Goal: Task Accomplishment & Management: Complete application form

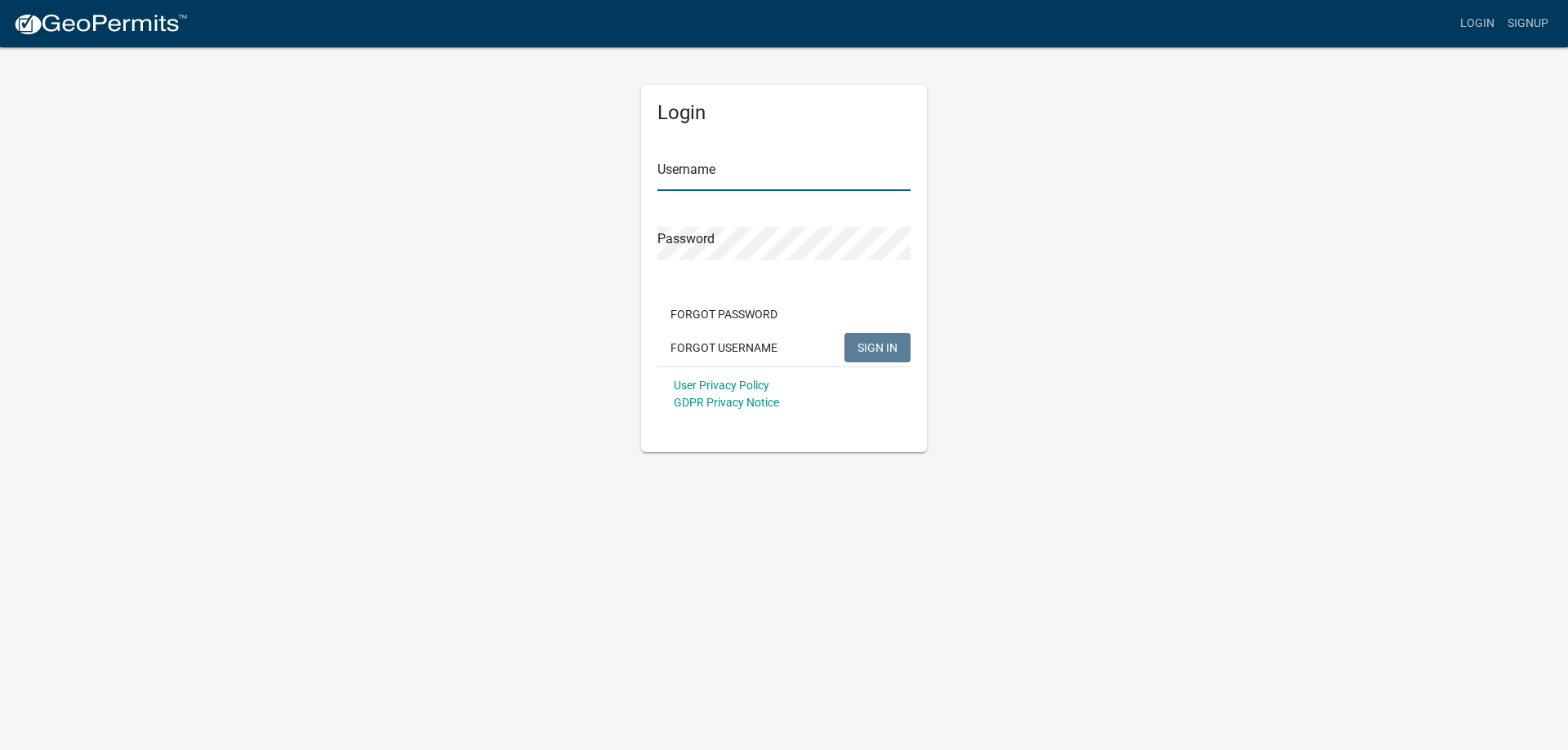
type input "EmmieScheffler-RiceSWCD"
click at [1013, 341] on div "Login Username EmmieScheffler-RiceSWCD Password Forgot Password Forgot Username…" at bounding box center [784, 248] width 931 height 407
click at [869, 347] on span "SIGN IN" at bounding box center [877, 347] width 40 height 13
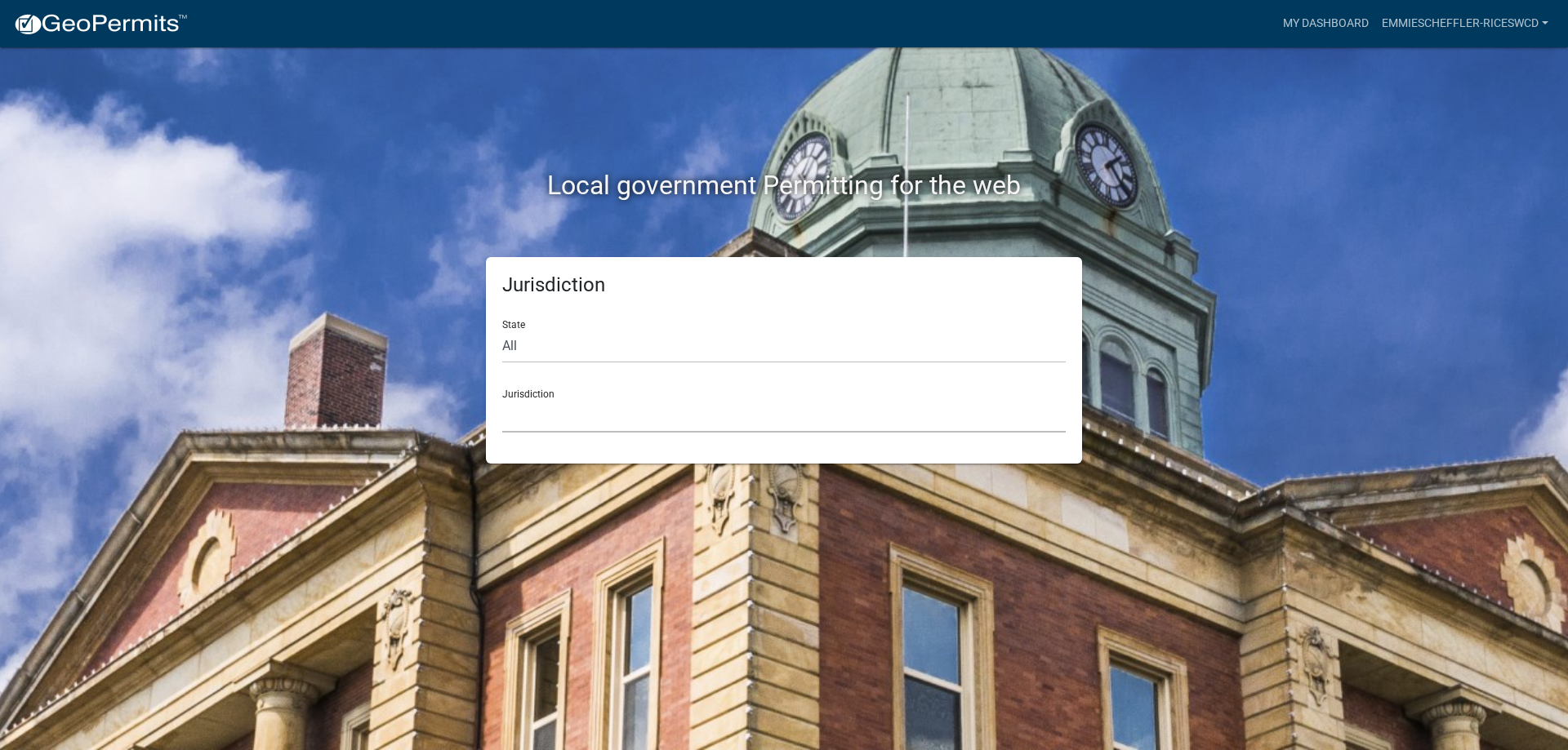
click at [679, 411] on select "[GEOGRAPHIC_DATA], [US_STATE] [GEOGRAPHIC_DATA], [US_STATE][PERSON_NAME][GEOGRA…" at bounding box center [784, 416] width 564 height 33
click at [467, 324] on div "Jurisdiction State All [US_STATE] [US_STATE] [US_STATE] [US_STATE] [US_STATE] […" at bounding box center [784, 360] width 931 height 207
click at [599, 346] on select "All [US_STATE] [US_STATE] [US_STATE] [US_STATE] [US_STATE] [US_STATE] [US_STATE…" at bounding box center [784, 347] width 564 height 33
select select "[US_STATE]"
click at [503, 330] on select "All [US_STATE] [US_STATE] [US_STATE] [US_STATE] [US_STATE] [US_STATE] [US_STATE…" at bounding box center [784, 347] width 564 height 33
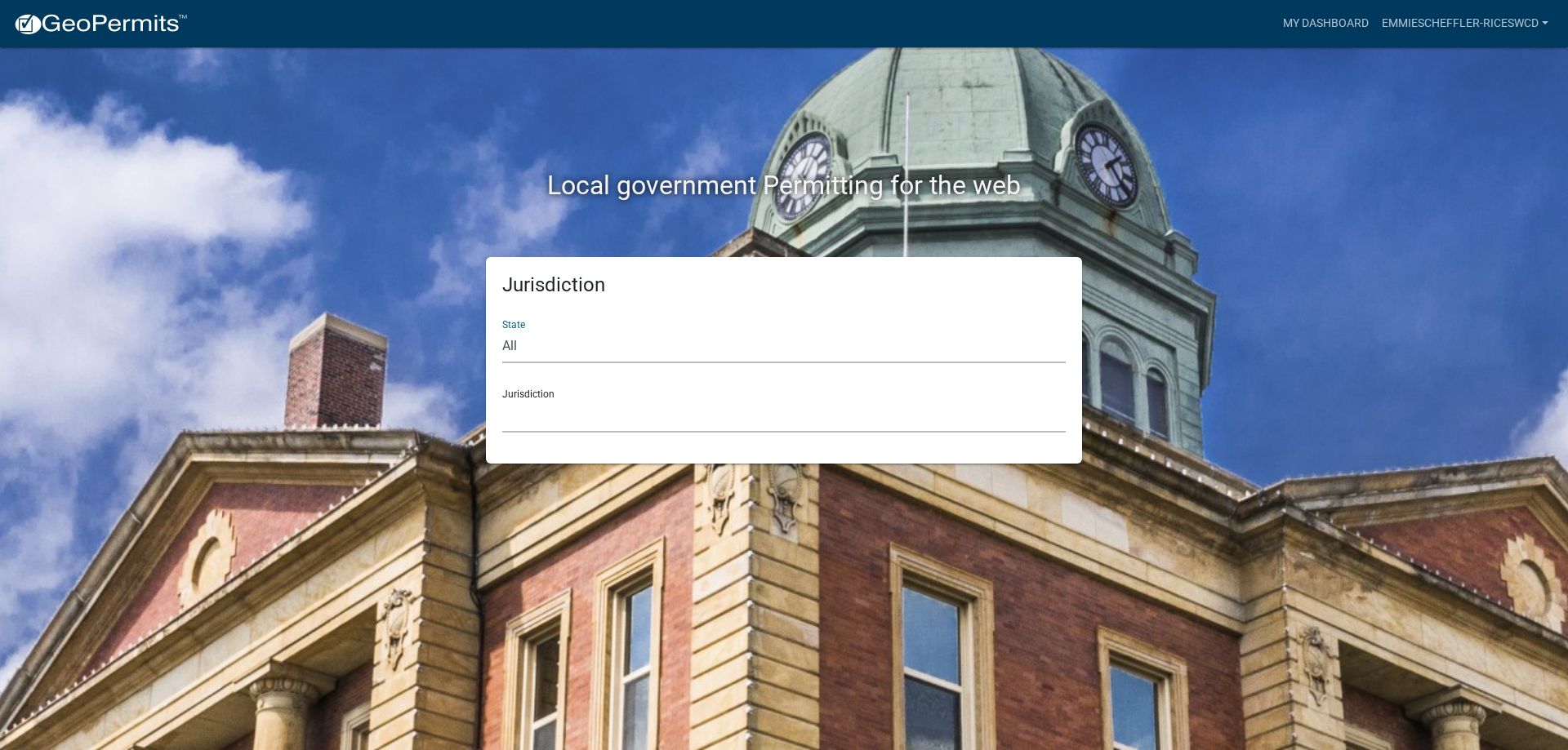
click at [586, 407] on select "[GEOGRAPHIC_DATA], [US_STATE] [GEOGRAPHIC_DATA], [US_STATE] [GEOGRAPHIC_DATA], …" at bounding box center [784, 416] width 564 height 33
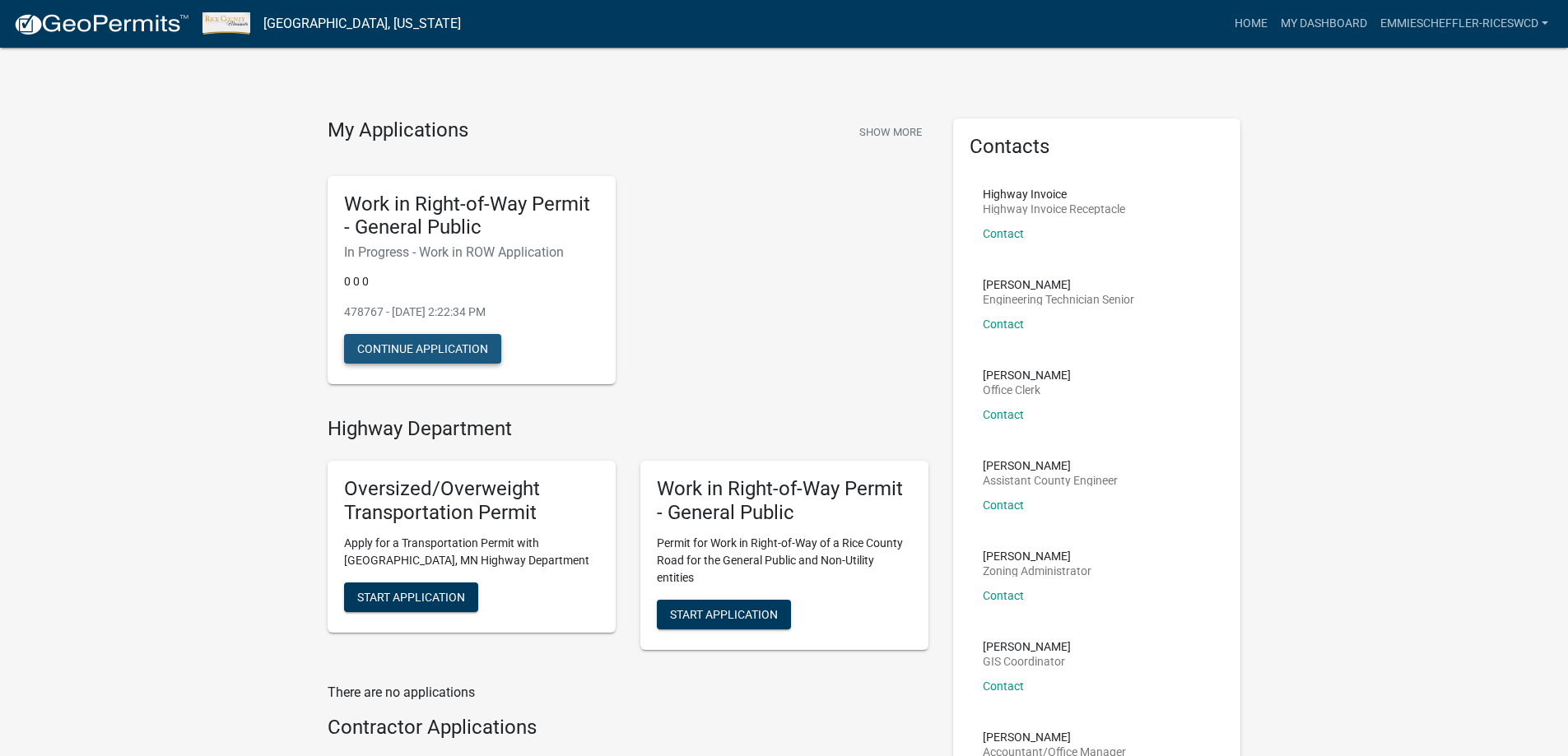
click at [451, 346] on button "Continue Application" at bounding box center [422, 349] width 157 height 30
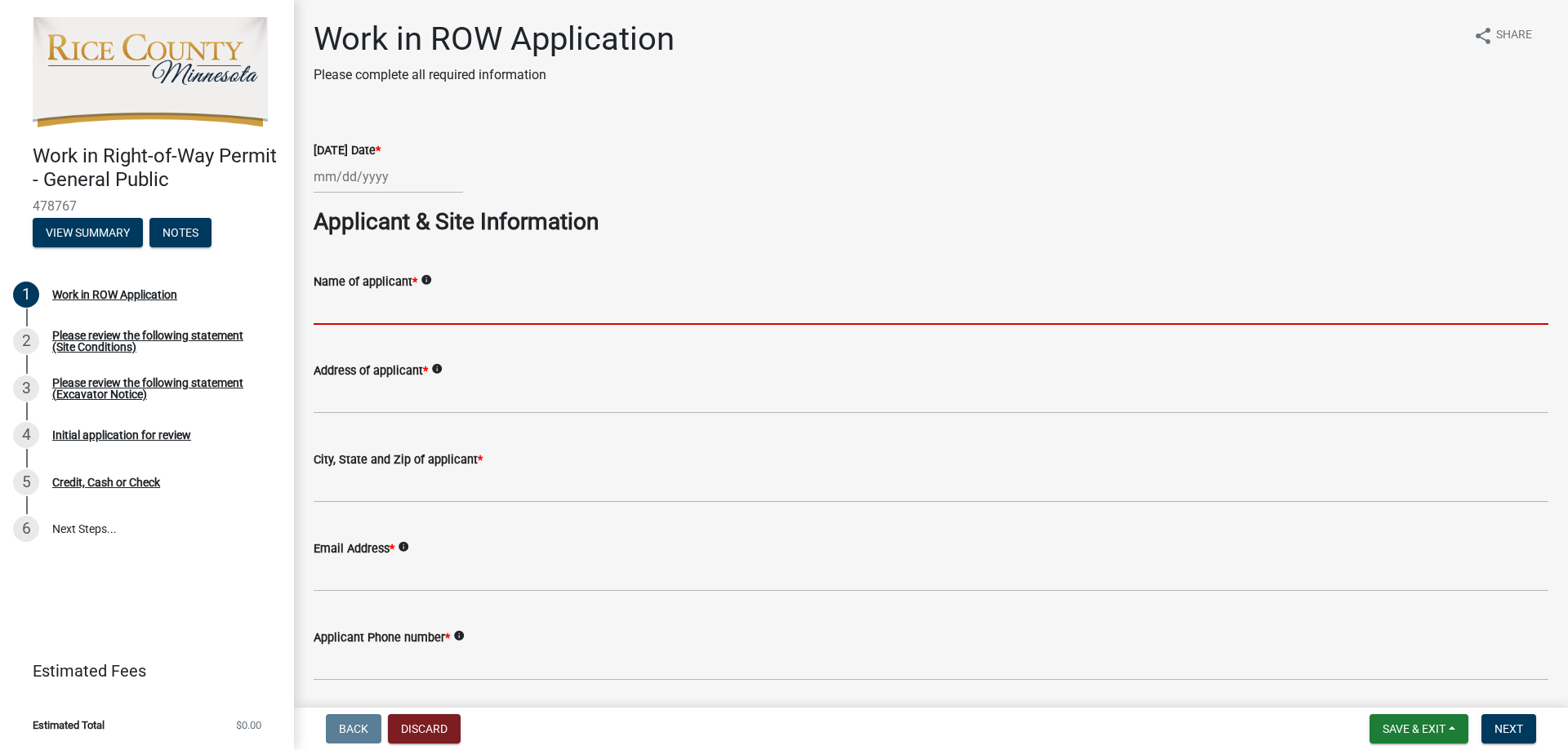
click at [403, 311] on input "Name of applicant *" at bounding box center [930, 308] width 1234 height 33
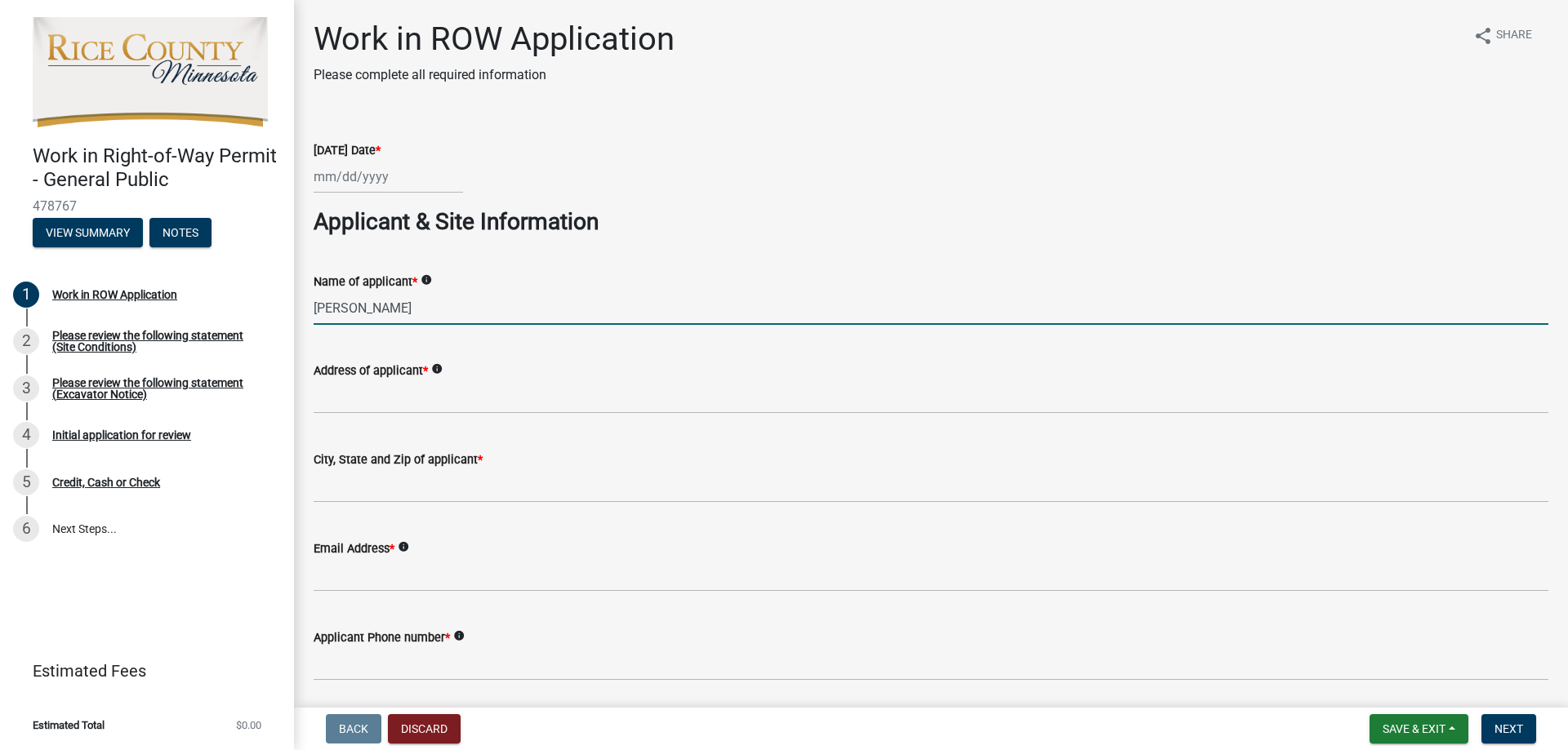
type input "[PERSON_NAME]"
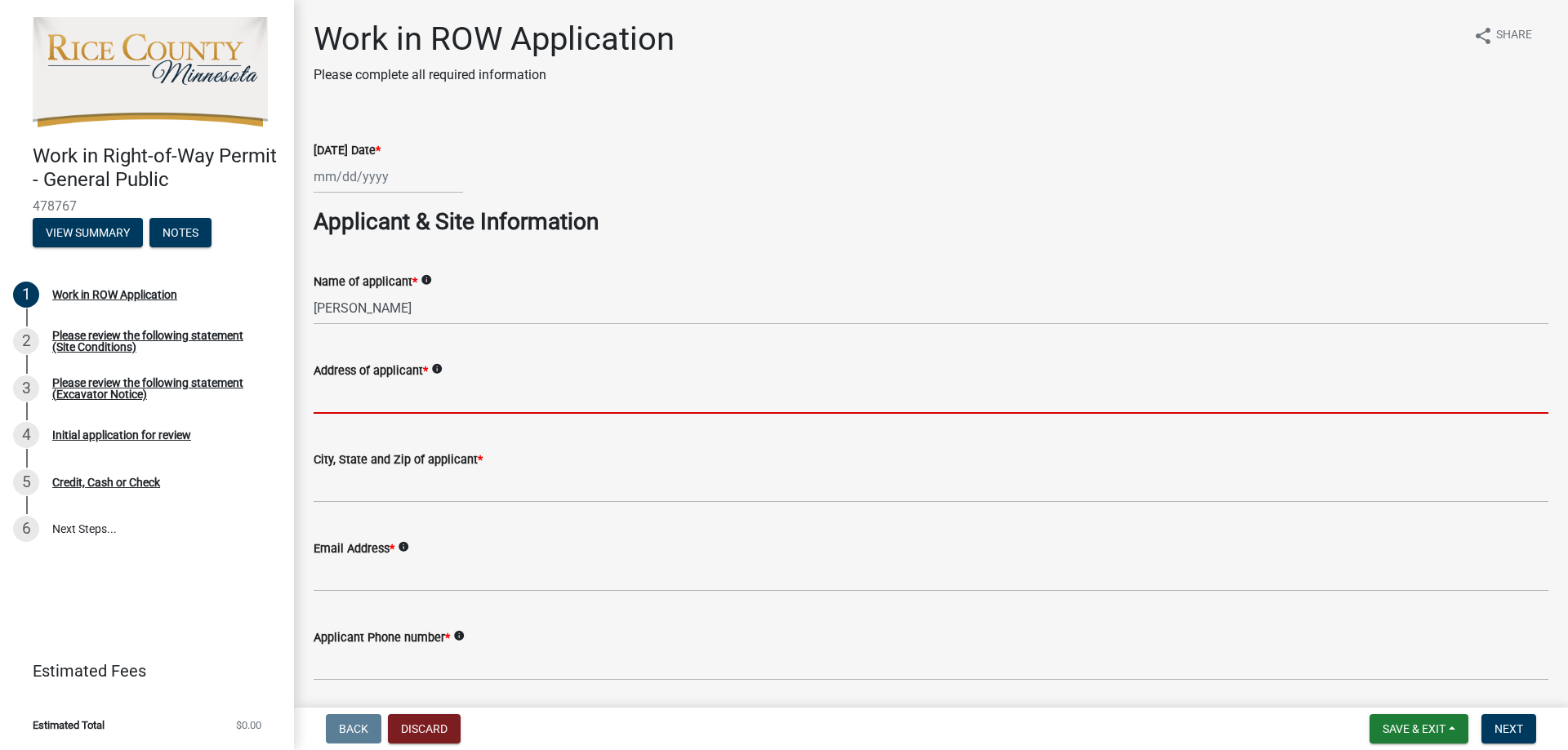
click at [353, 397] on input "Address of applicant *" at bounding box center [930, 397] width 1234 height 33
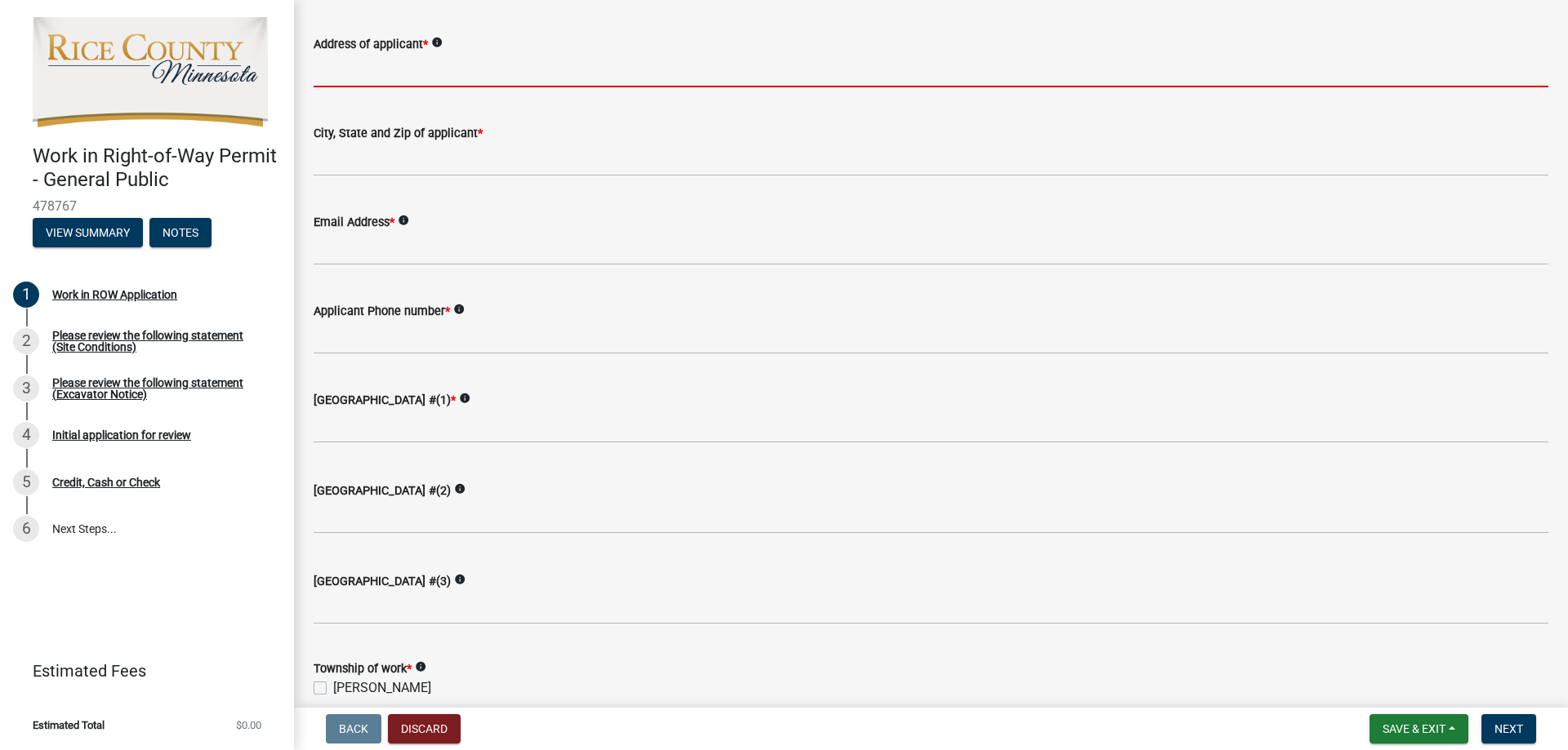
scroll to position [82, 0]
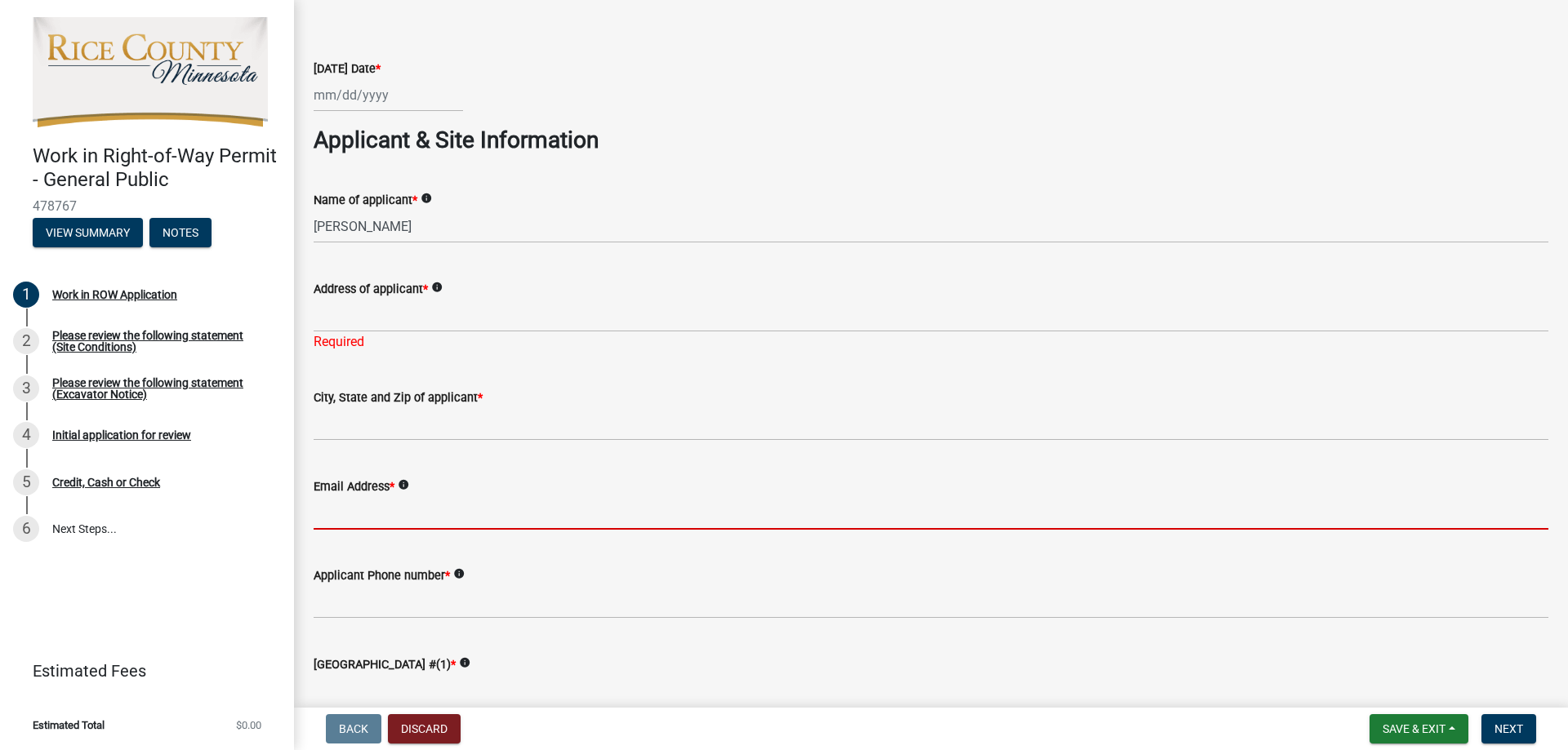
click at [367, 514] on input "Email Address *" at bounding box center [930, 513] width 1234 height 33
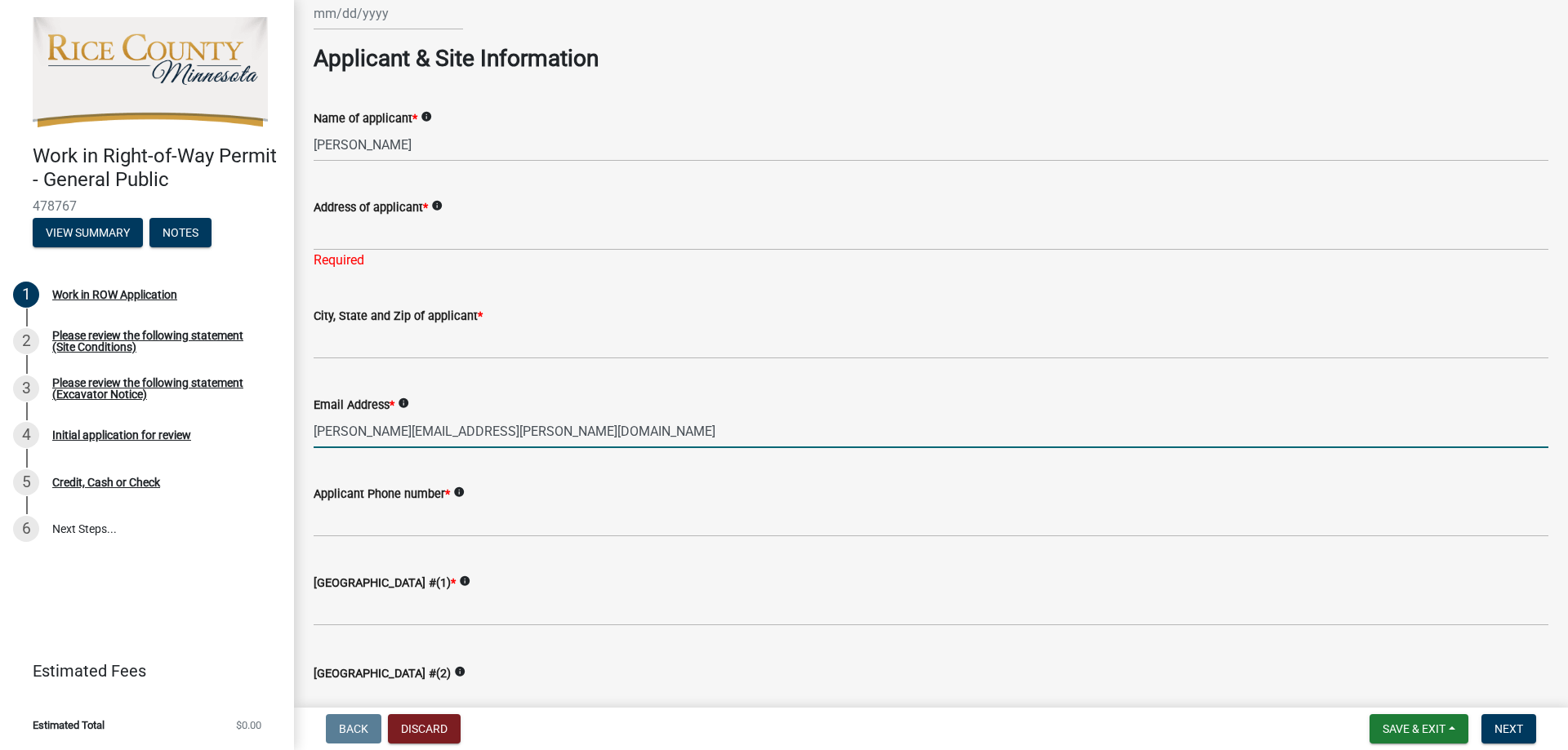
type input "[PERSON_NAME][EMAIL_ADDRESS][PERSON_NAME][DOMAIN_NAME]"
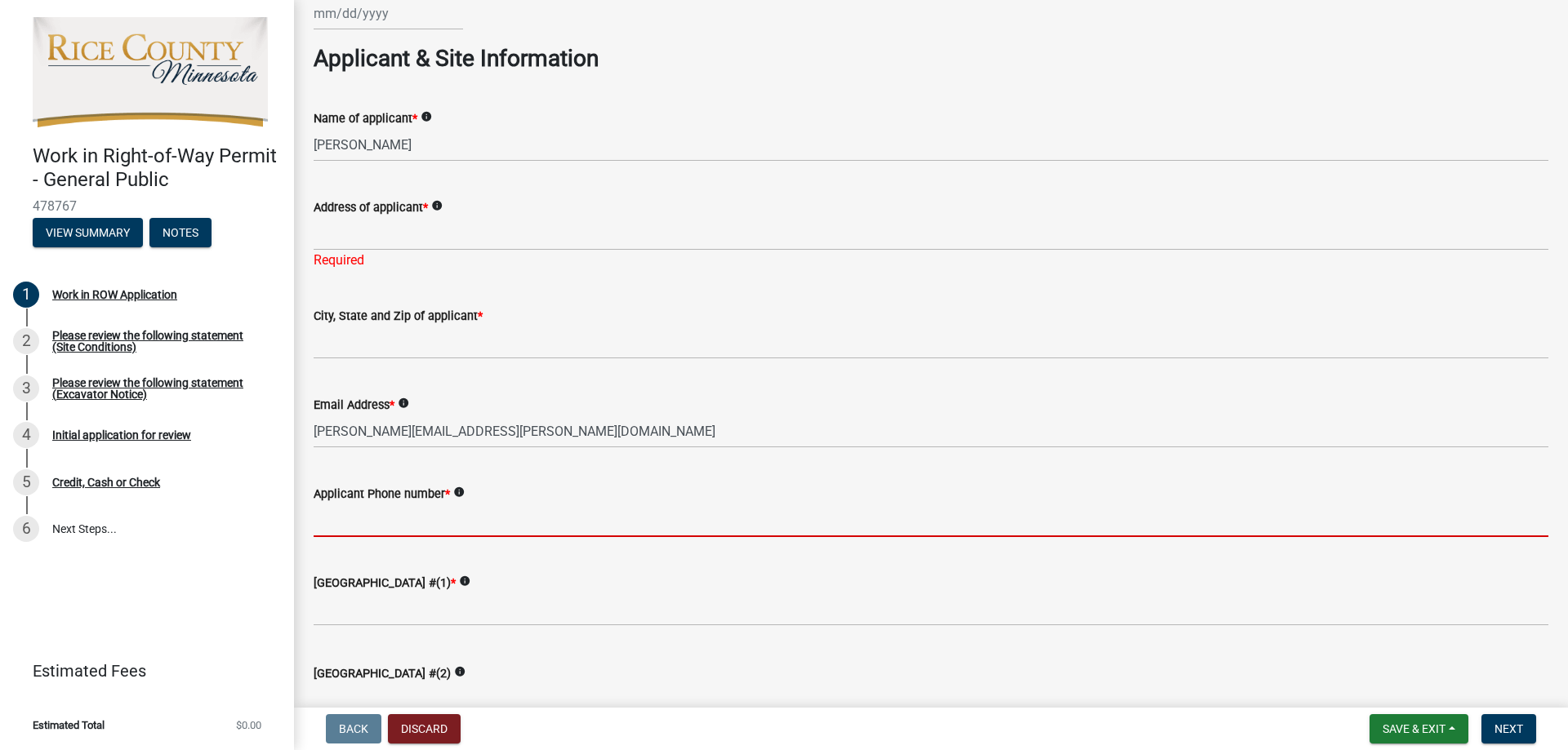
click at [374, 506] on input "Applicant Phone number *" at bounding box center [930, 520] width 1234 height 33
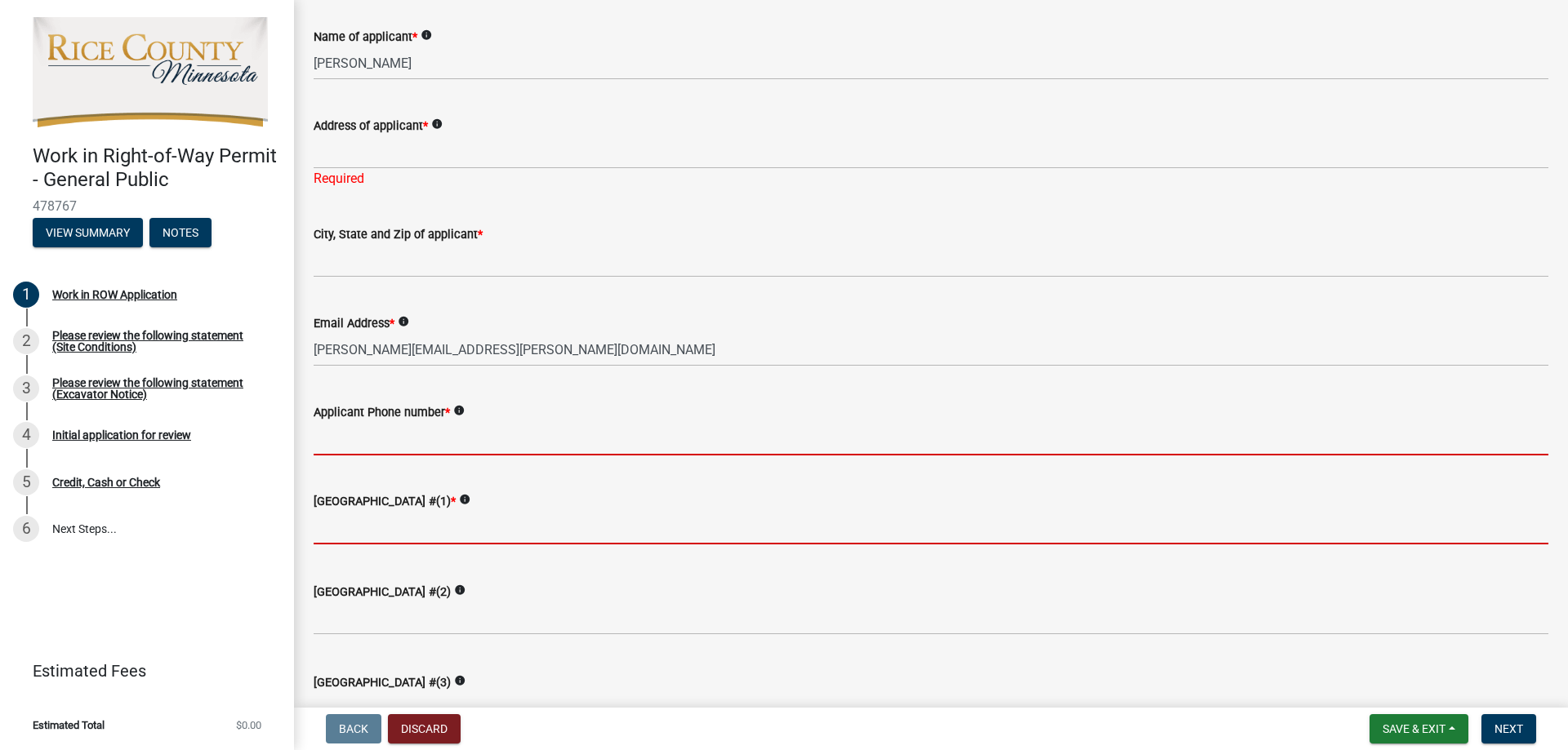
click at [382, 528] on form "[GEOGRAPHIC_DATA] #(1) * info" at bounding box center [930, 517] width 1234 height 53
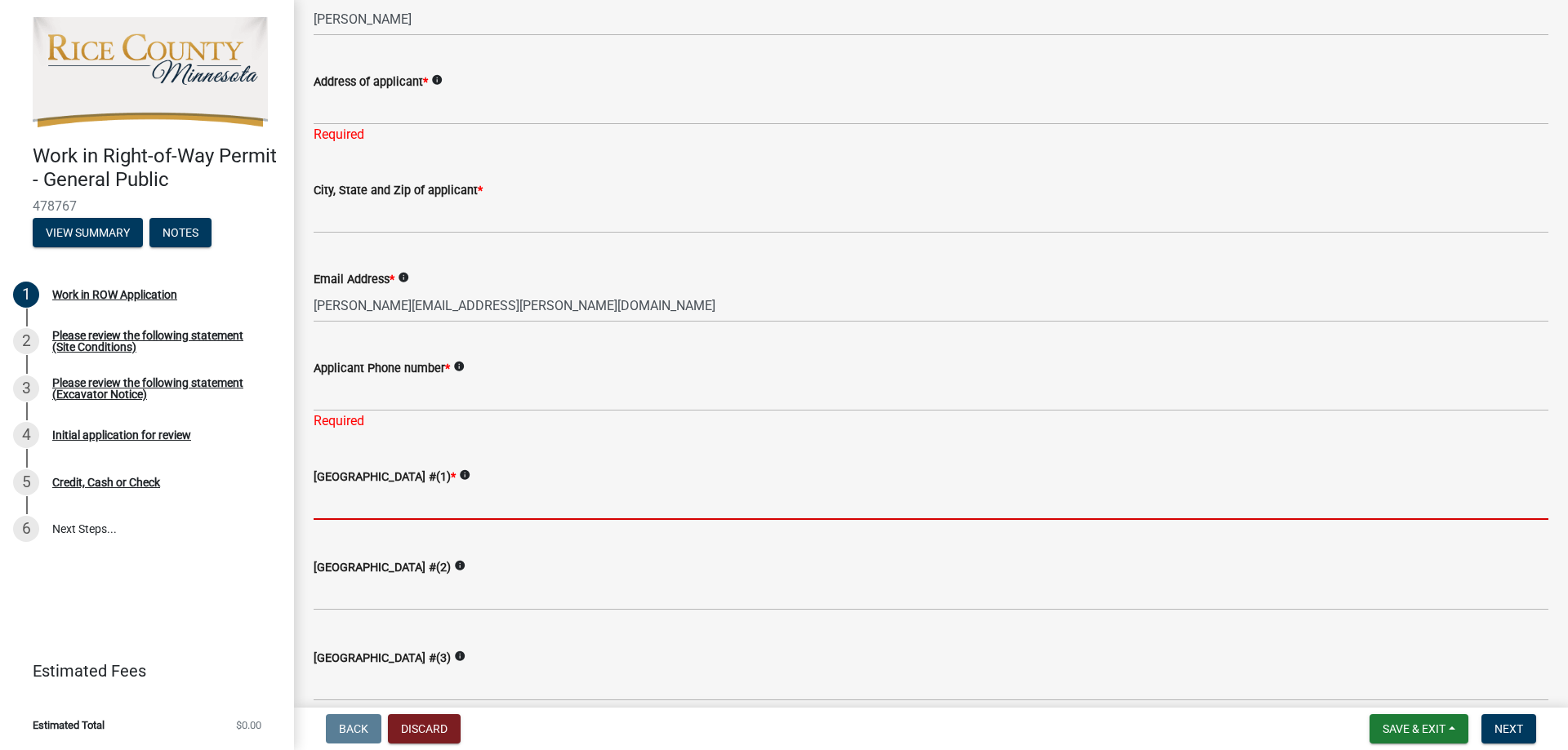
scroll to position [326, 0]
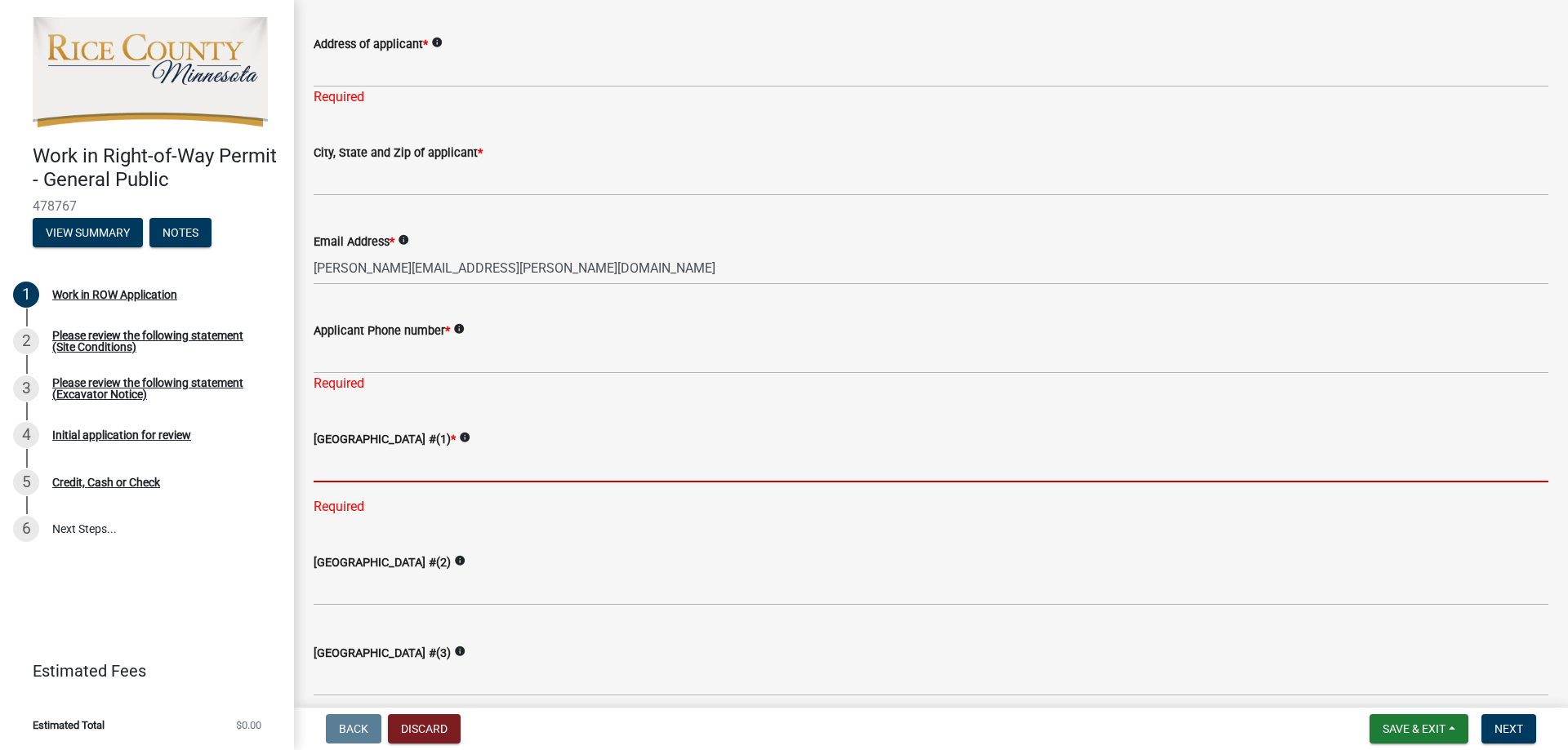
click at [401, 469] on input "text" at bounding box center [930, 465] width 1234 height 33
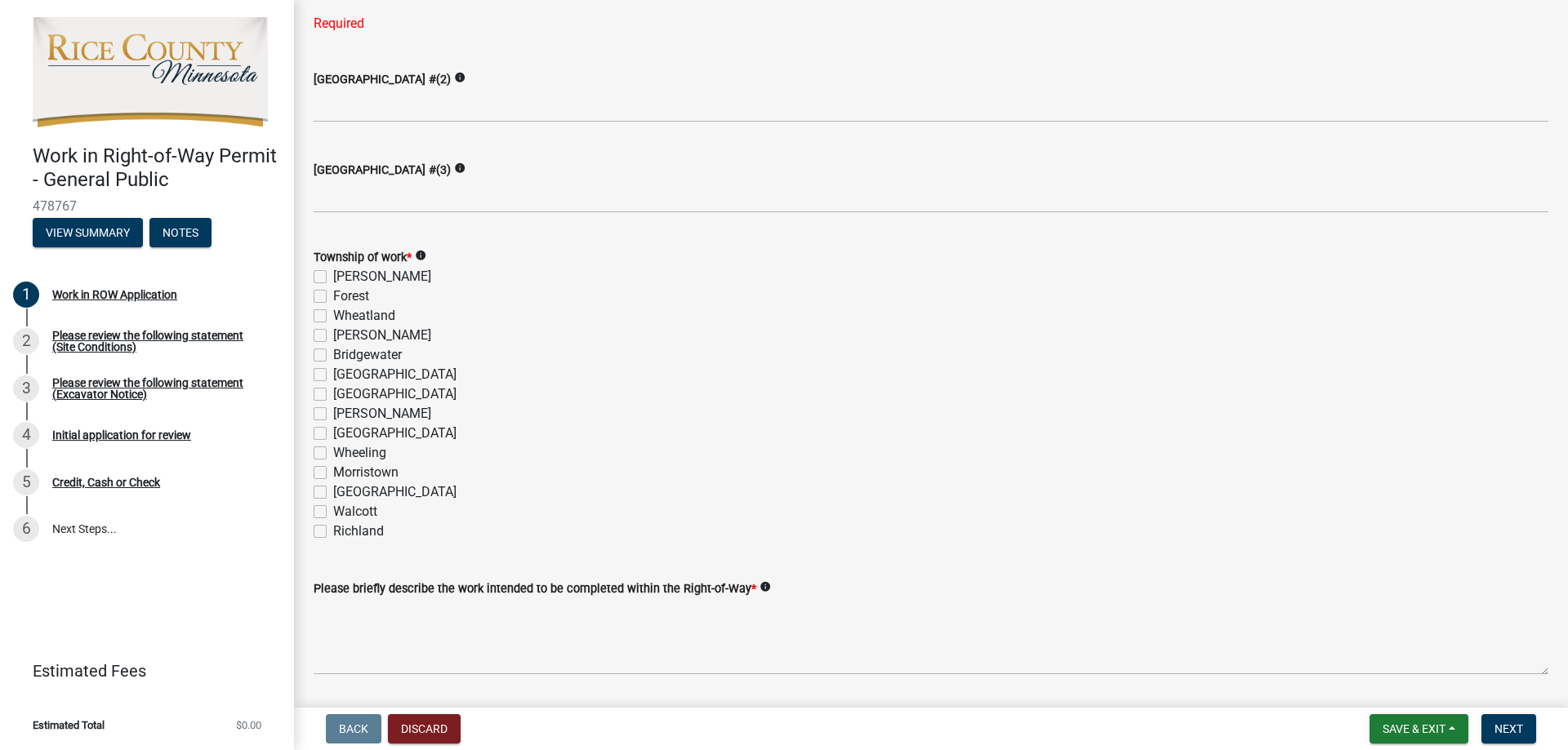
scroll to position [817, 0]
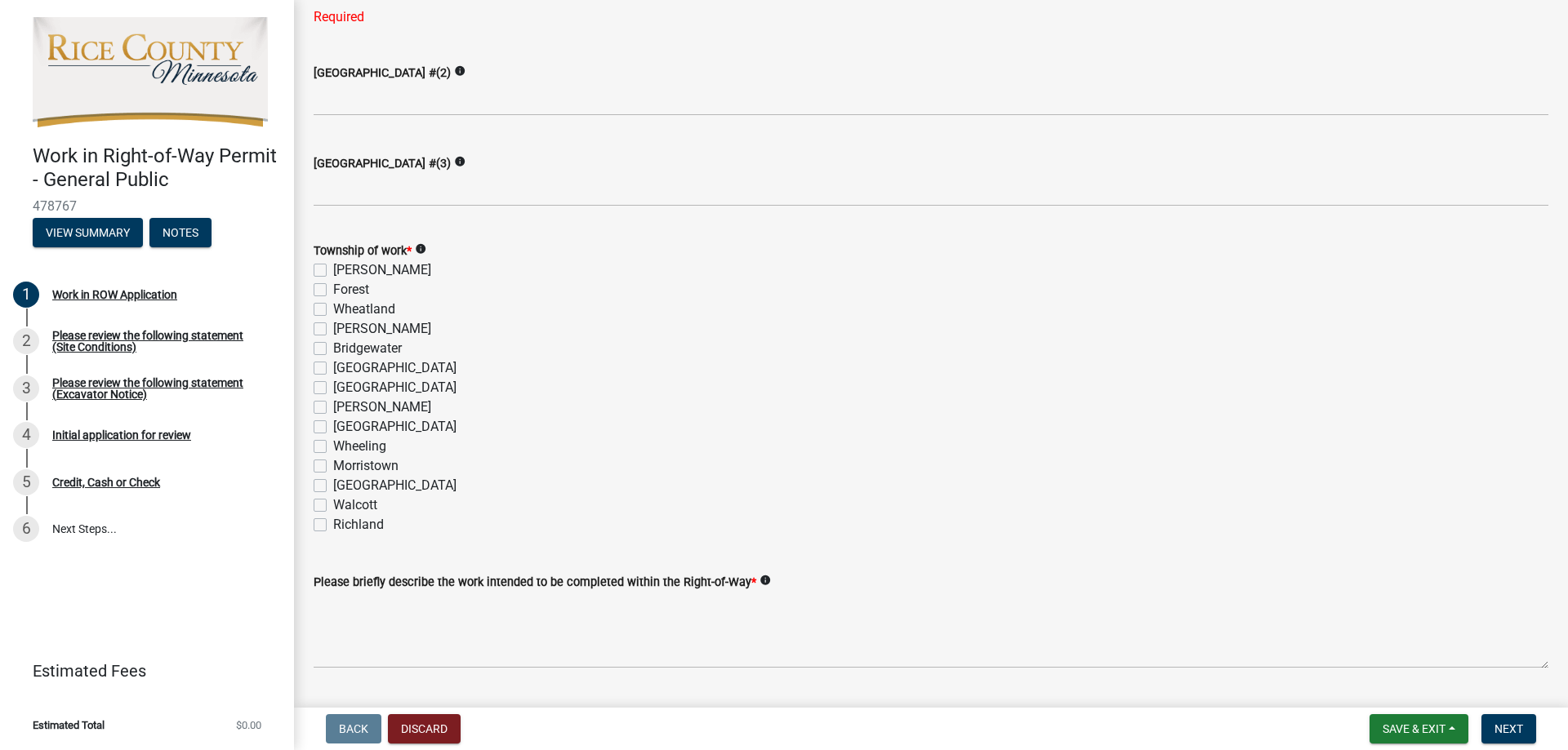
type input "180"
click at [323, 443] on div "Township of work * info [PERSON_NAME][GEOGRAPHIC_DATA] [PERSON_NAME] [GEOGRAPHI…" at bounding box center [930, 388] width 1234 height 294
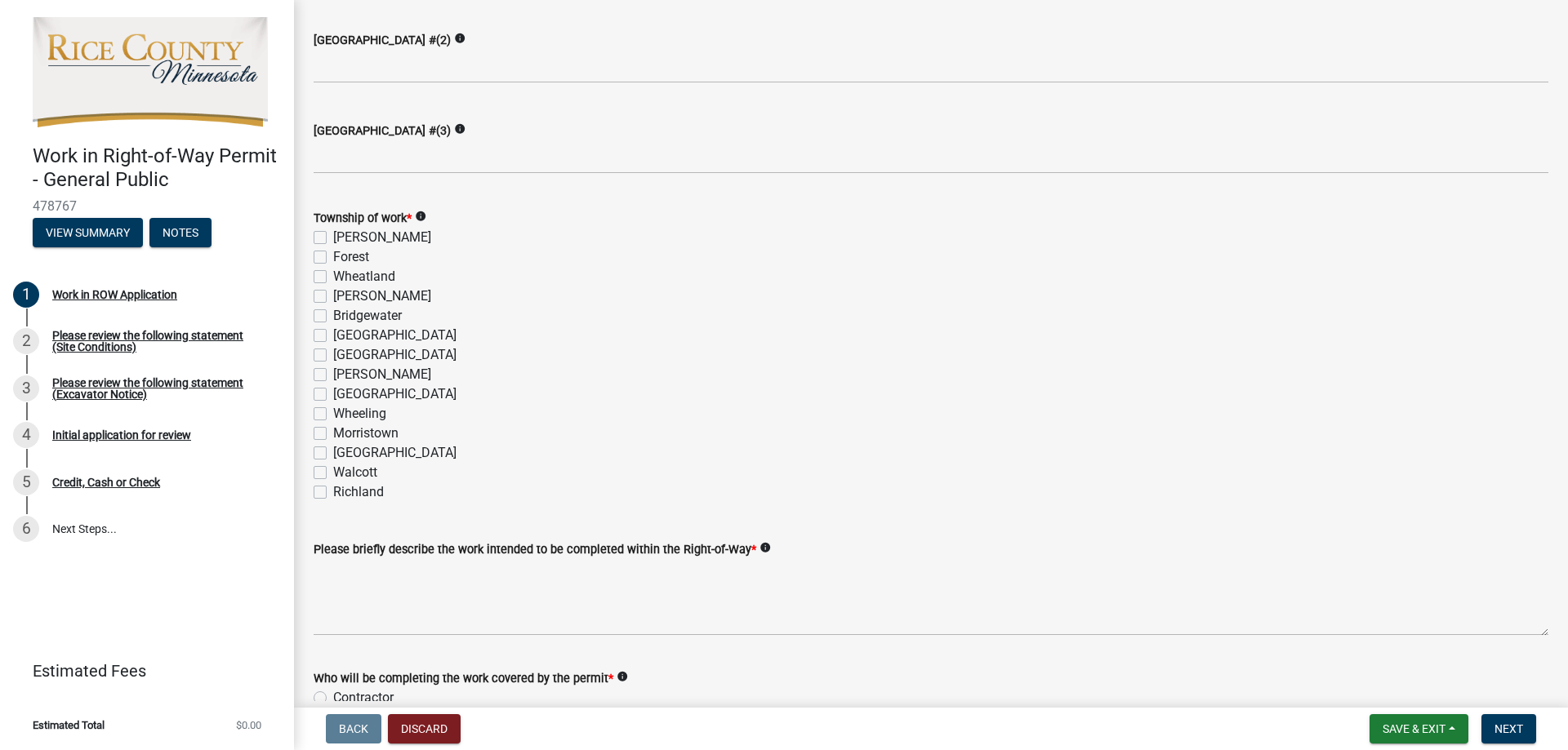
click at [333, 409] on label "Wheeling" at bounding box center [359, 413] width 53 height 19
click at [333, 409] on input "Wheeling" at bounding box center [338, 409] width 10 height 10
checkbox input "true"
checkbox input "false"
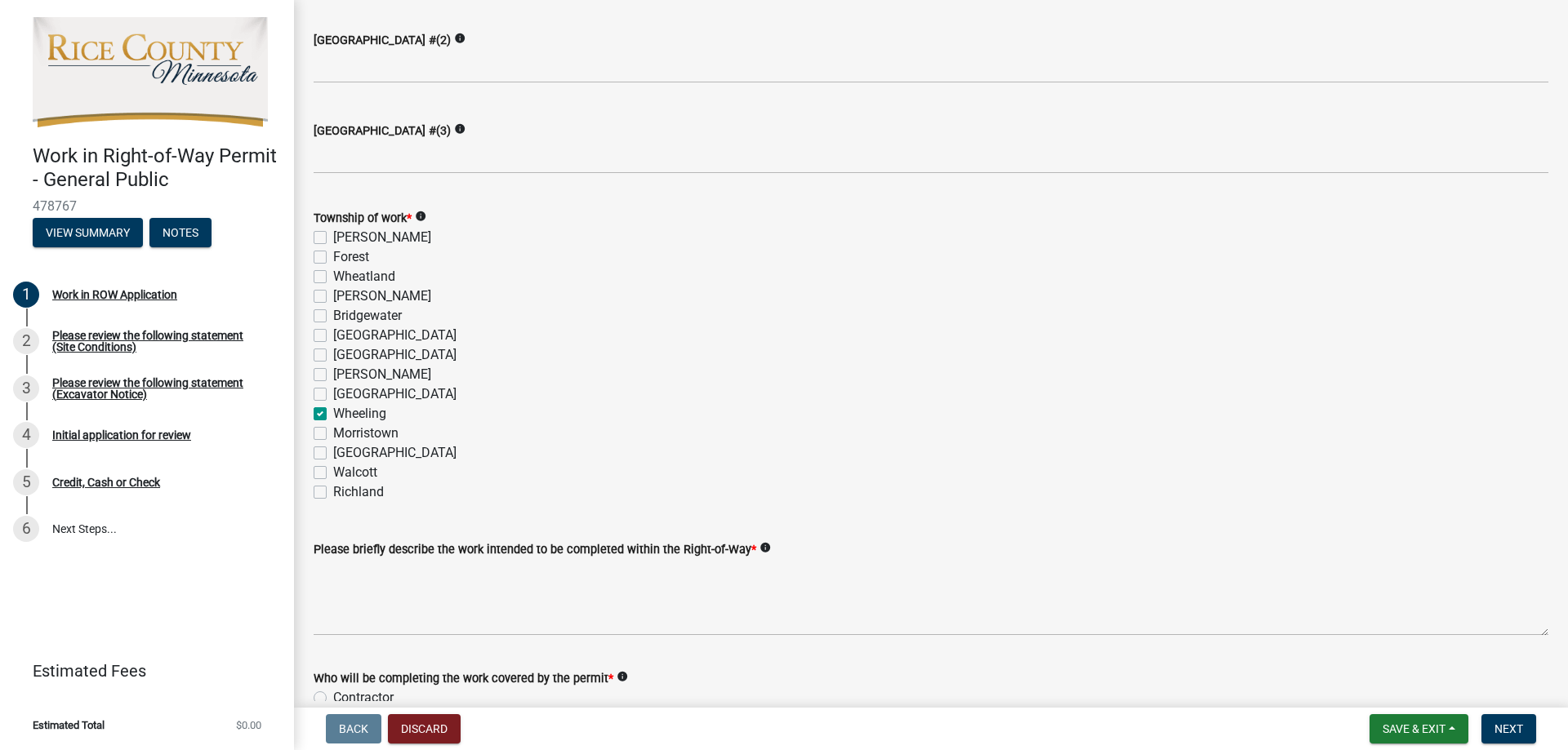
checkbox input "false"
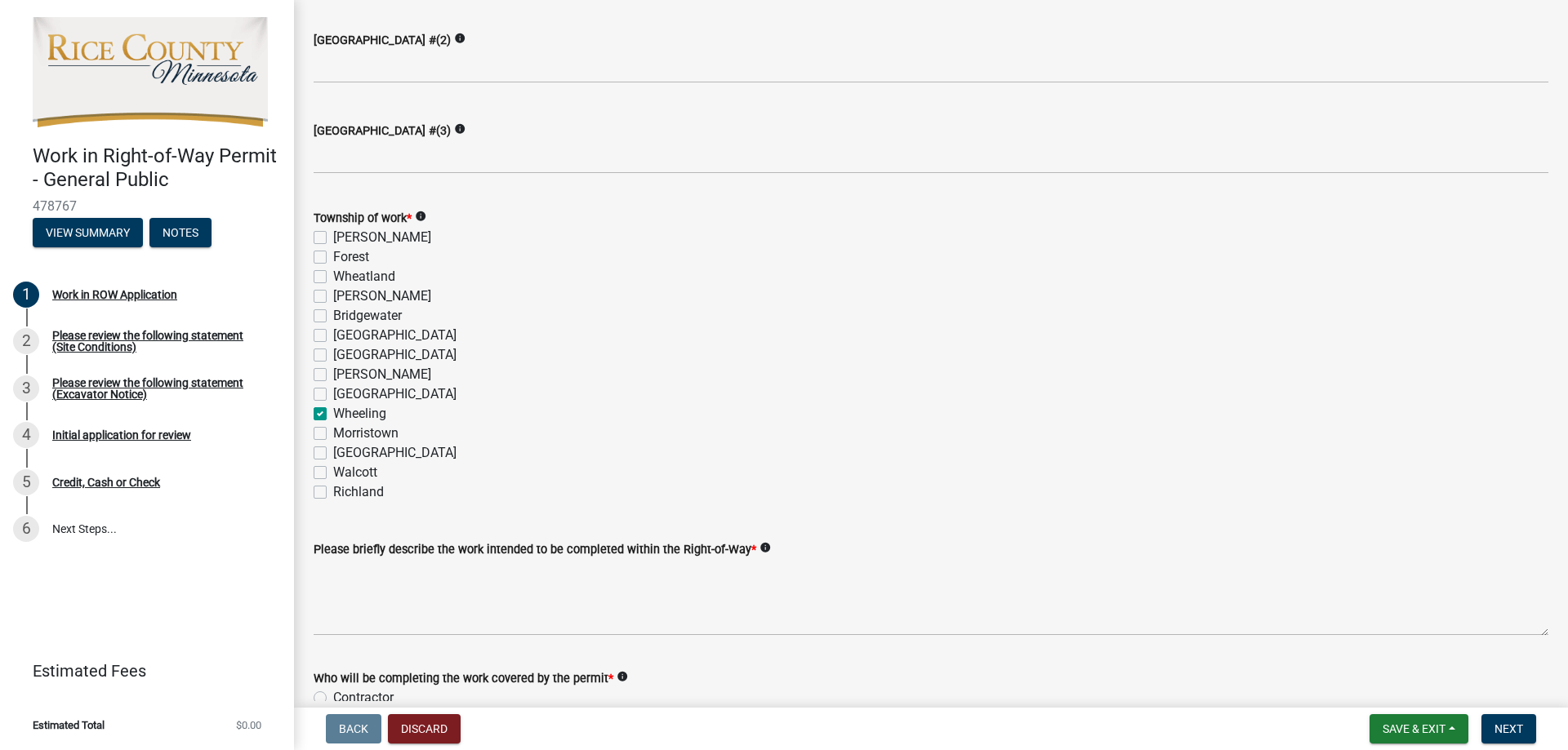
checkbox input "false"
checkbox input "true"
checkbox input "false"
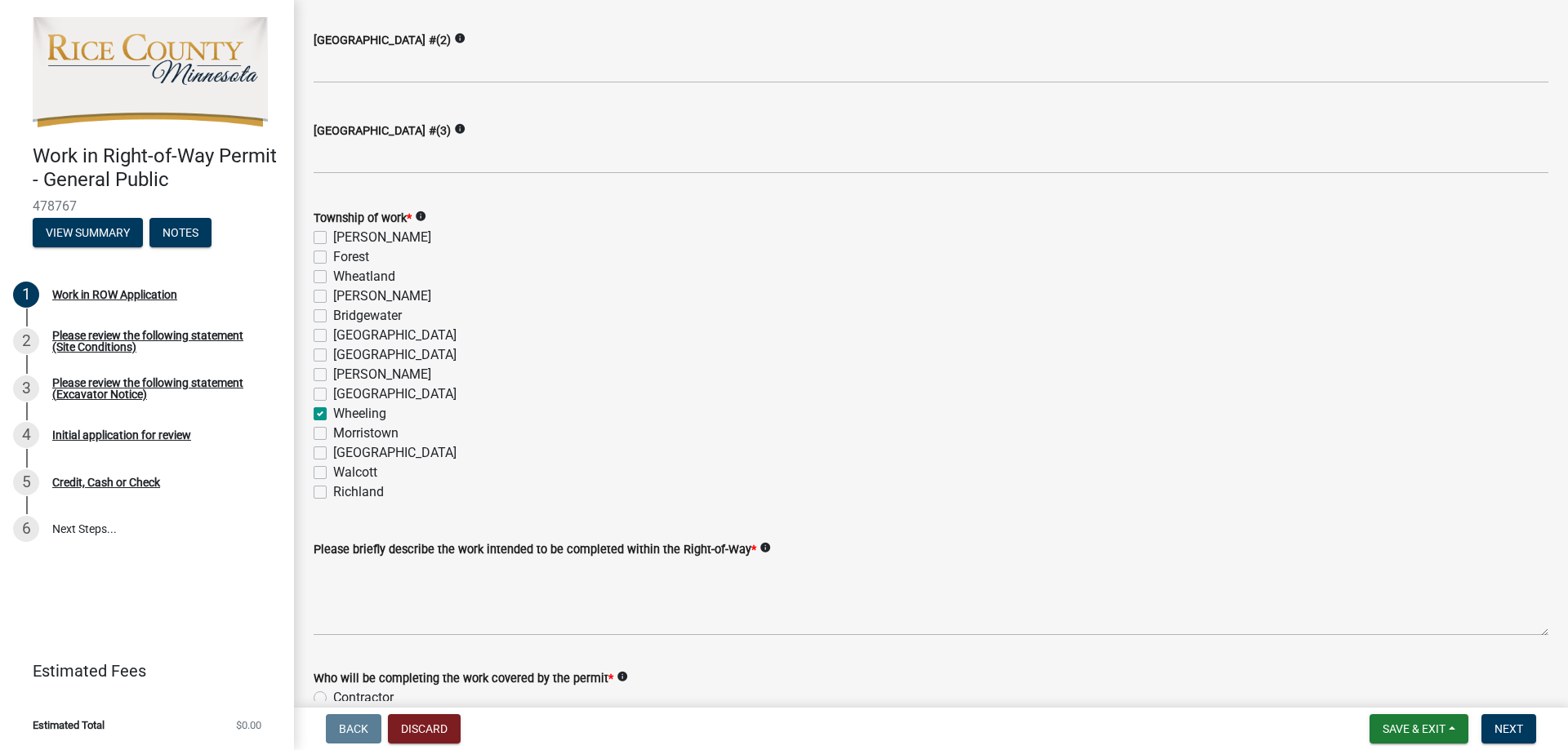
checkbox input "false"
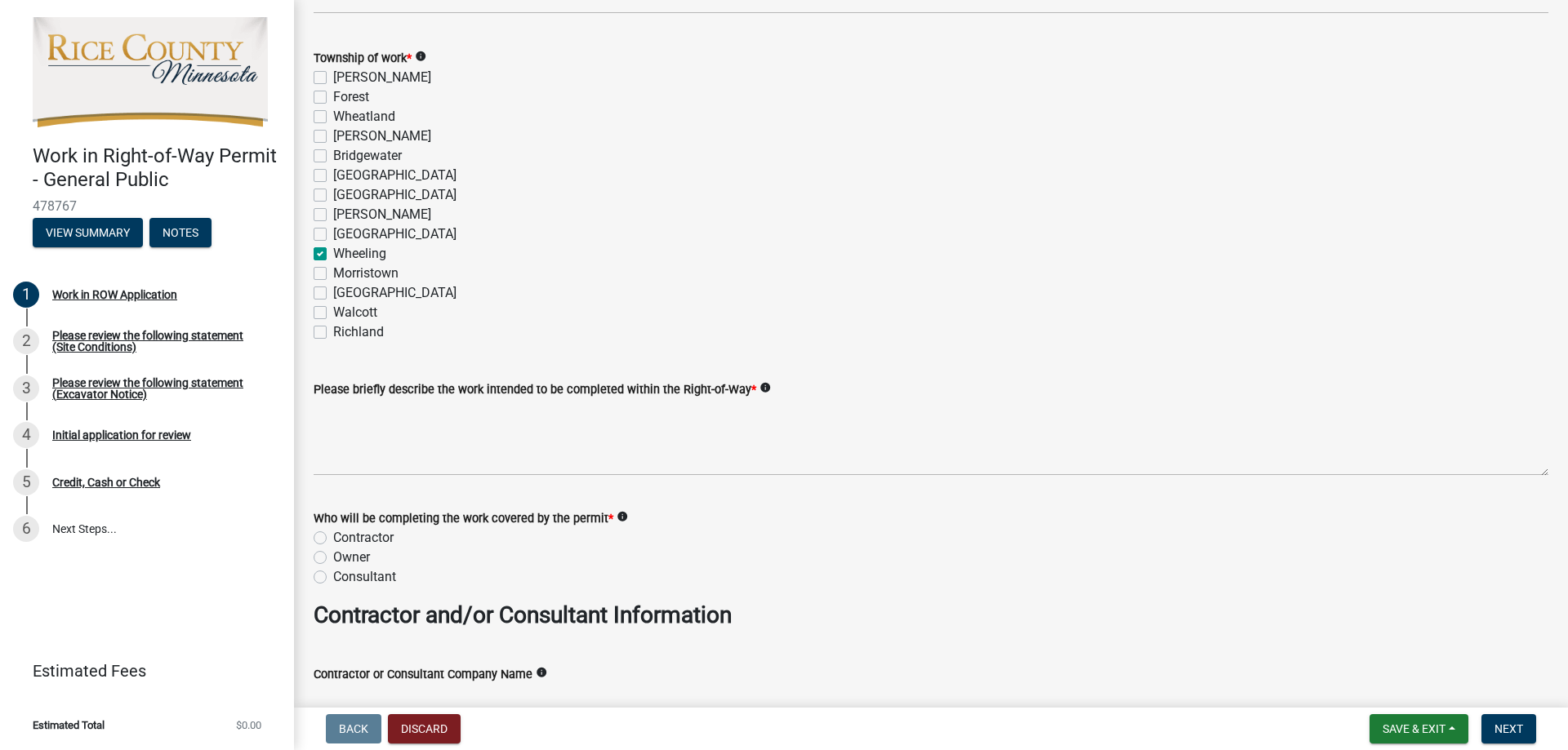
scroll to position [980, 0]
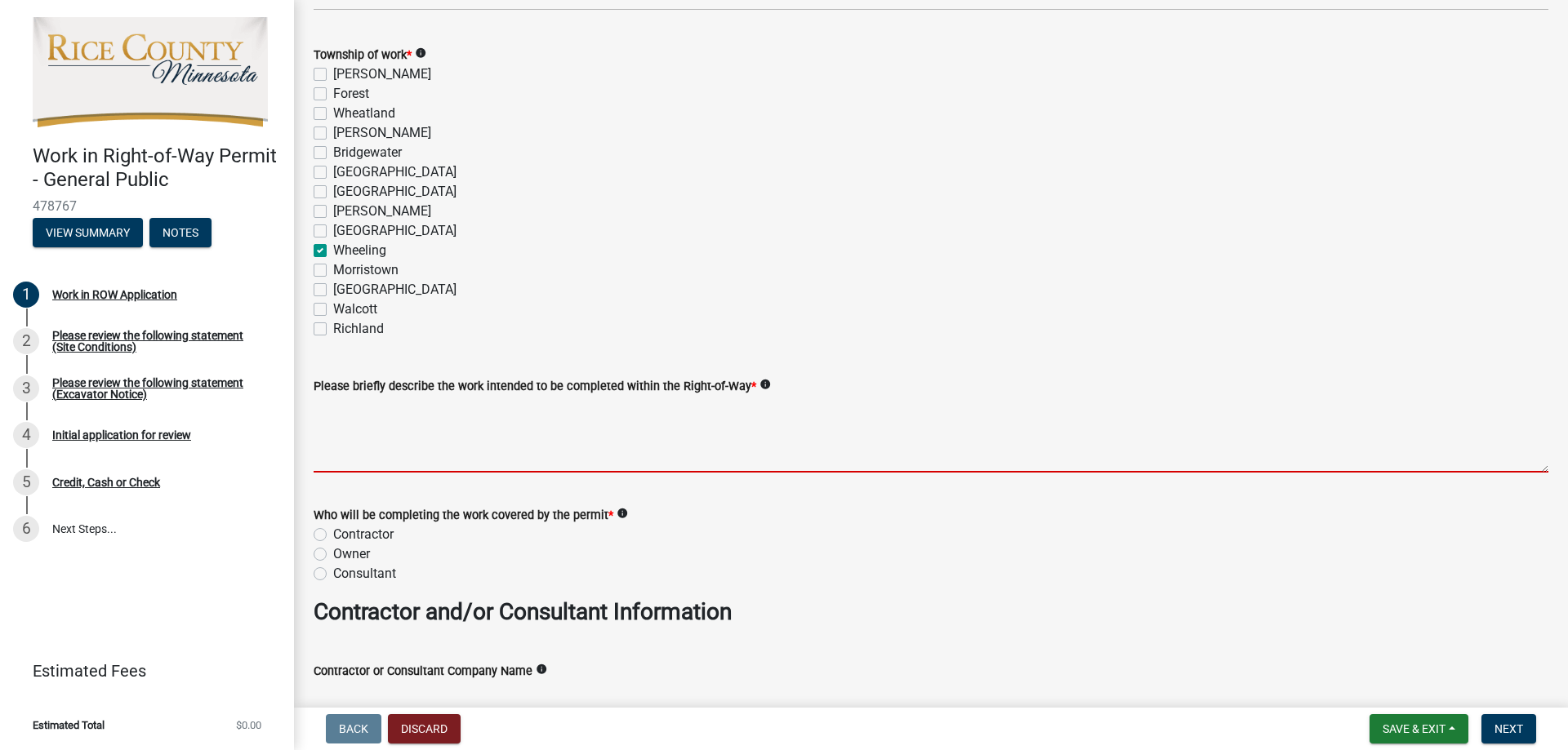
click at [377, 448] on textarea "Please briefly describe the work intended to be completed within the Right-of-W…" at bounding box center [930, 434] width 1234 height 77
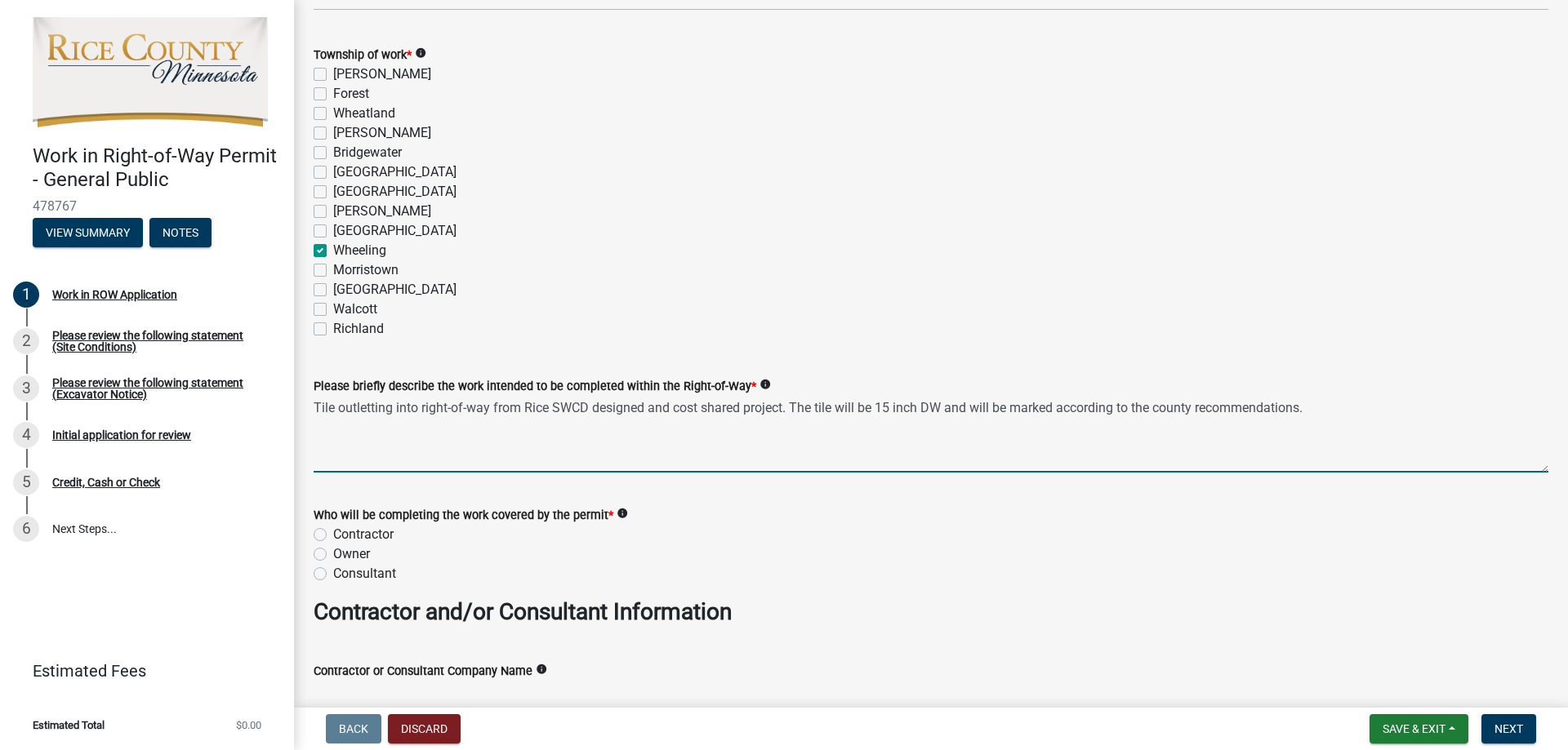
click at [744, 409] on textarea "Tile outletting into right-of-way from Rice SWCD designed and cost shared proje…" at bounding box center [930, 434] width 1234 height 77
click at [1486, 410] on textarea "Tile outletting into right-of-way from Rice SWCD designed and cost shared Water…" at bounding box center [930, 434] width 1234 height 77
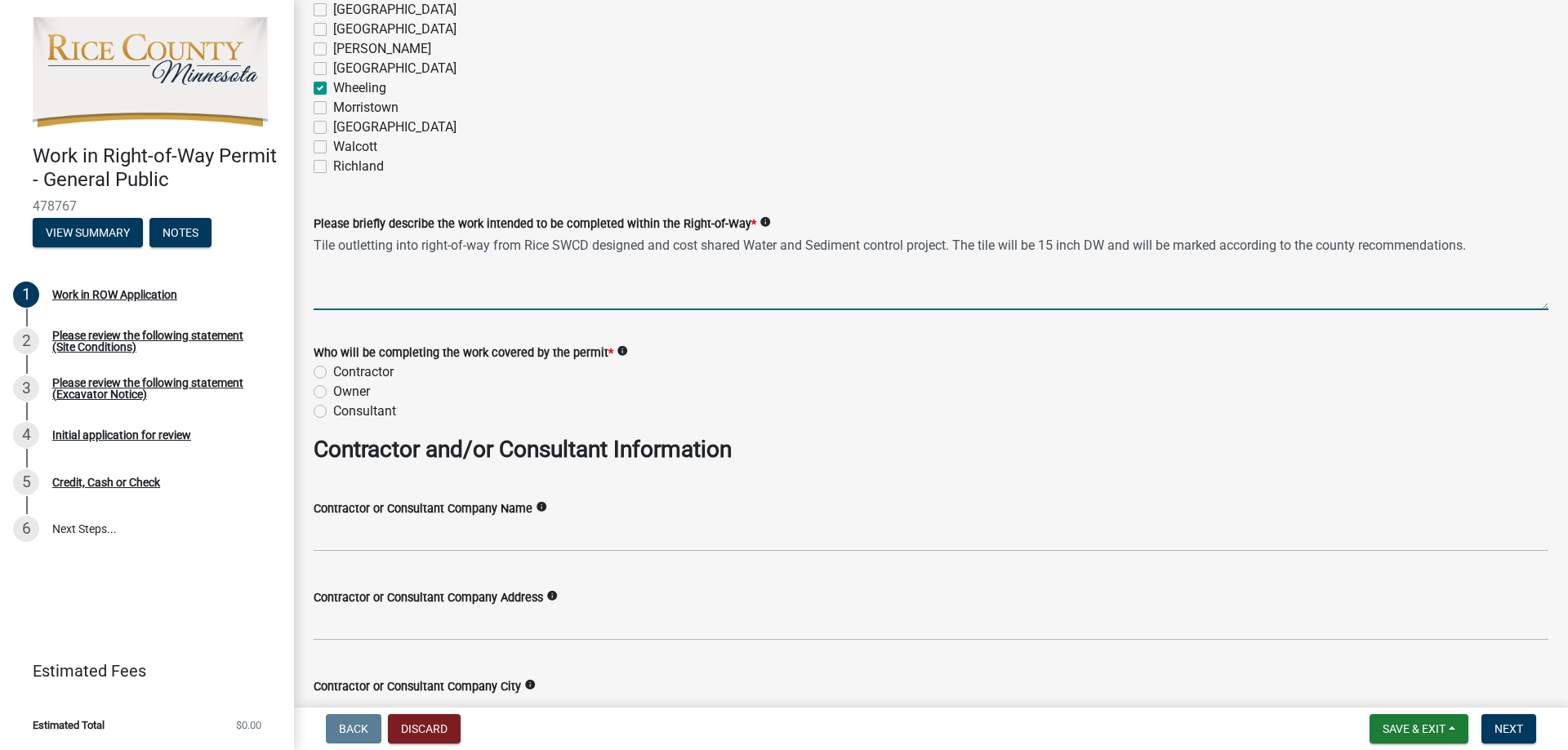
scroll to position [1143, 0]
type textarea "Tile outletting into right-of-way from Rice SWCD designed and cost shared Water…"
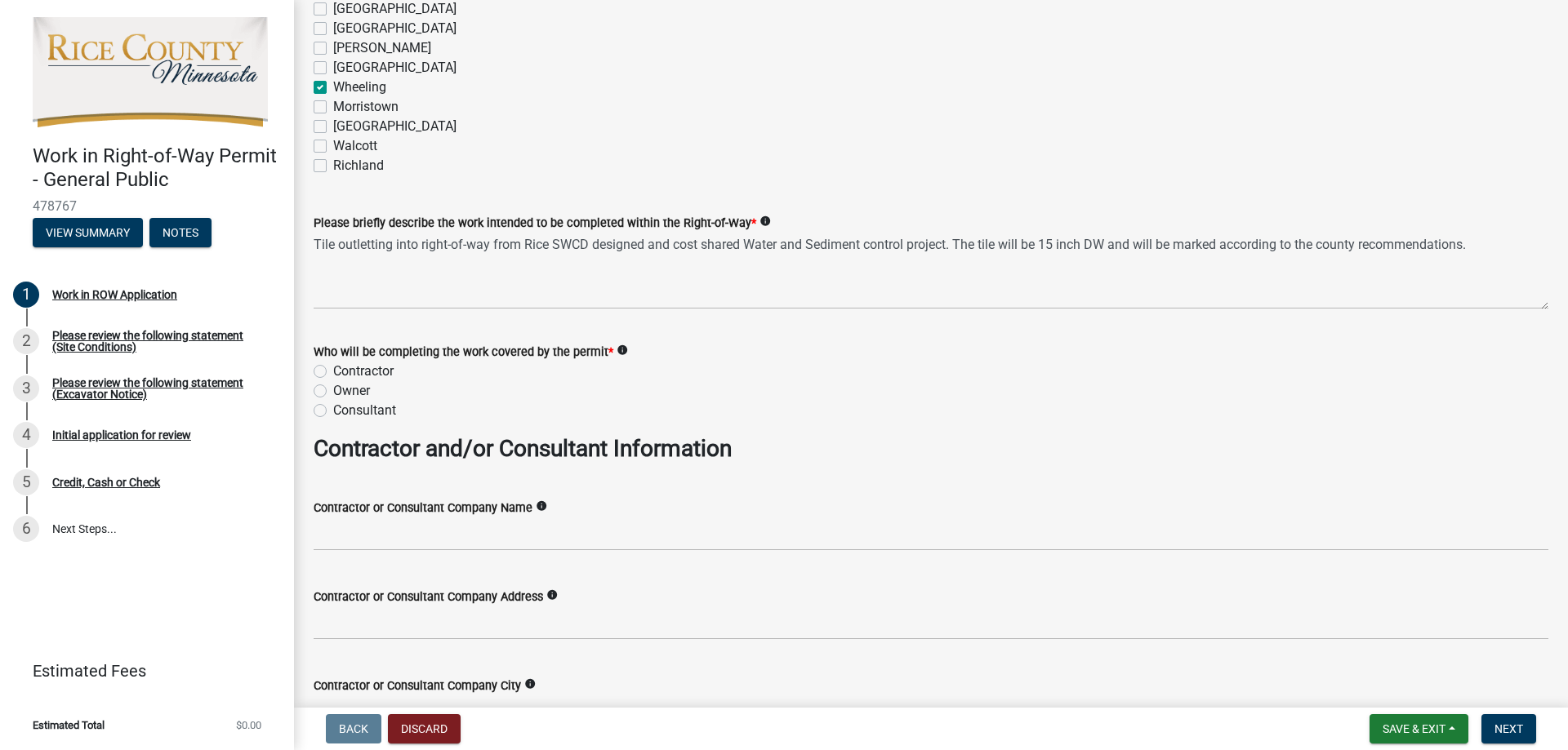
click at [333, 368] on label "Contractor" at bounding box center [363, 371] width 60 height 19
click at [333, 368] on input "Contractor" at bounding box center [338, 366] width 10 height 10
radio input "true"
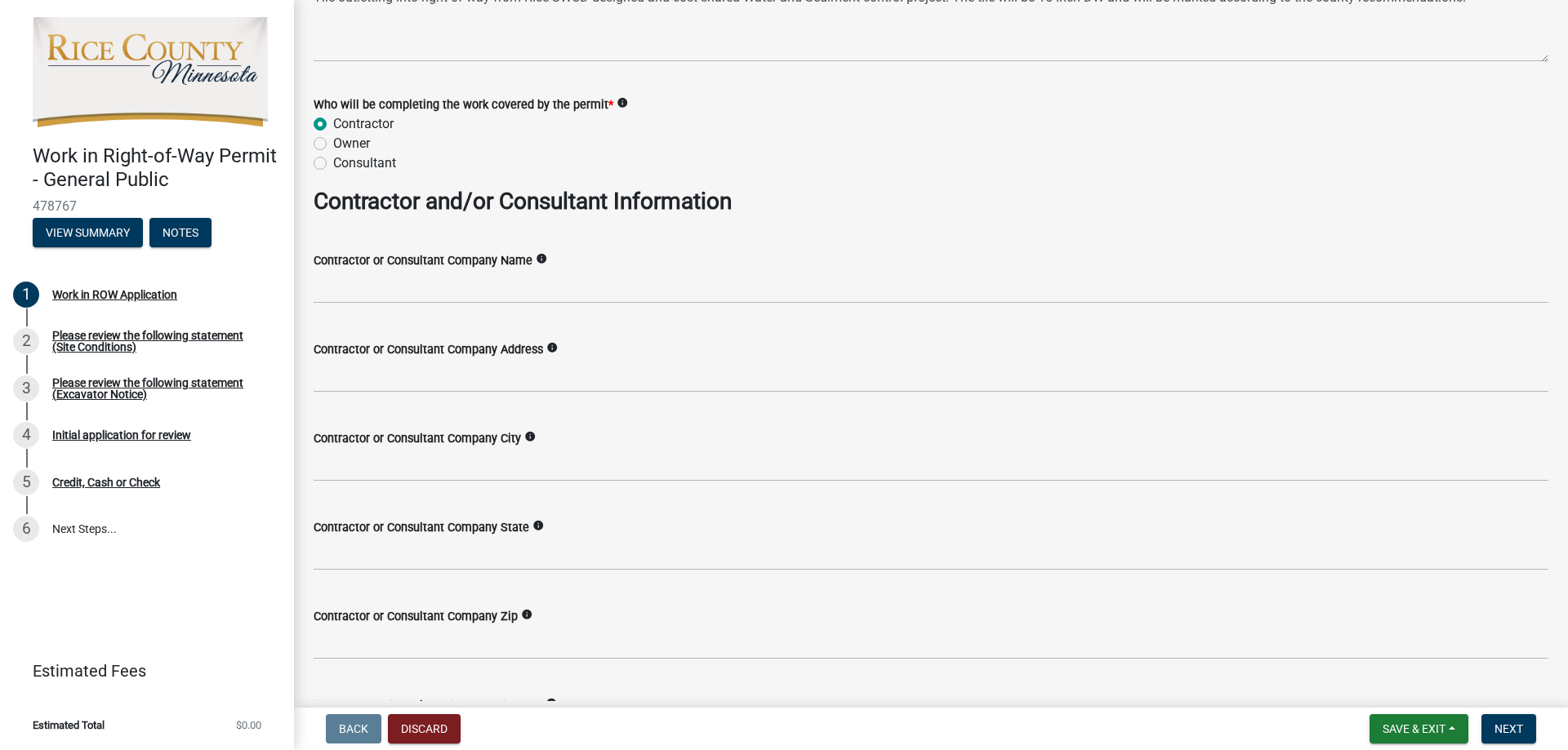
scroll to position [1388, 0]
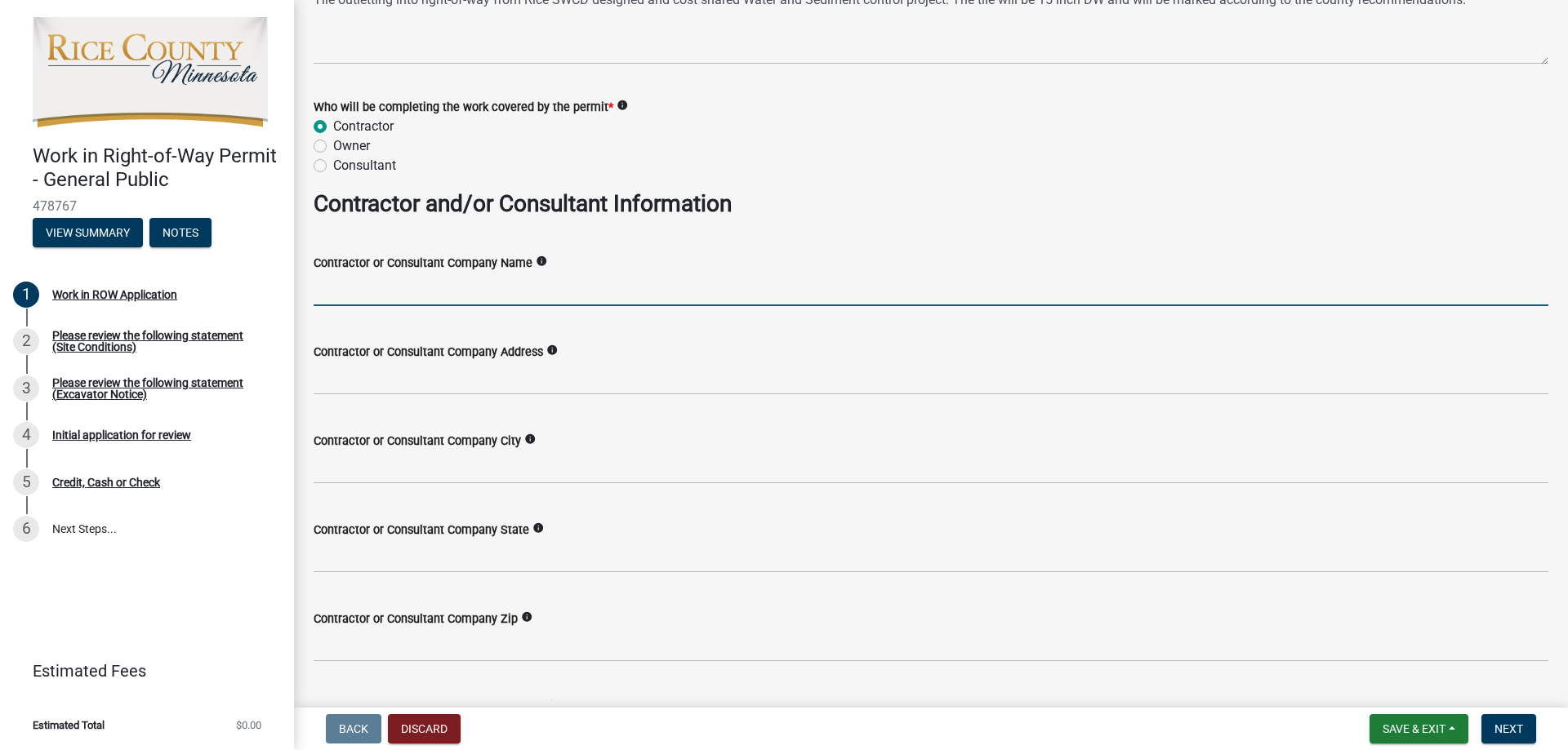
click at [498, 287] on input "Contractor or Consultant Company Name" at bounding box center [930, 289] width 1234 height 33
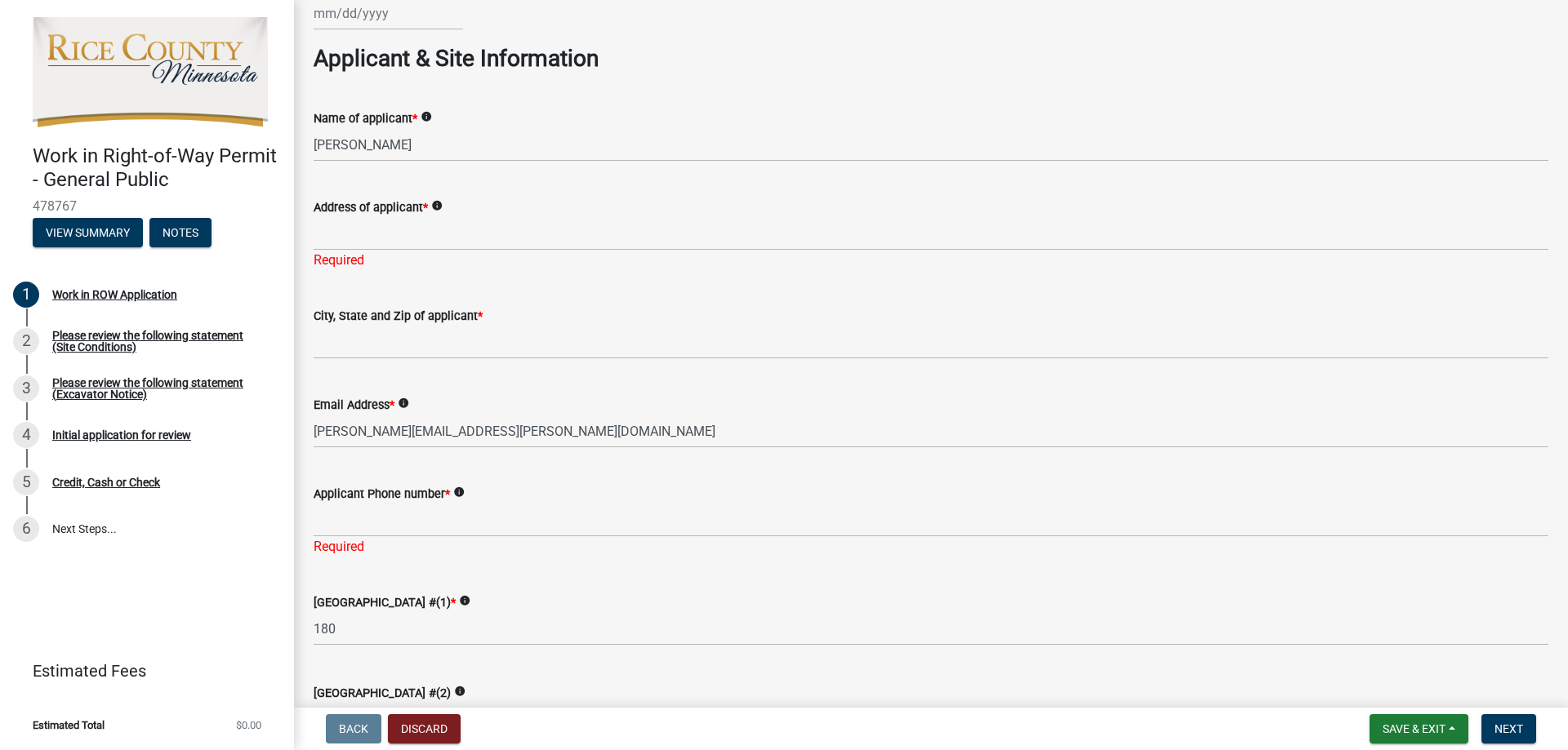
scroll to position [0, 0]
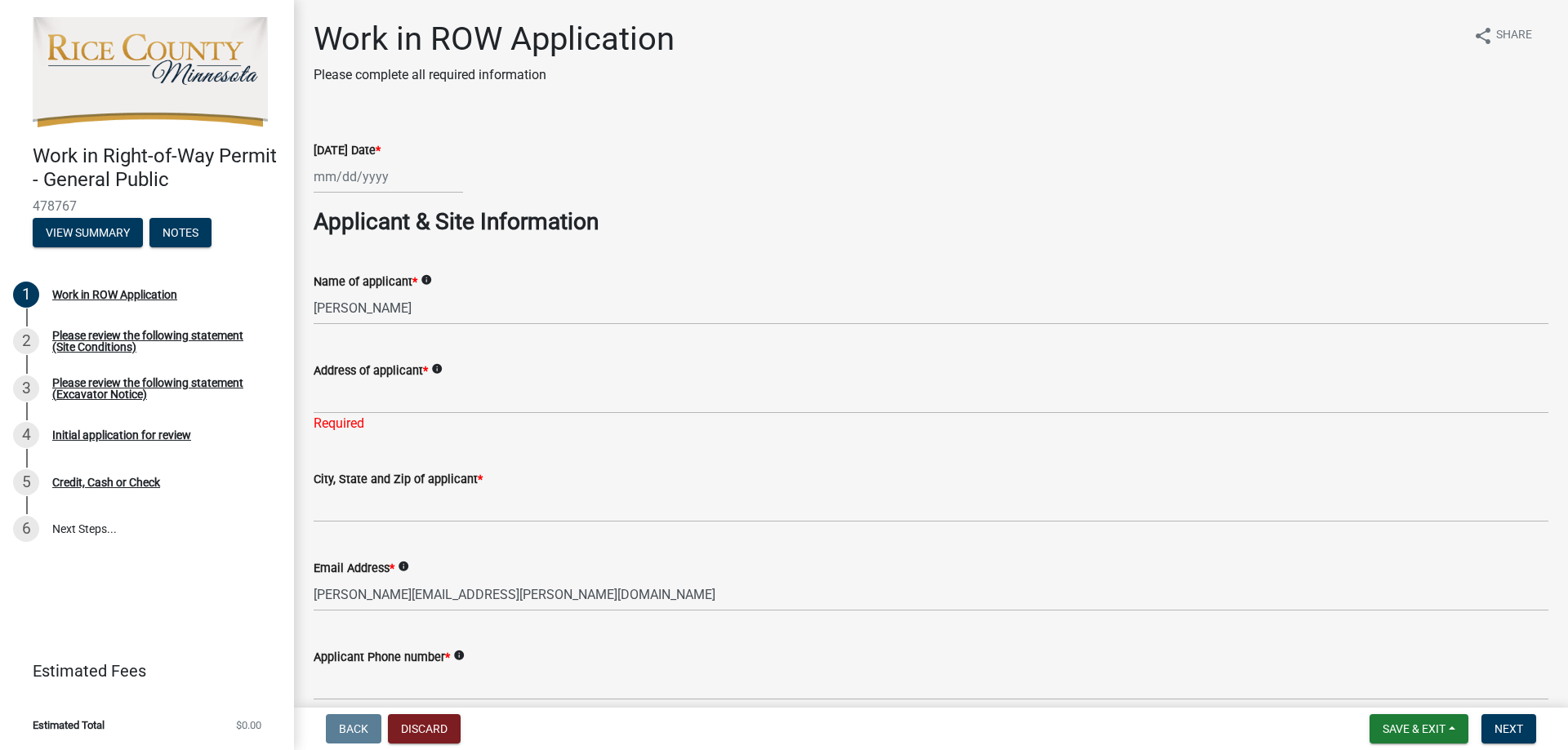
type input "[PERSON_NAME] Drainage"
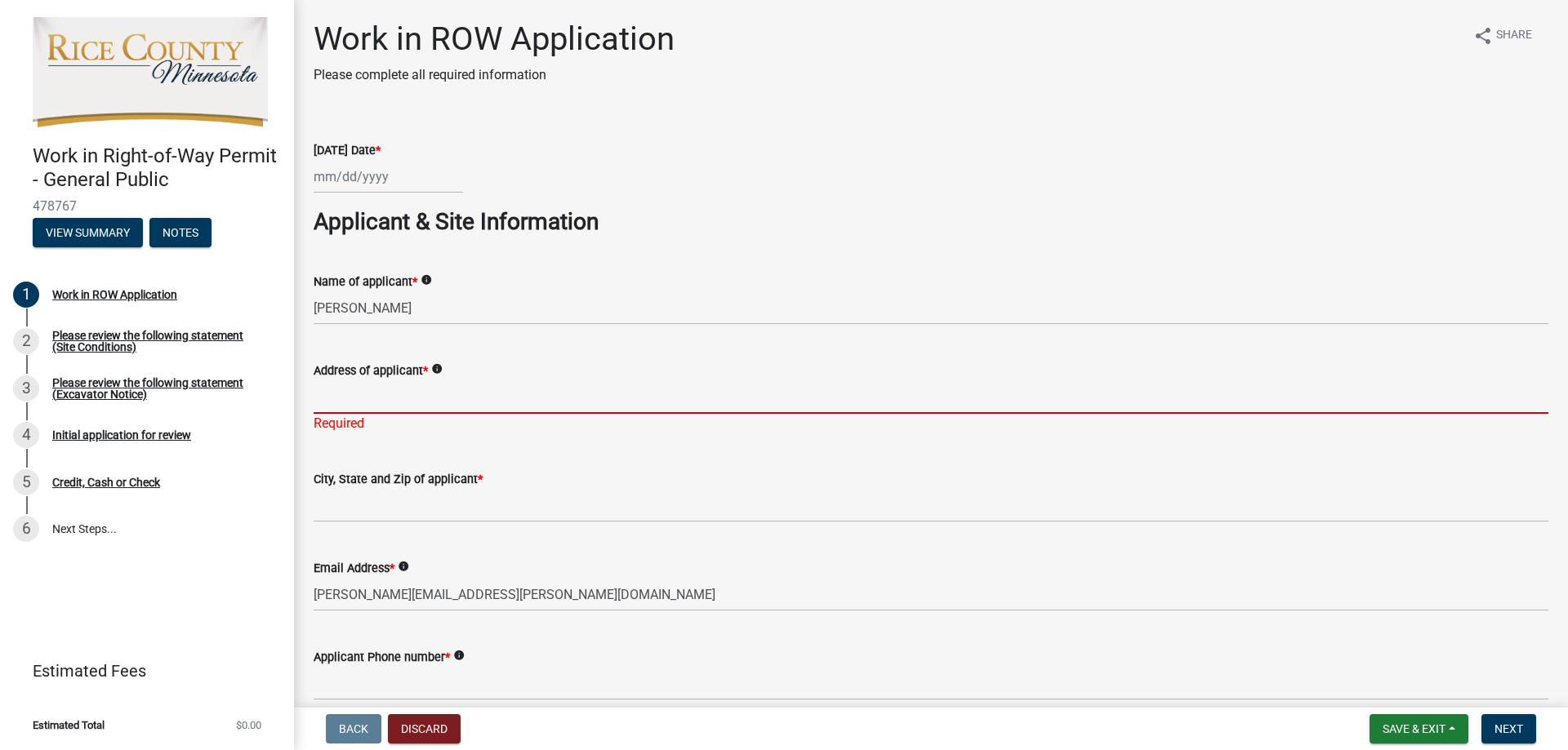
click at [386, 392] on input "Address of applicant *" at bounding box center [930, 397] width 1234 height 33
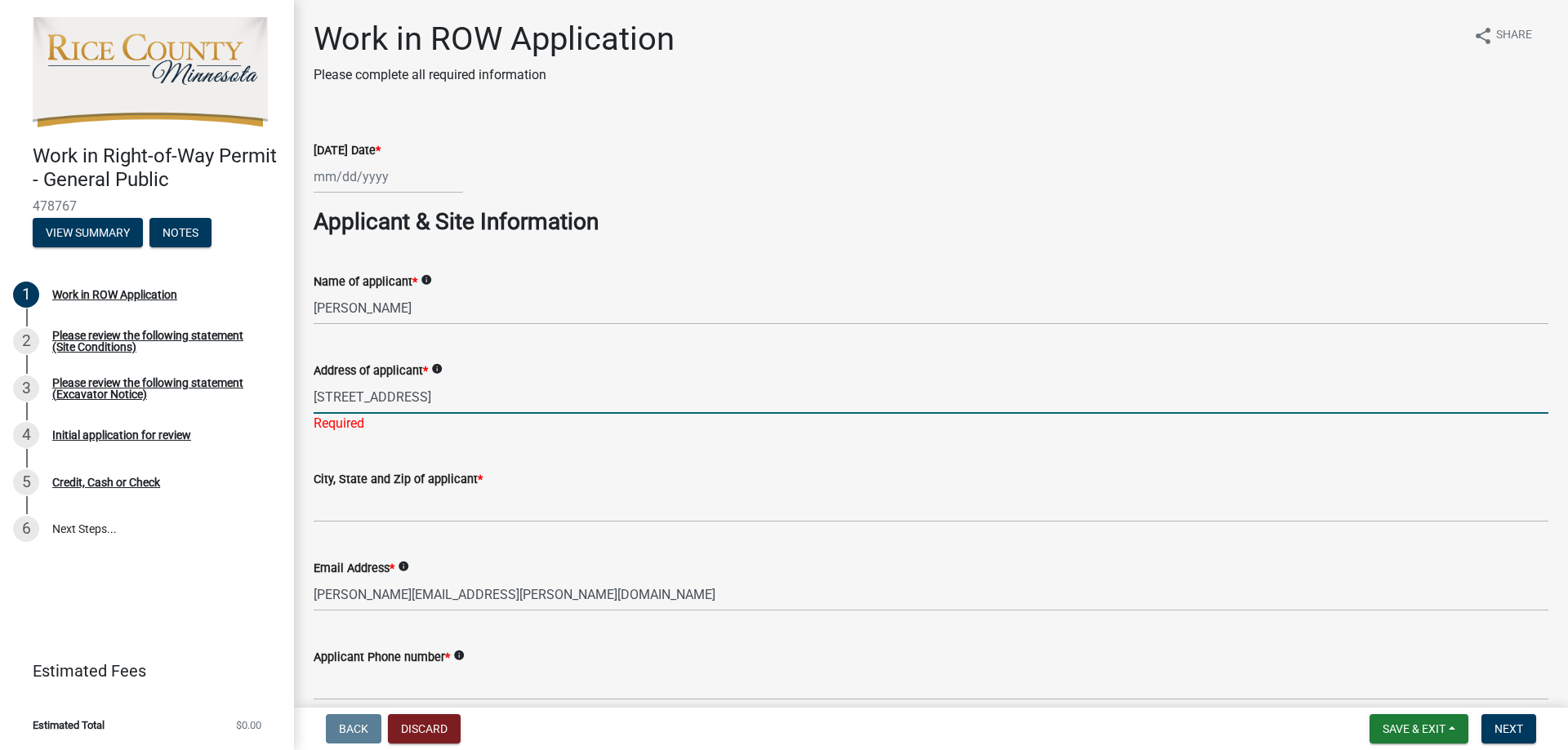
type input "[STREET_ADDRESS]"
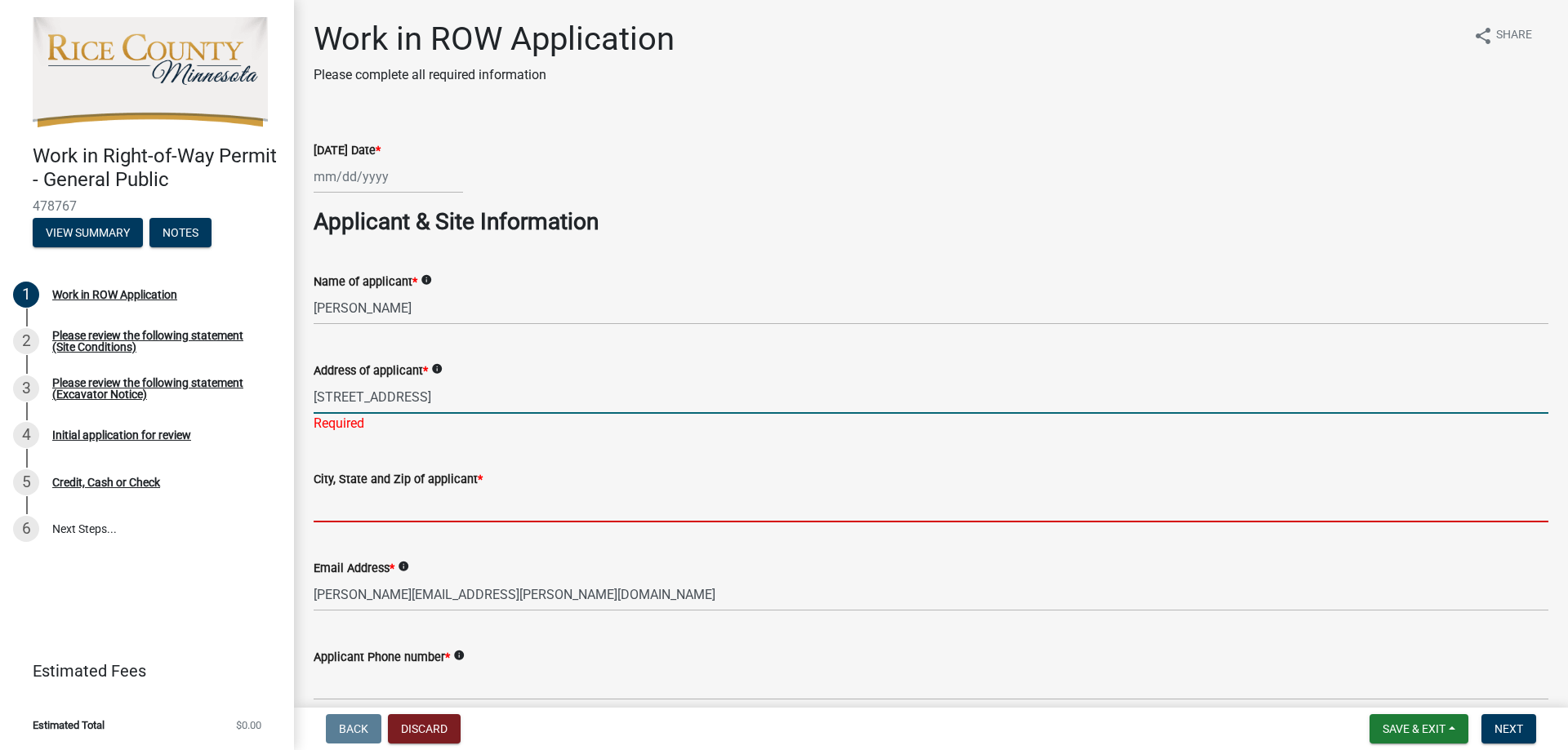
click at [363, 506] on wm-data-entity-input "City, State and Zip of applicant *" at bounding box center [930, 491] width 1234 height 89
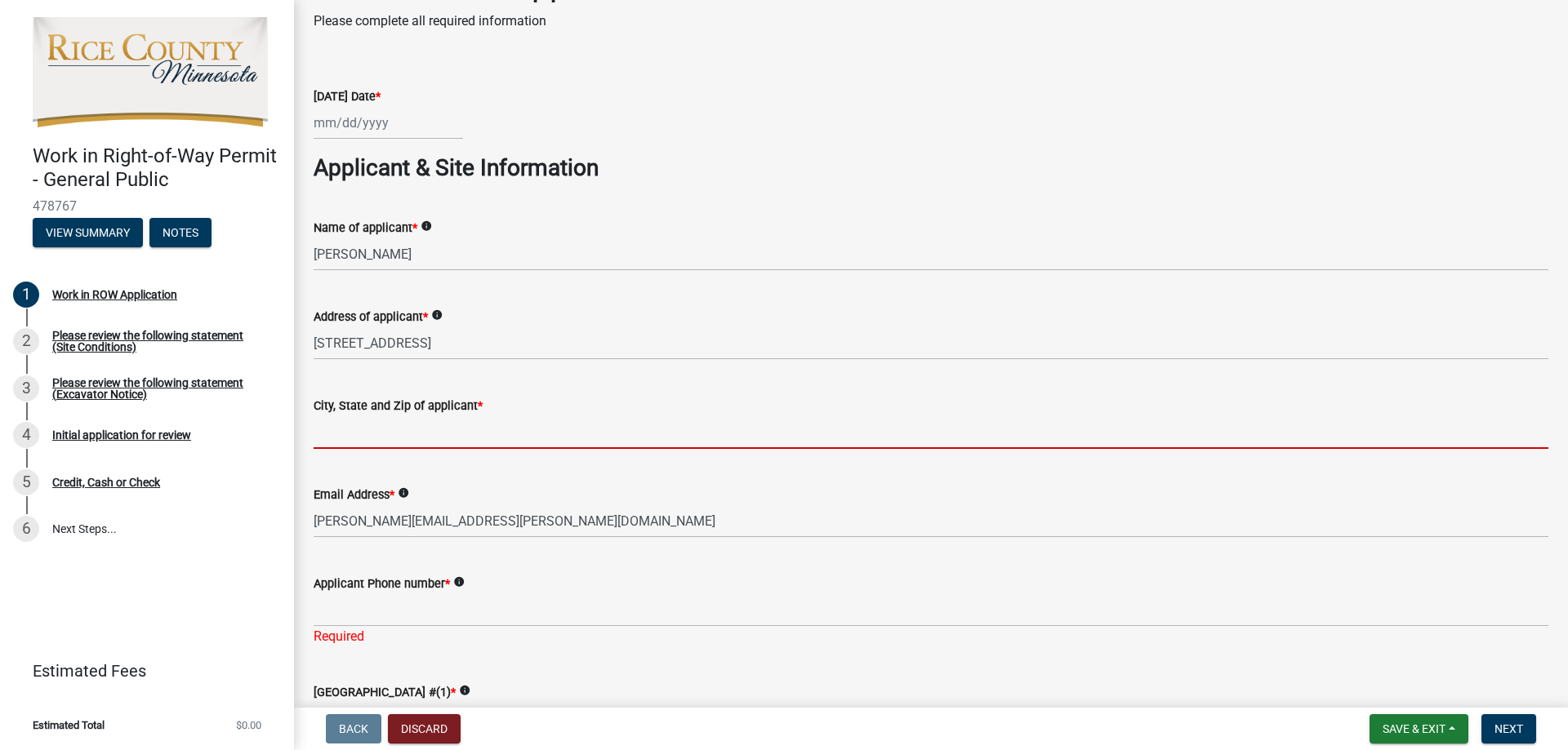
scroll to position [82, 0]
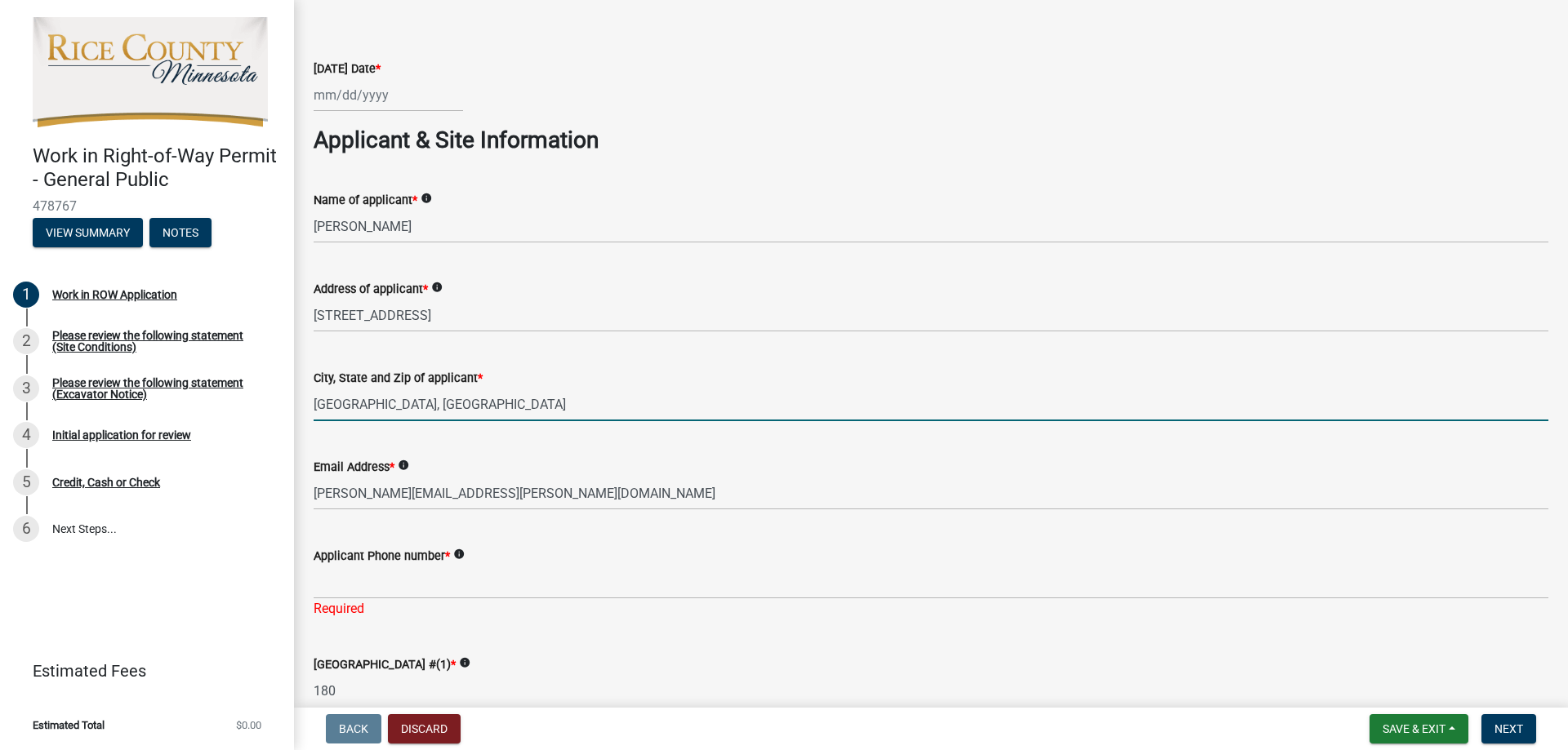
type input "[GEOGRAPHIC_DATA], [GEOGRAPHIC_DATA]"
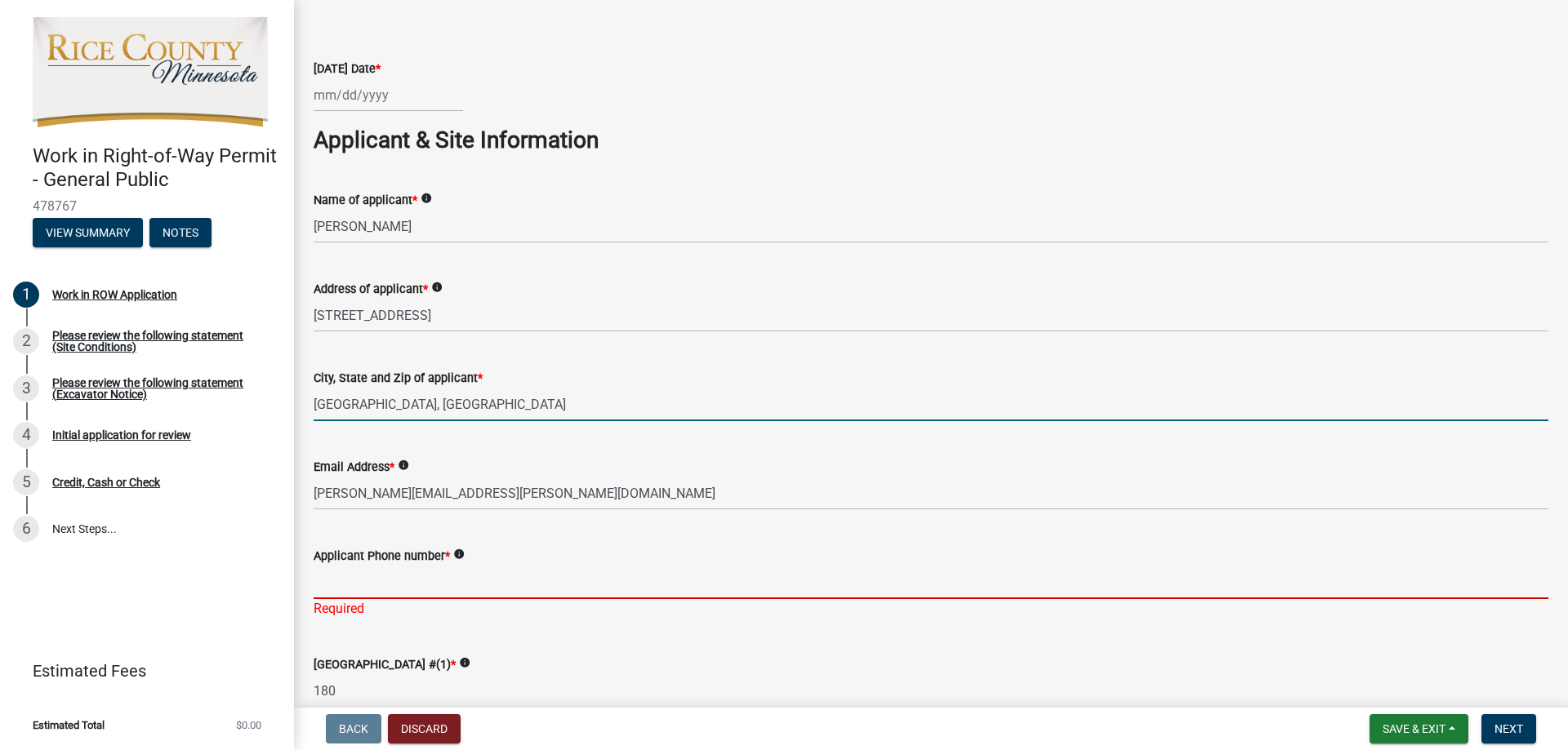
click at [377, 580] on input "Applicant Phone number *" at bounding box center [930, 582] width 1234 height 33
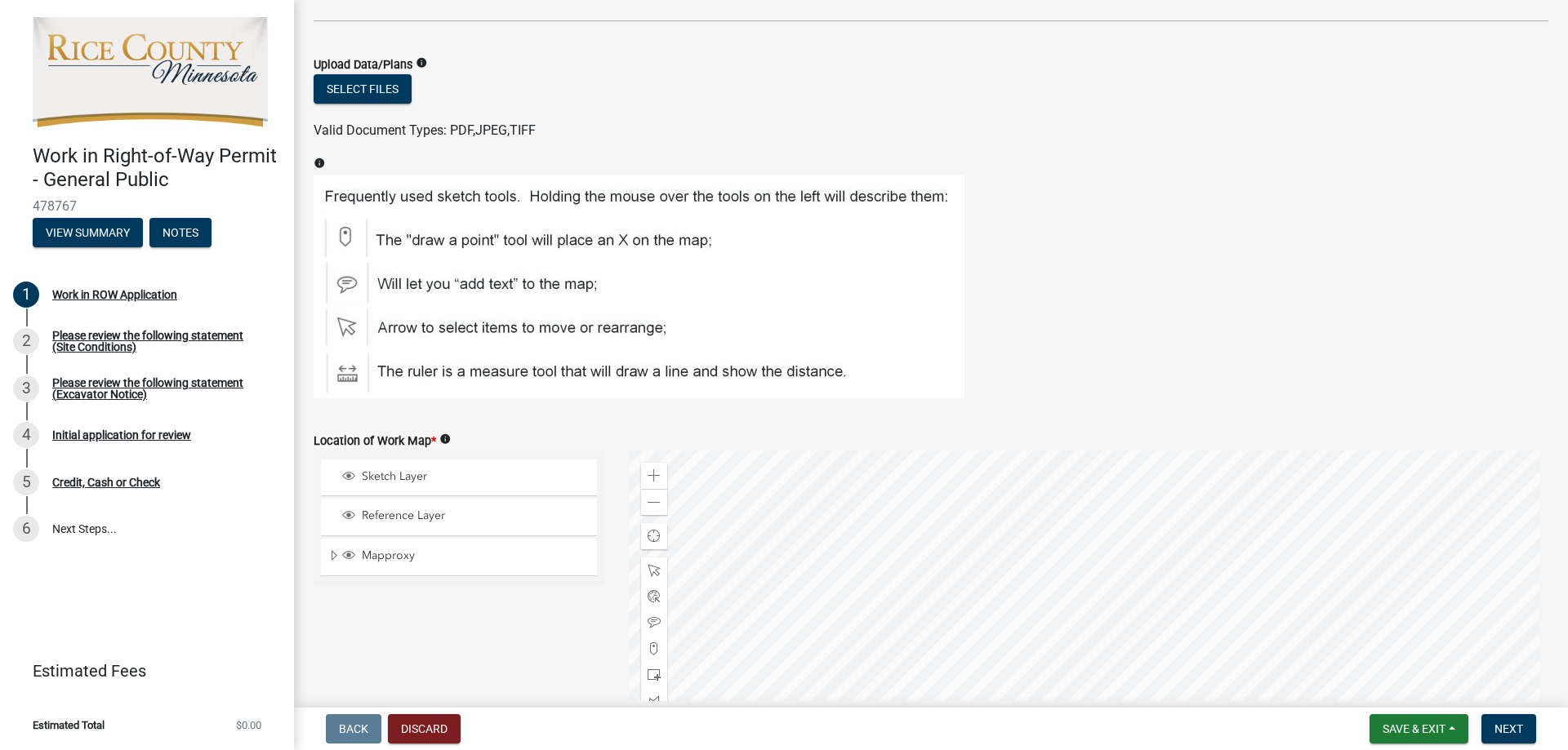
scroll to position [2357, 0]
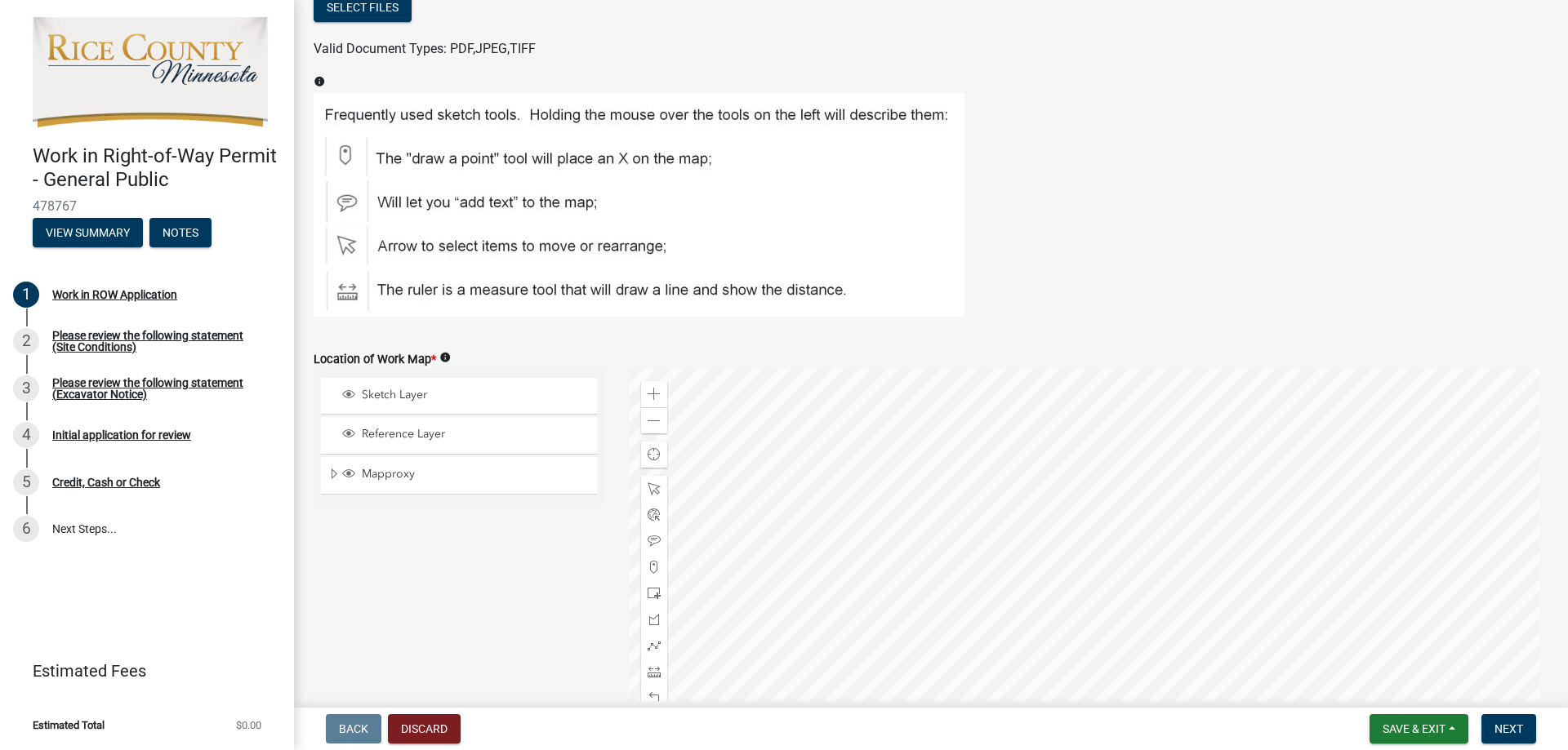
click at [1105, 455] on div at bounding box center [1089, 573] width 920 height 408
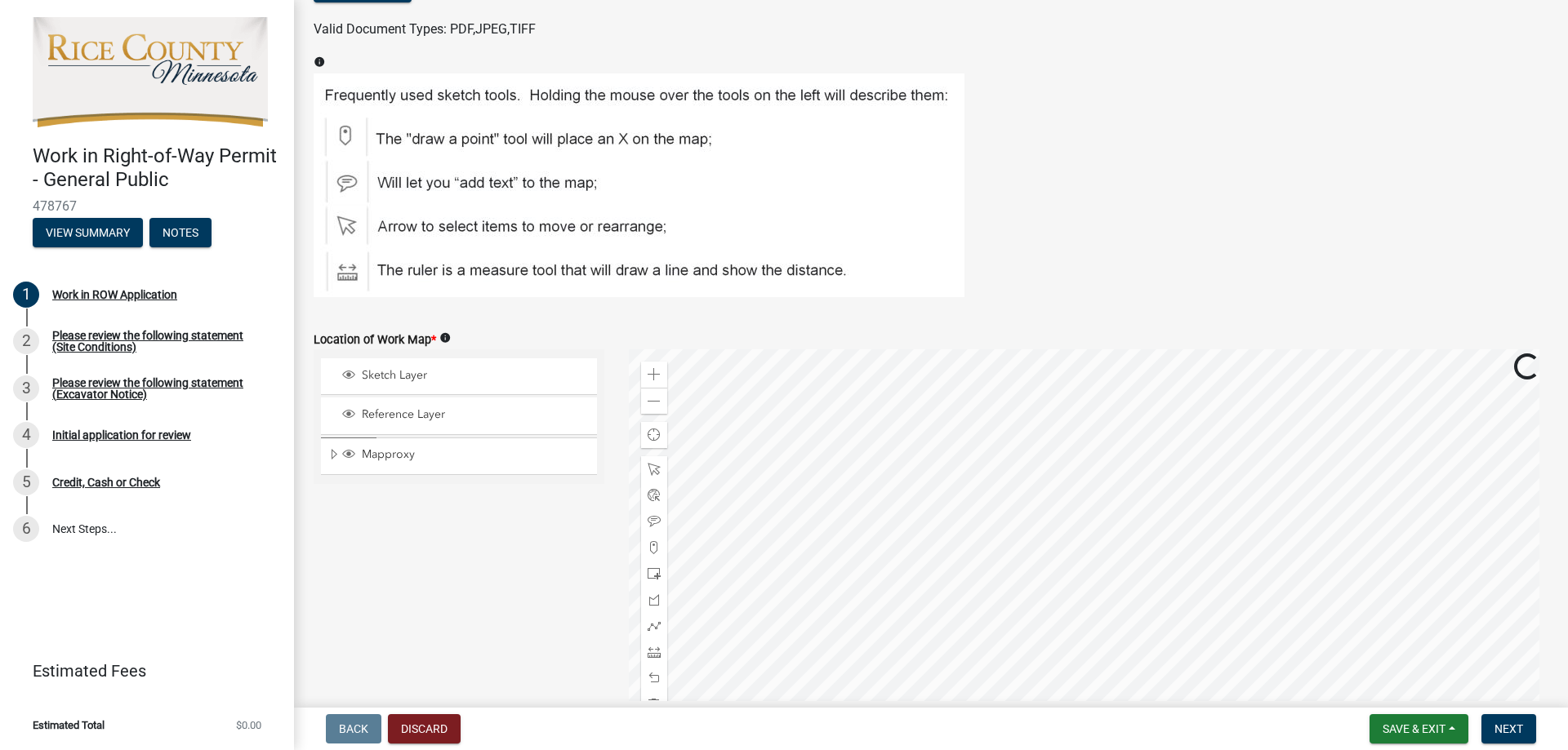
scroll to position [2438, 0]
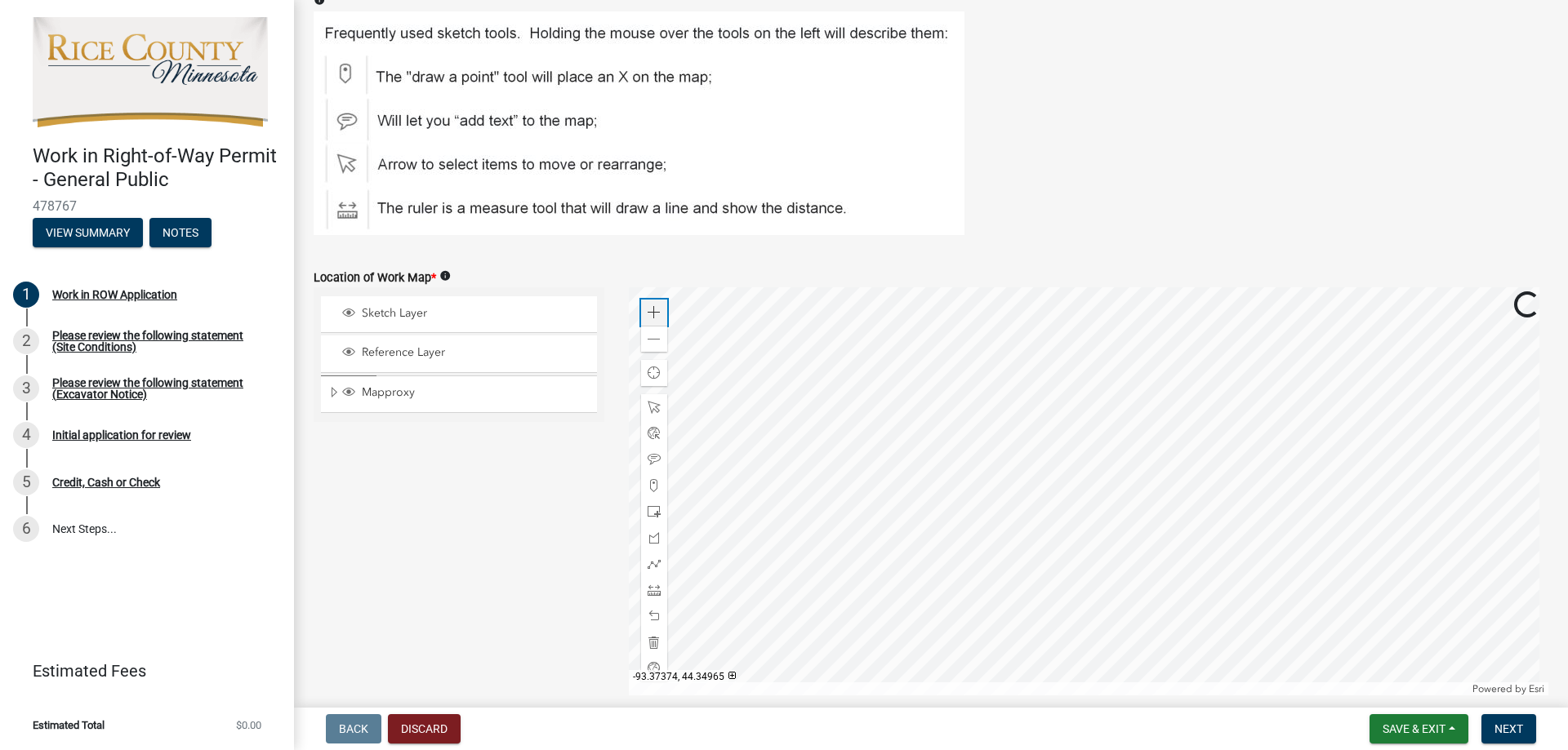
click at [649, 309] on span at bounding box center [654, 312] width 13 height 13
click at [948, 520] on div at bounding box center [1089, 491] width 920 height 408
click at [1166, 525] on div at bounding box center [1089, 491] width 920 height 408
click at [1116, 436] on div at bounding box center [1089, 491] width 920 height 408
click at [647, 309] on span at bounding box center [654, 312] width 13 height 13
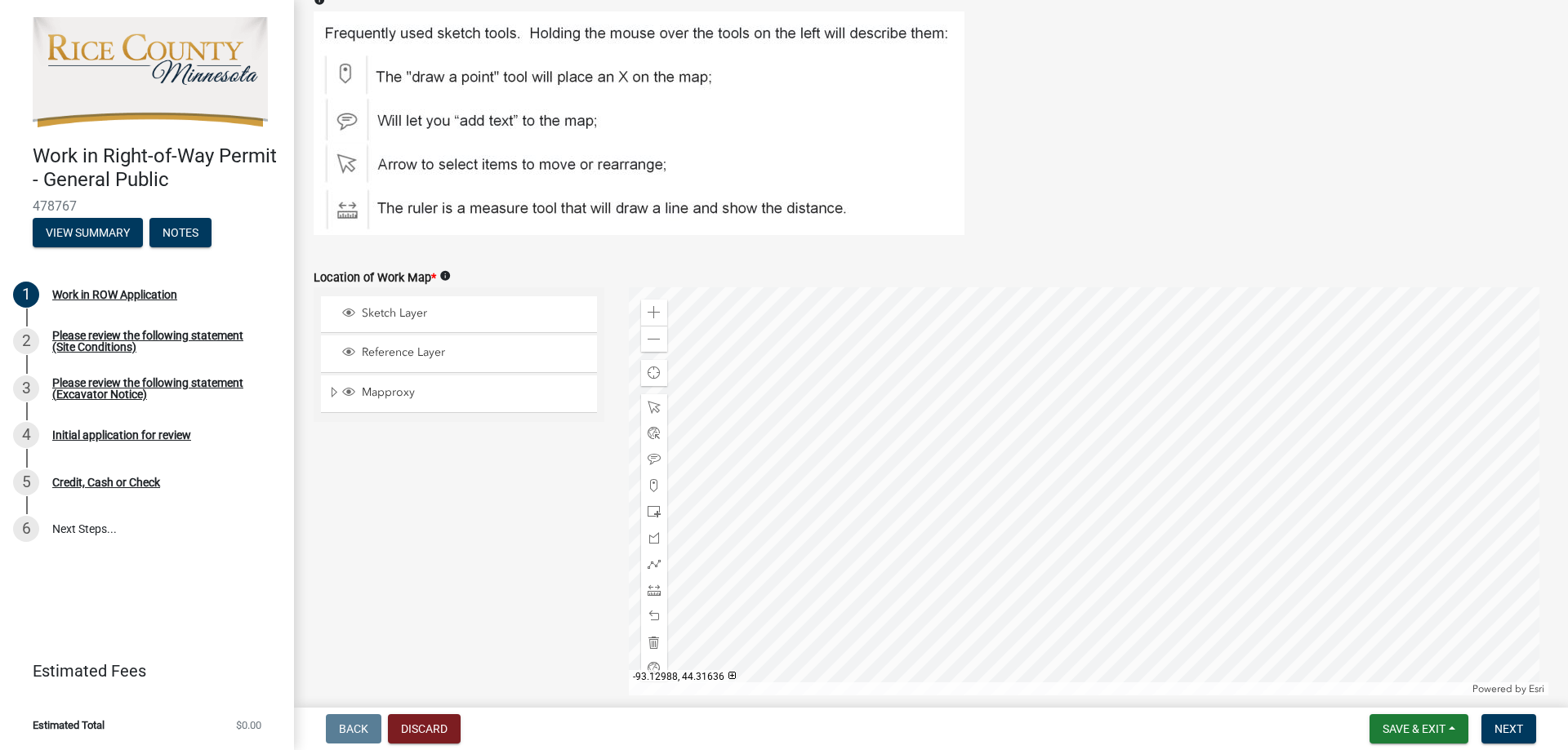
click at [1179, 466] on div at bounding box center [1089, 491] width 920 height 408
click at [1003, 496] on div at bounding box center [1089, 491] width 920 height 408
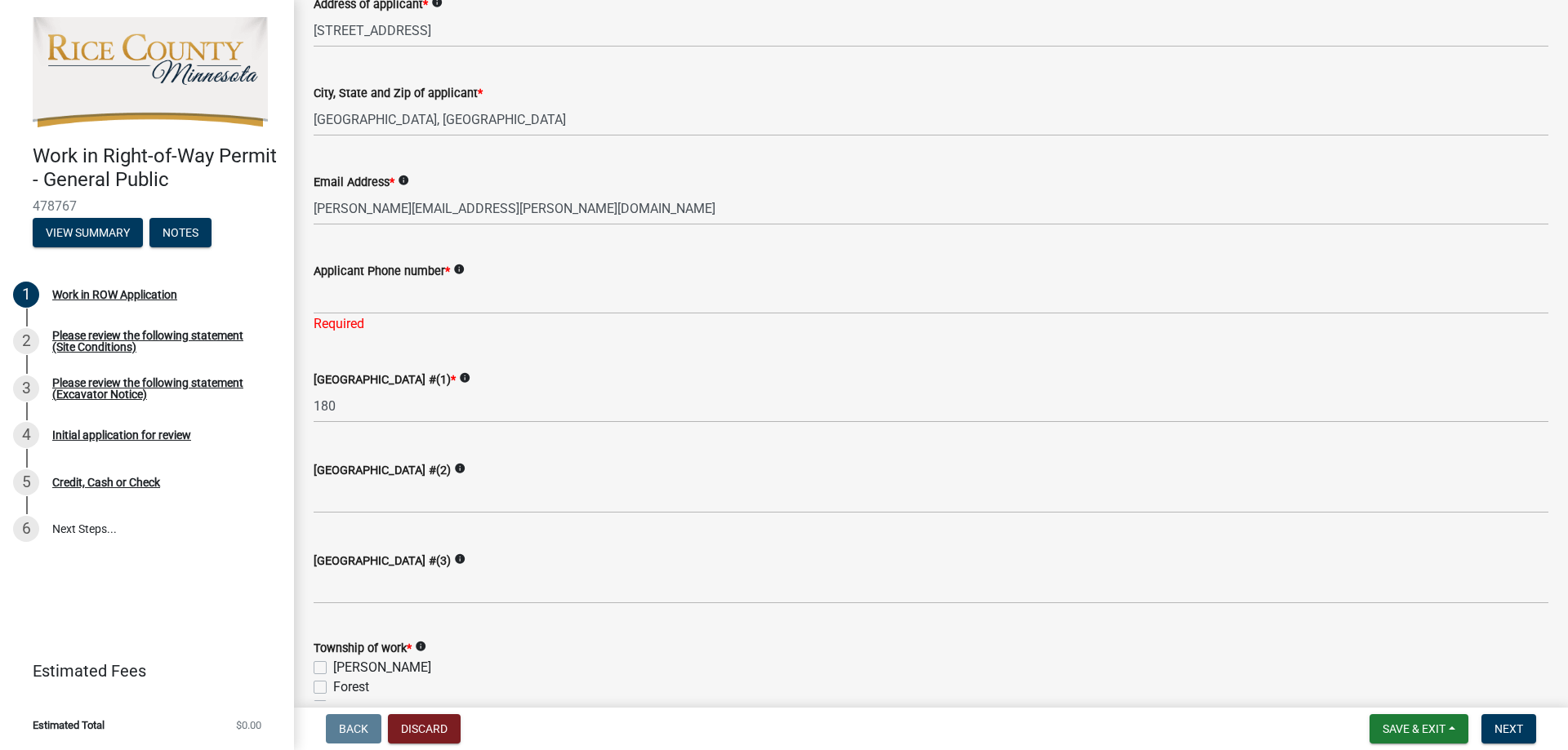
scroll to position [354, 0]
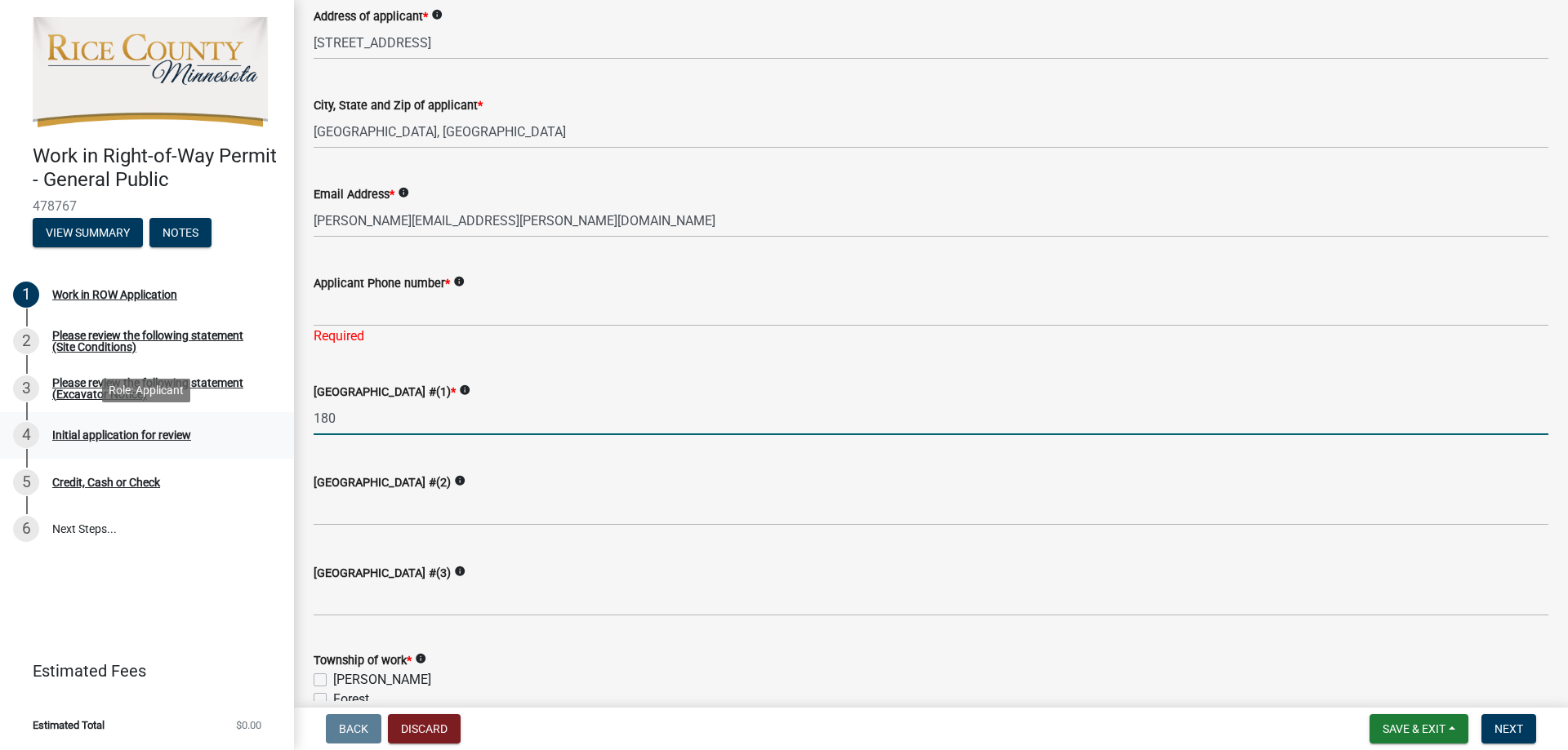
drag, startPoint x: 367, startPoint y: 413, endPoint x: 291, endPoint y: 419, distance: 76.2
click at [291, 419] on div "Work in Right-of-Way Permit - General Public 478767 View Summary Notes 1 Work i…" at bounding box center [784, 375] width 1568 height 750
type input "27"
click at [783, 448] on wm-data-entity-input "[GEOGRAPHIC_DATA] #(1) * info 27" at bounding box center [930, 404] width 1234 height 91
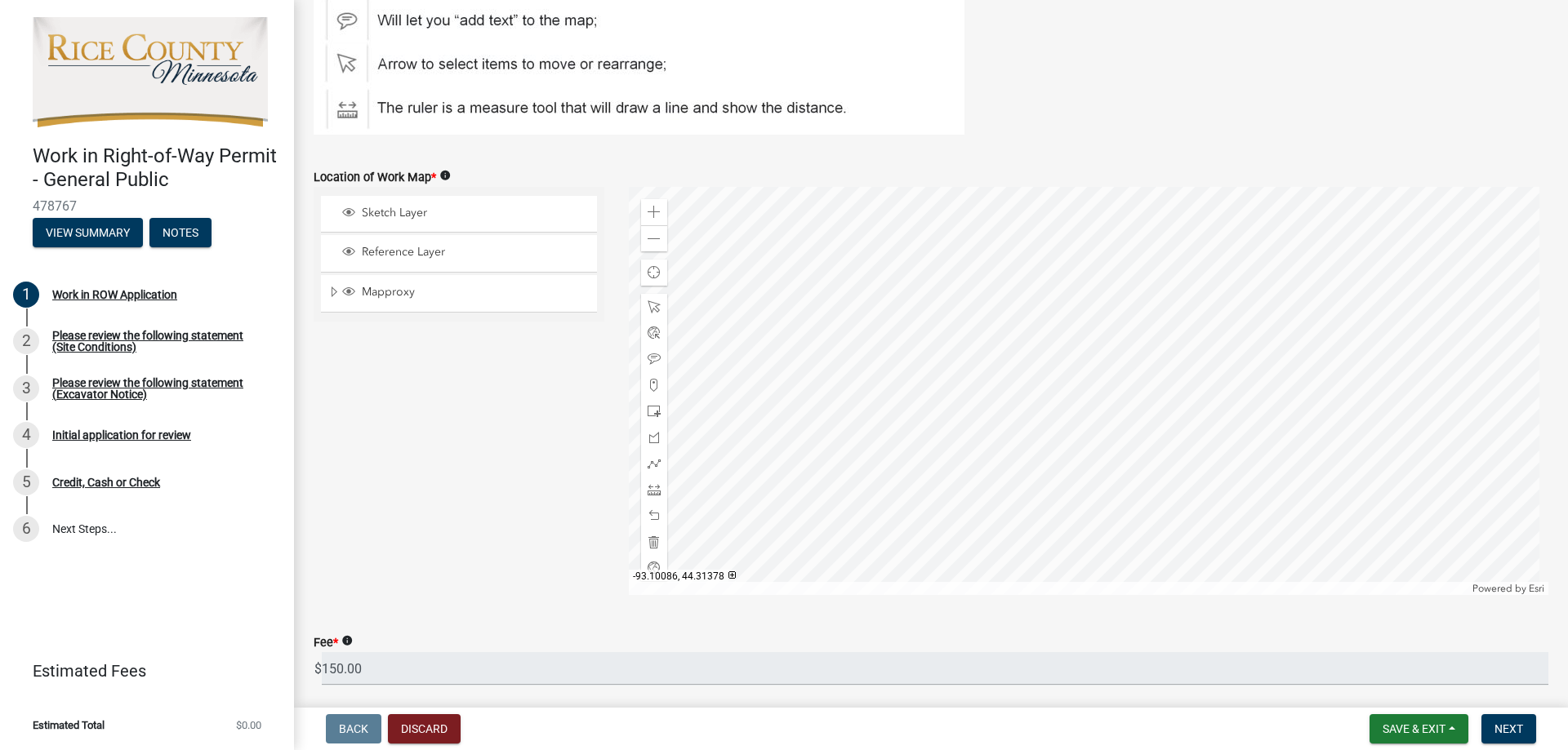
scroll to position [2543, 0]
click at [1017, 426] on div at bounding box center [1089, 387] width 920 height 408
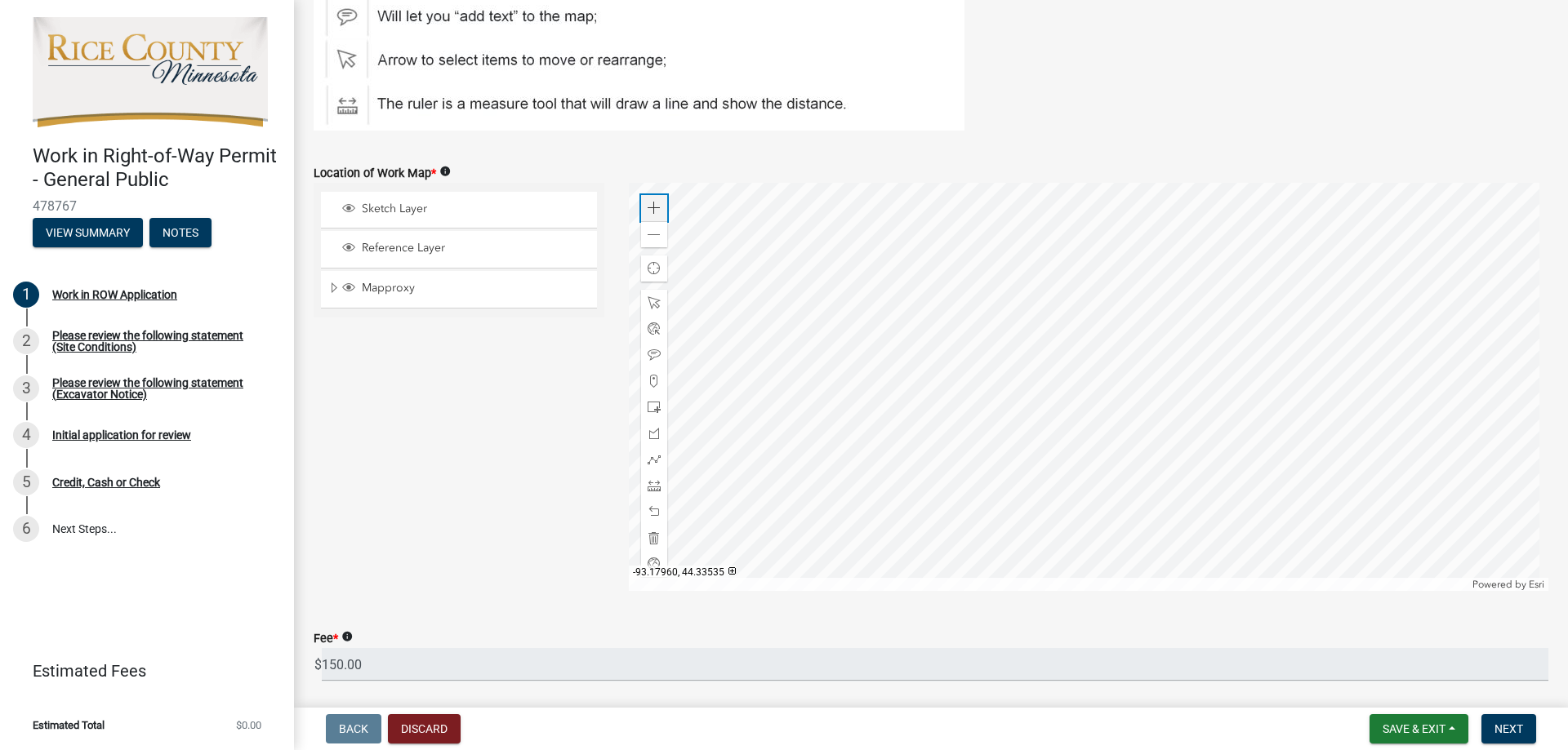
click at [653, 202] on span at bounding box center [654, 209] width 13 height 13
click at [955, 379] on div at bounding box center [1089, 387] width 920 height 408
click at [332, 286] on span "Expand" at bounding box center [334, 288] width 13 height 16
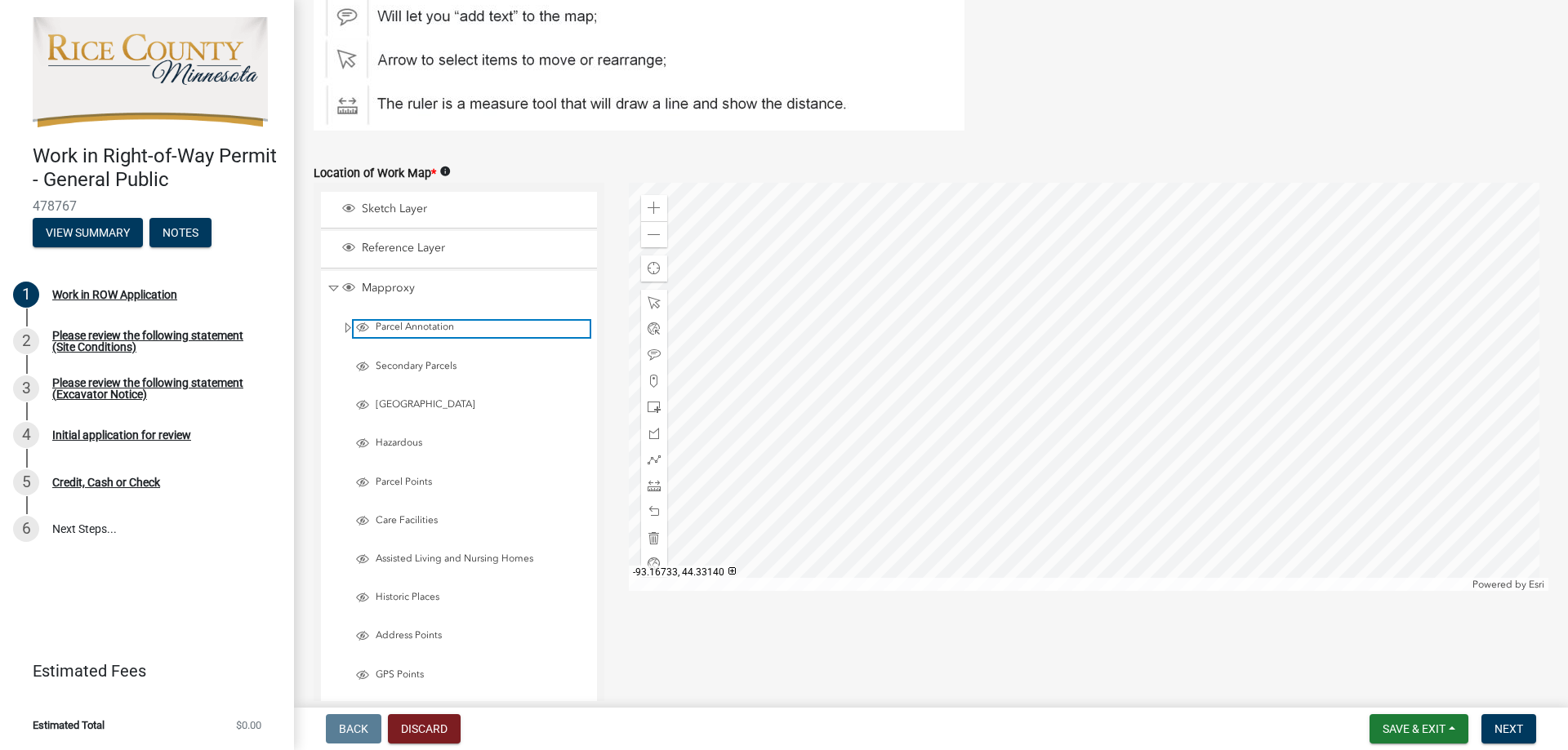
click at [359, 325] on span "Layer List" at bounding box center [363, 327] width 13 height 13
click at [346, 328] on span "Expand" at bounding box center [348, 328] width 13 height 16
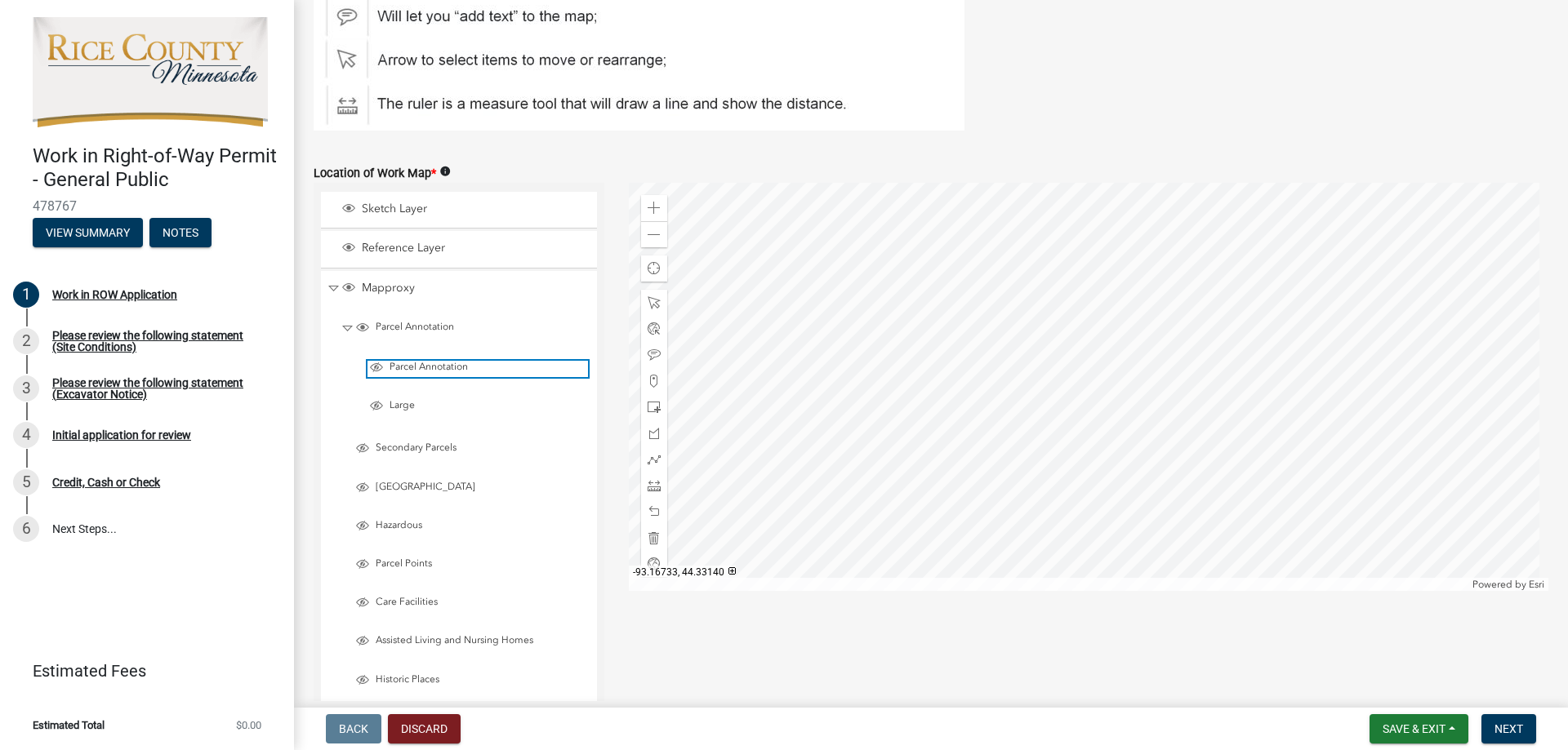
click at [372, 370] on span "Layer List" at bounding box center [376, 367] width 13 height 13
click at [361, 326] on span "Layer List" at bounding box center [363, 327] width 13 height 13
click at [346, 325] on span "Collapse" at bounding box center [347, 328] width 12 height 16
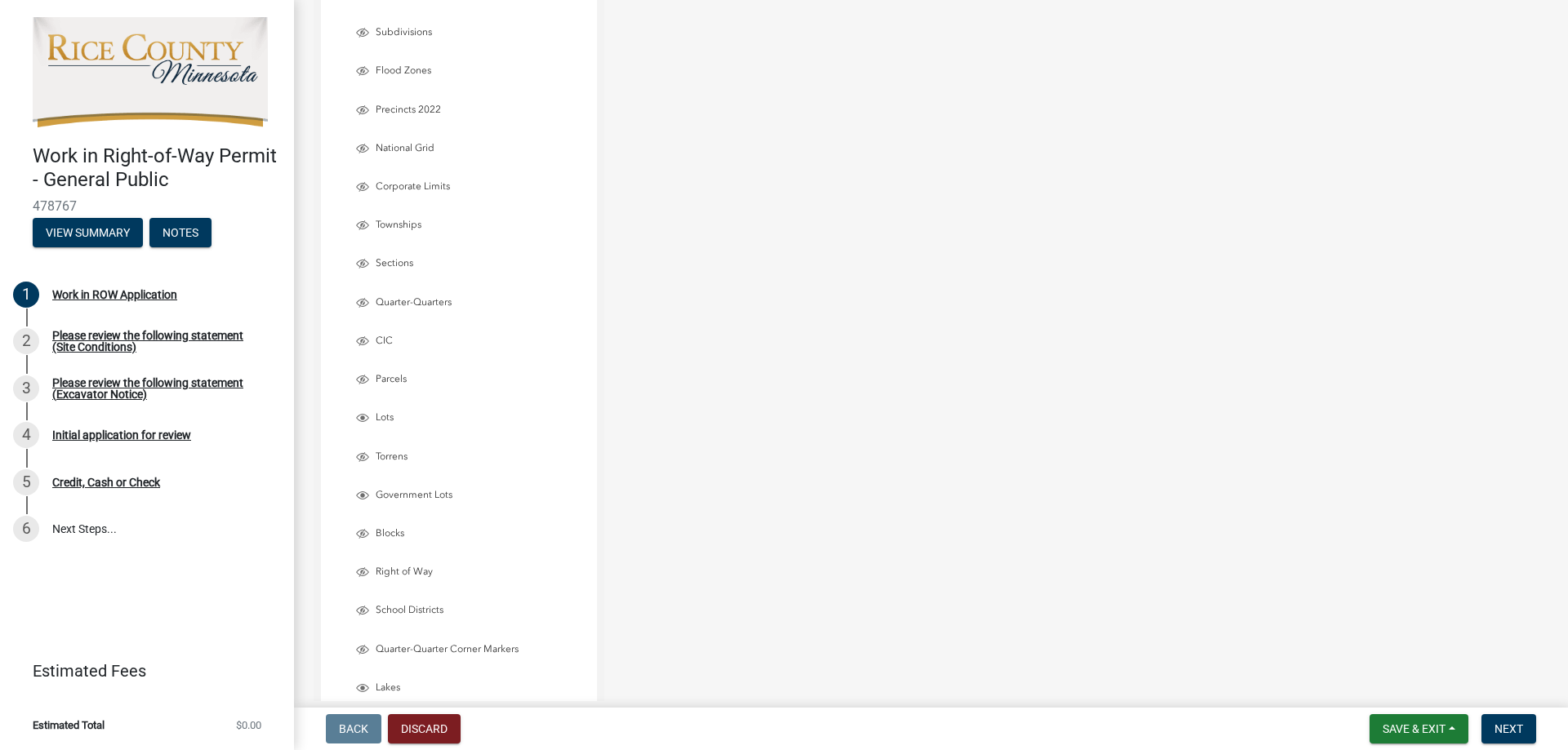
scroll to position [3604, 0]
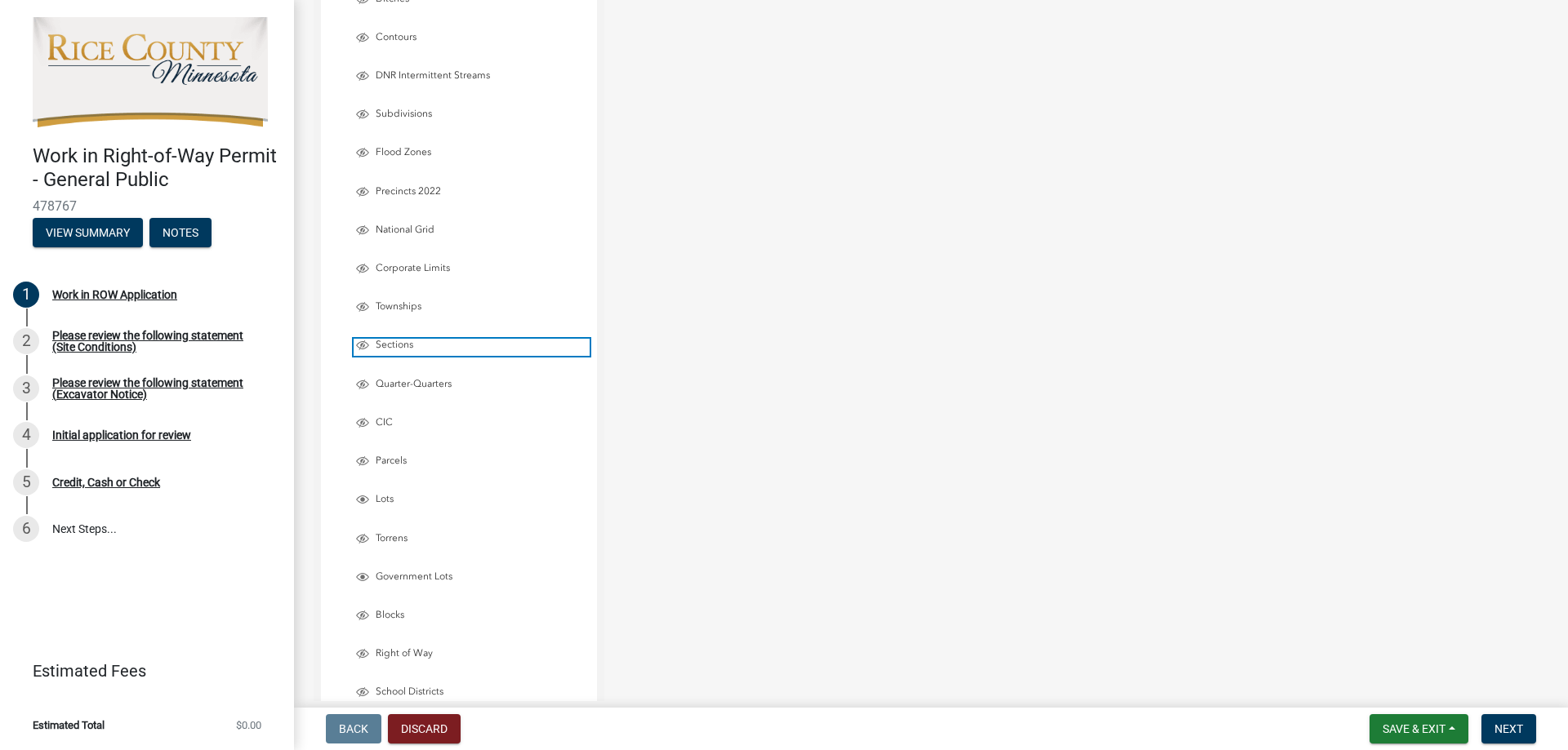
click at [363, 344] on span "Layer List" at bounding box center [363, 345] width 13 height 13
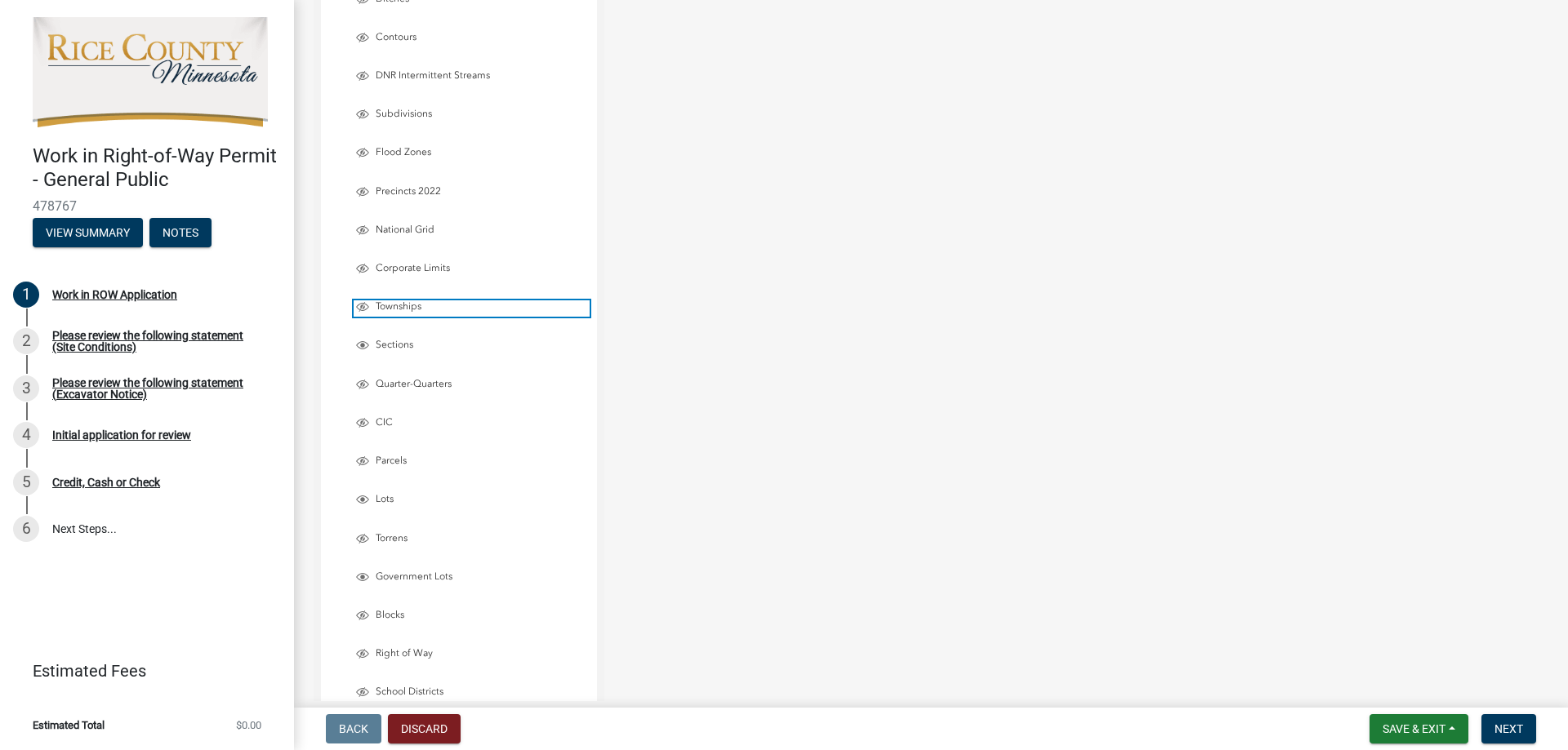
click at [360, 302] on span "Layer List" at bounding box center [363, 307] width 13 height 13
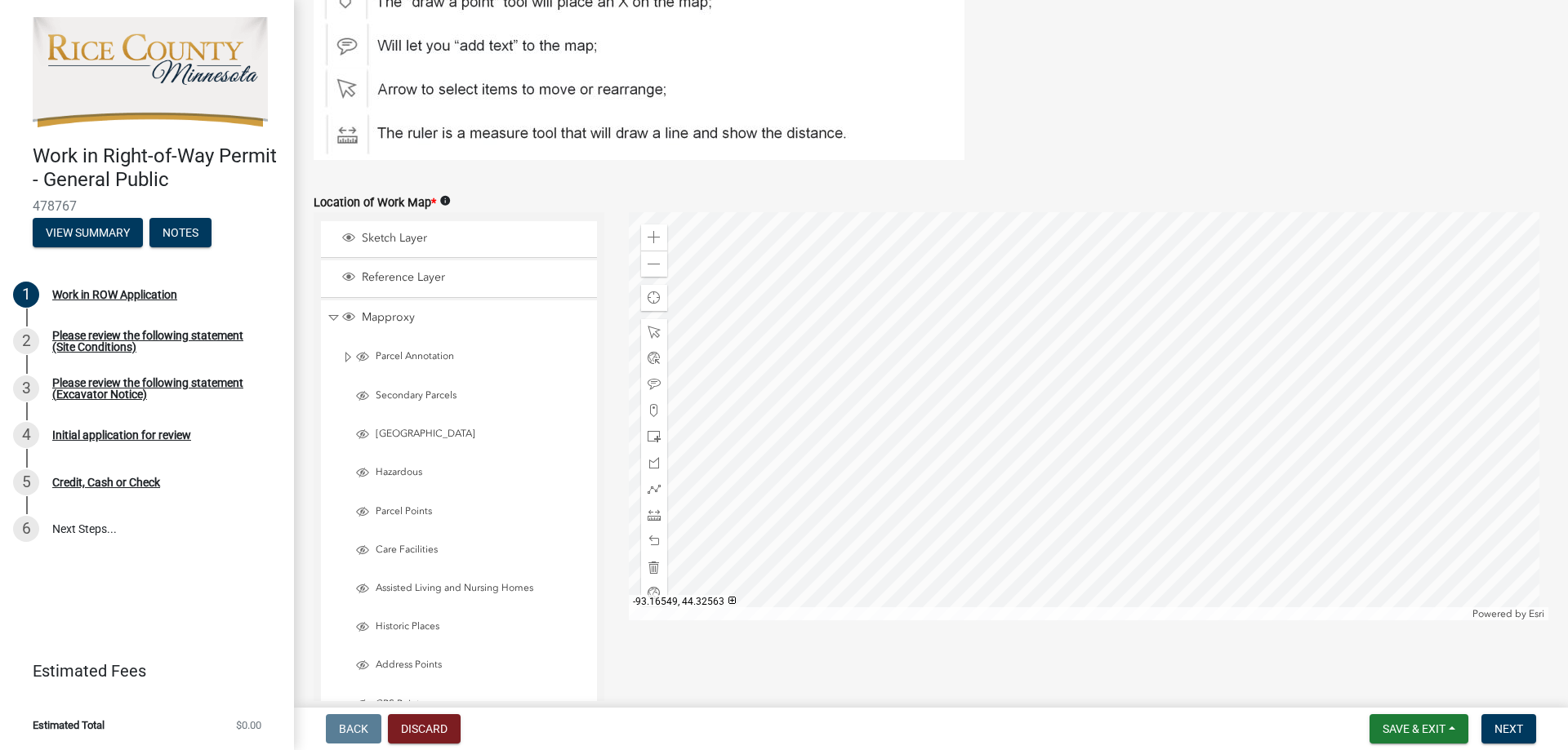
scroll to position [2543, 0]
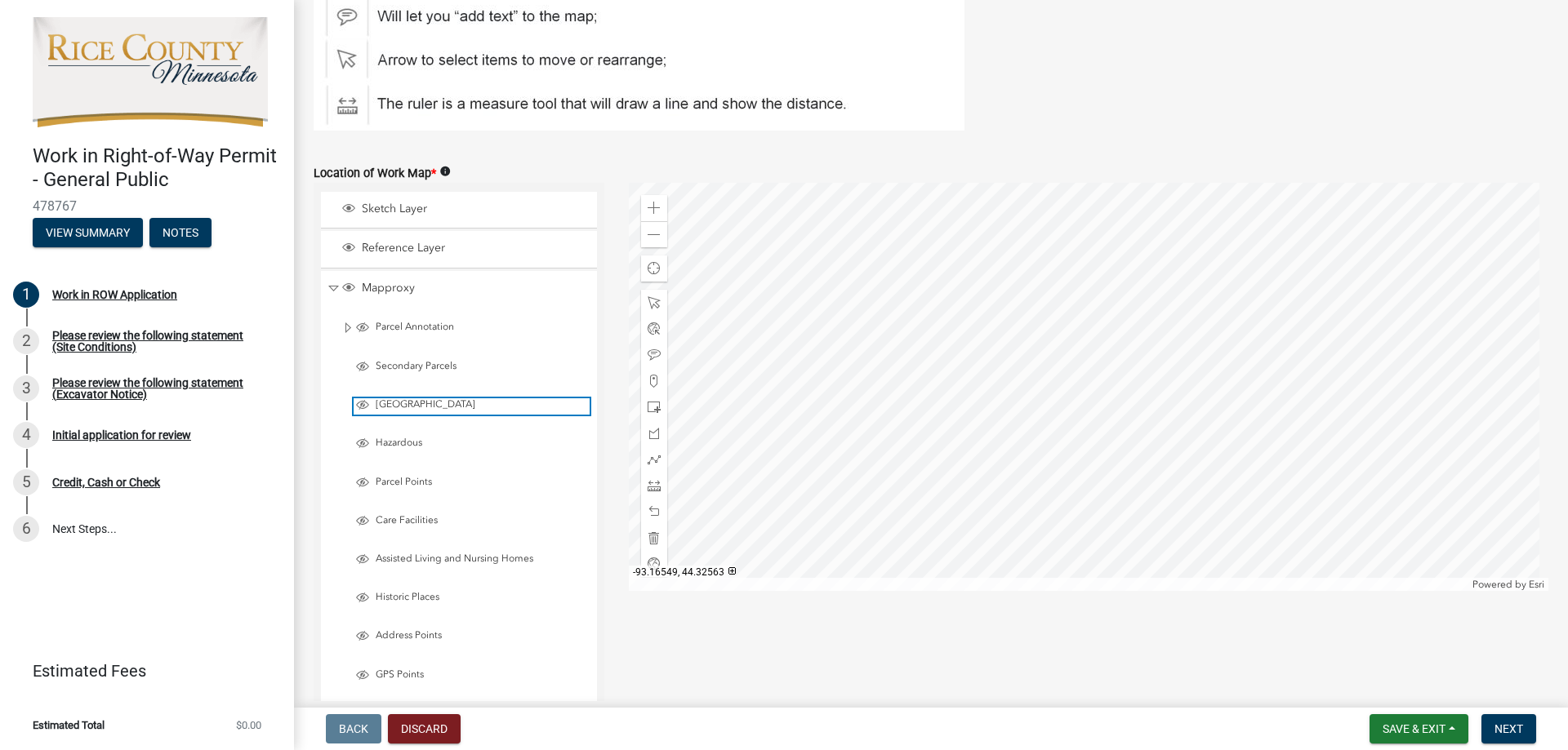
click at [363, 409] on span "Layer List" at bounding box center [363, 405] width 13 height 13
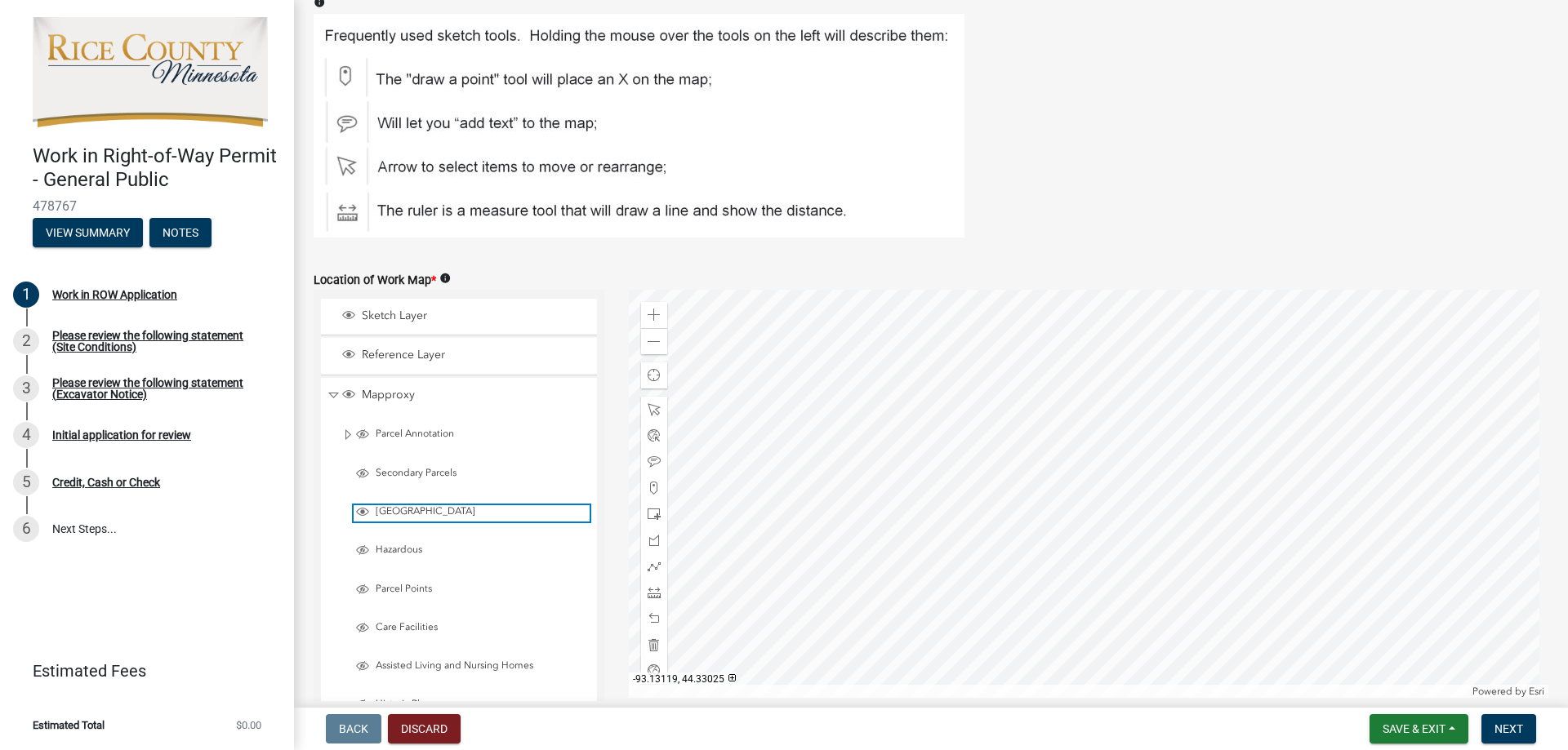
scroll to position [2443, 0]
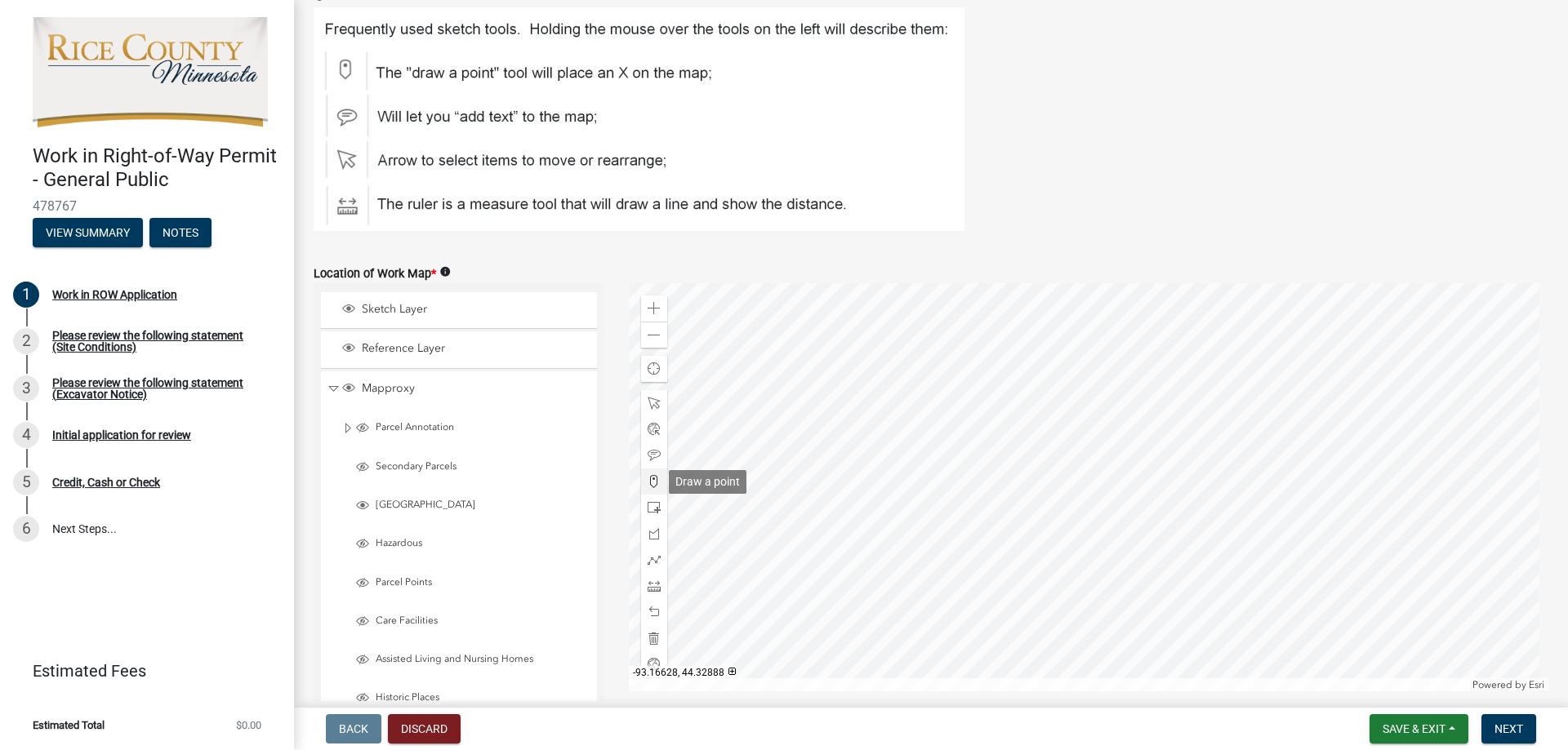
click at [650, 482] on span at bounding box center [654, 482] width 13 height 13
click at [844, 442] on div at bounding box center [1089, 488] width 920 height 408
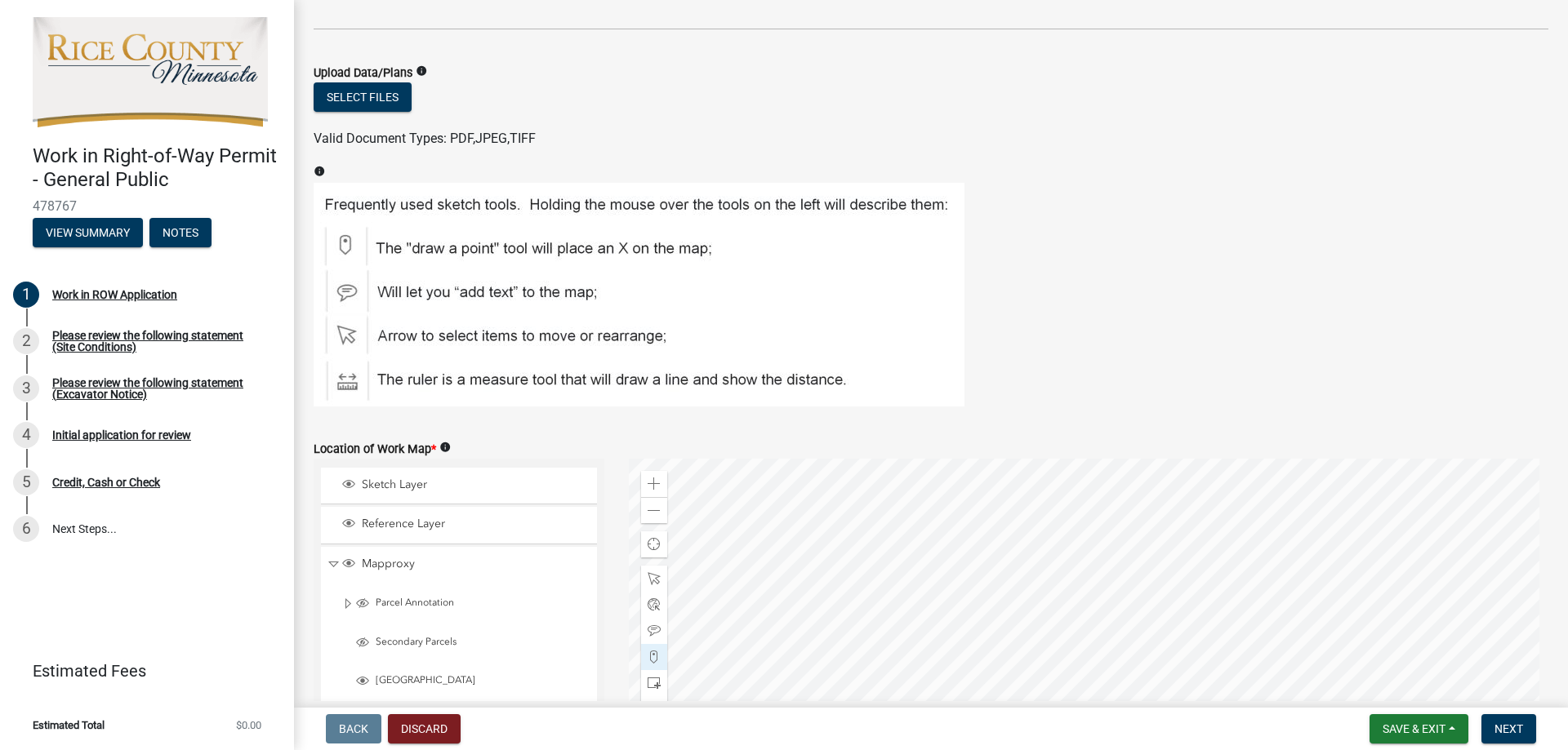
scroll to position [2161, 0]
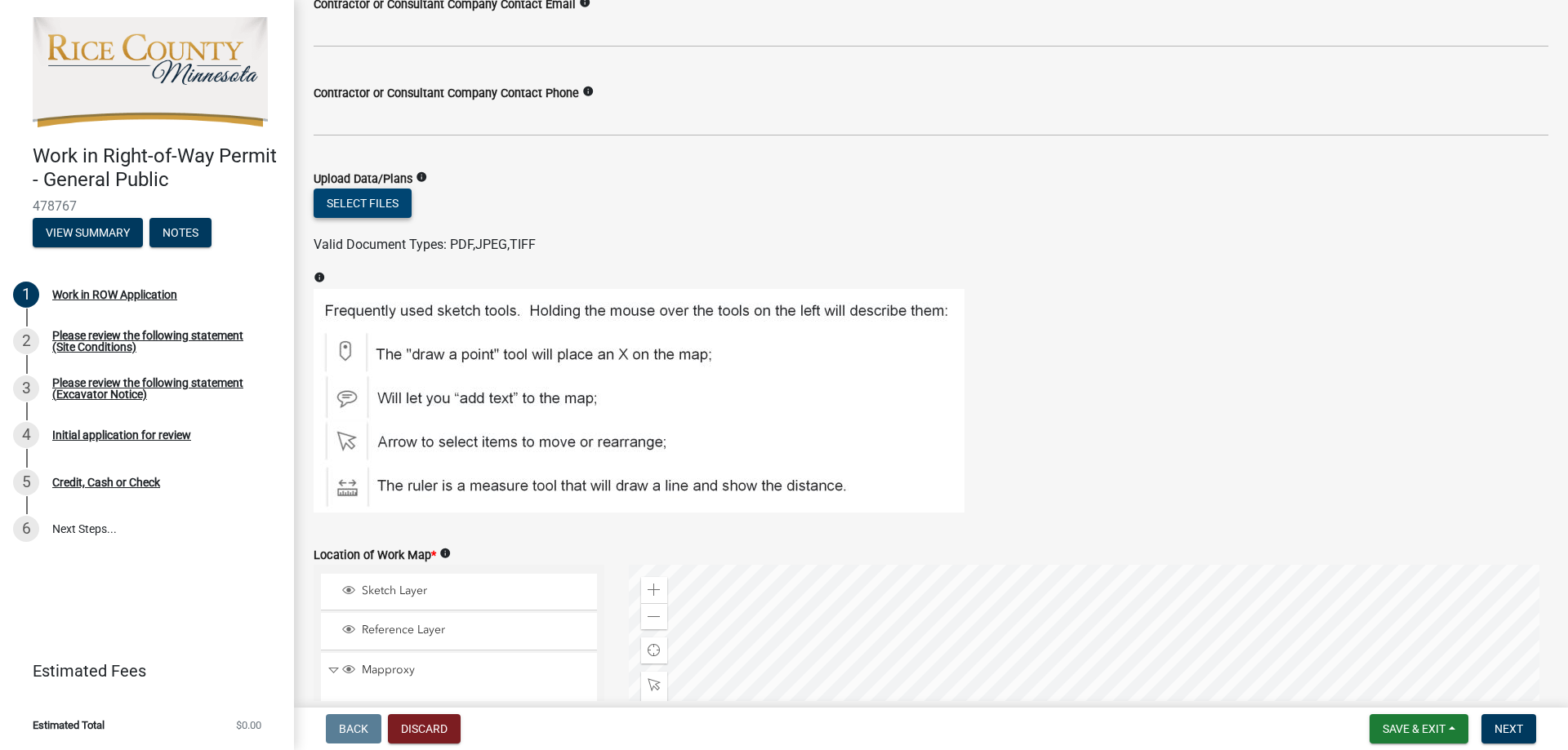
click at [371, 197] on button "Select files" at bounding box center [363, 203] width 98 height 30
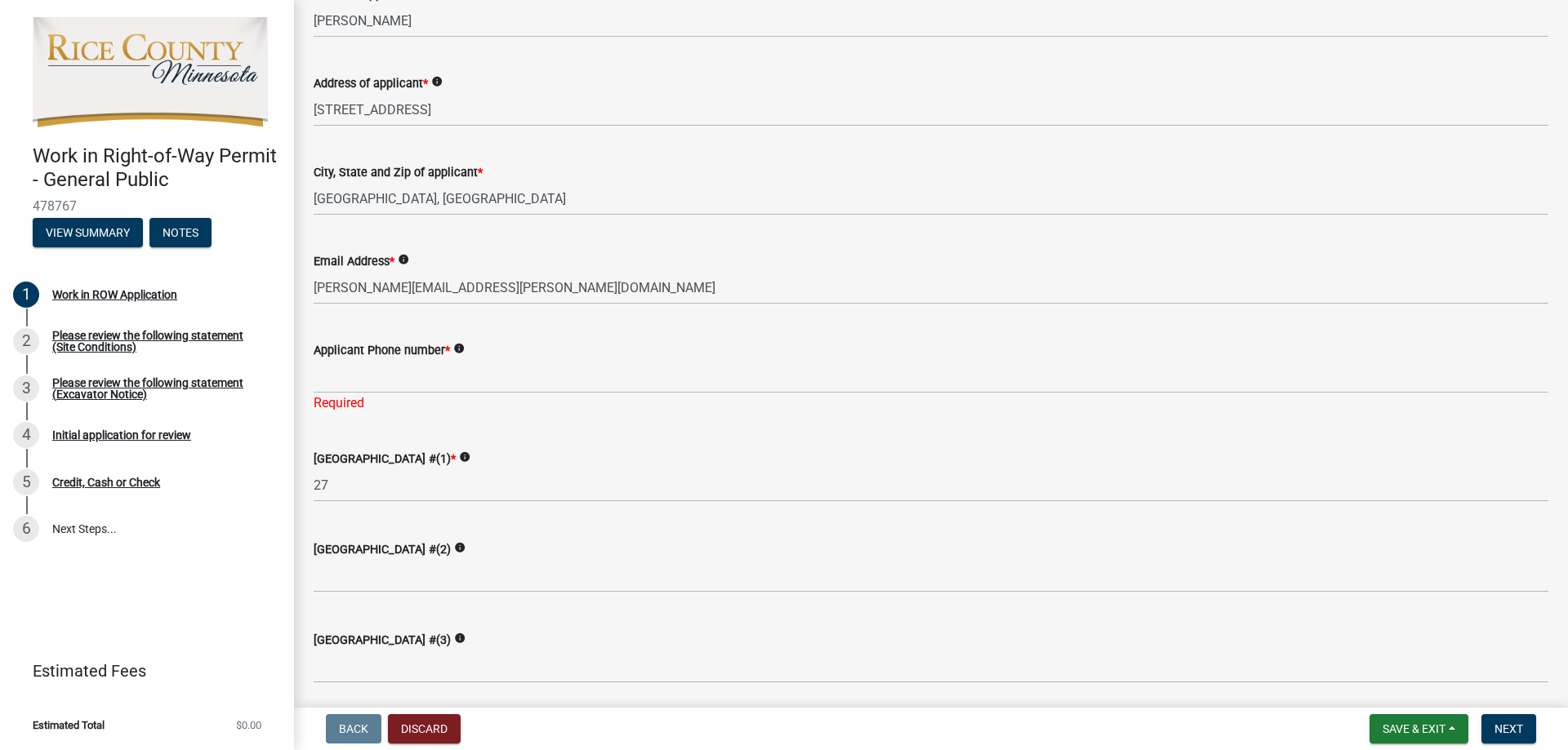
scroll to position [408, 0]
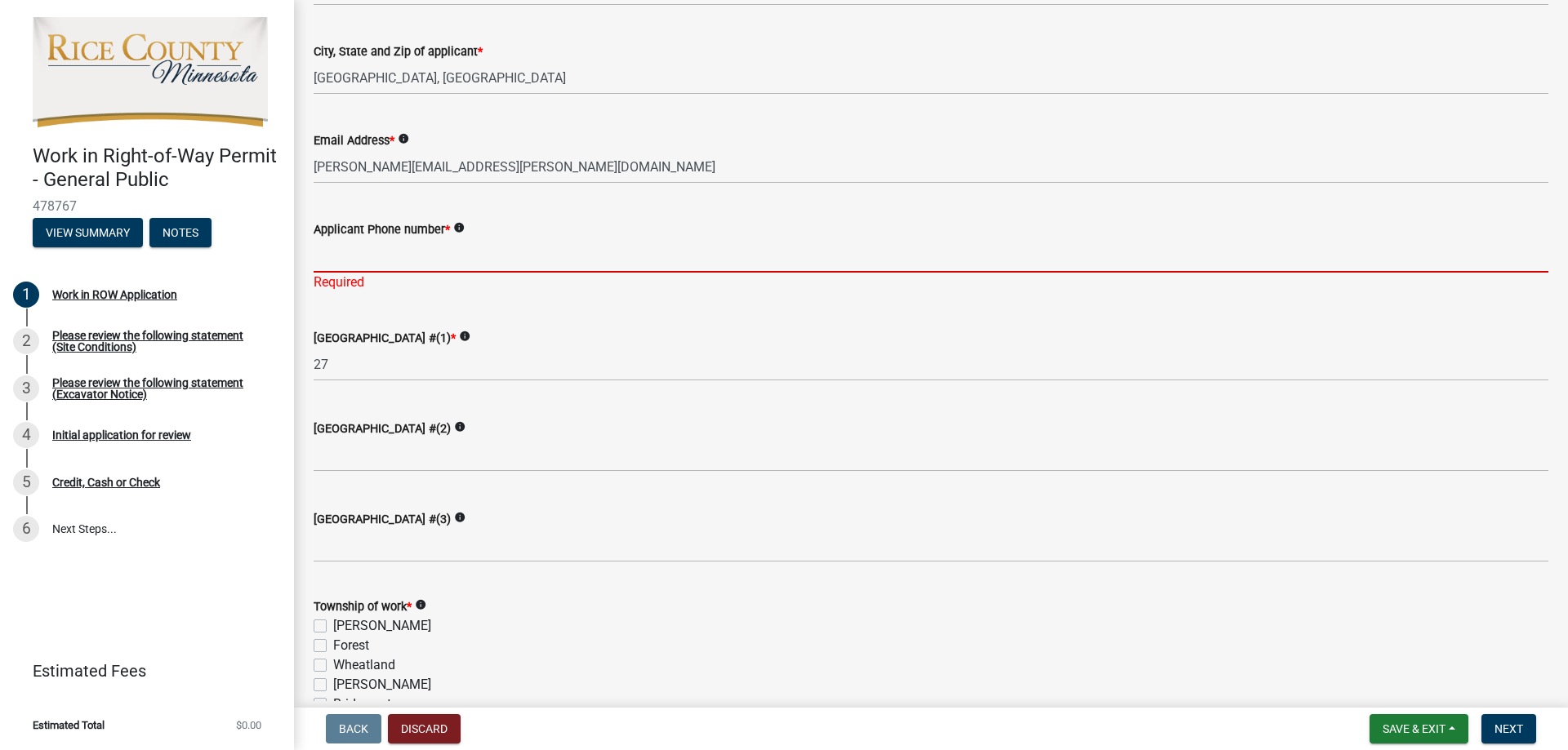
click at [456, 263] on input "Applicant Phone number *" at bounding box center [930, 256] width 1234 height 33
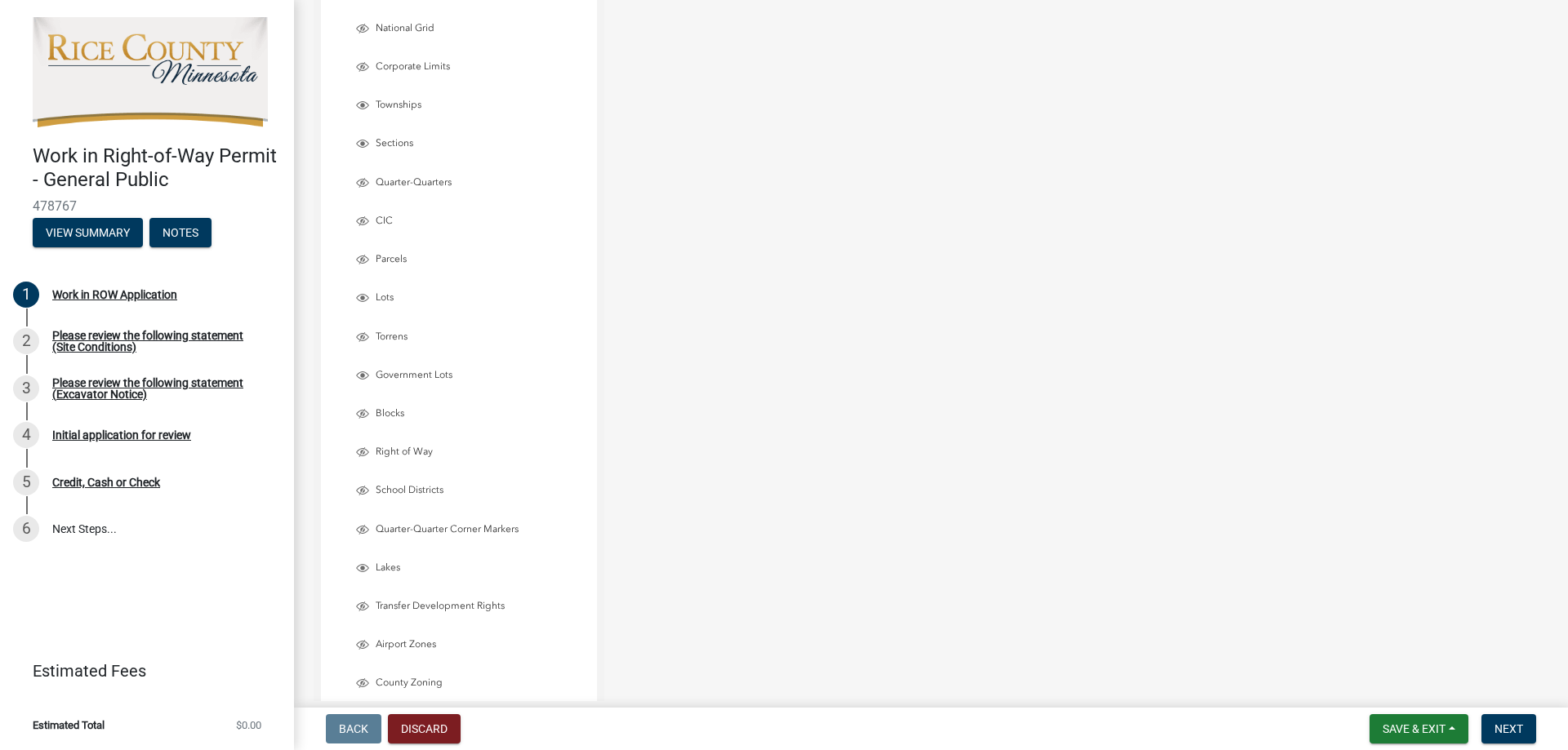
scroll to position [4245, 0]
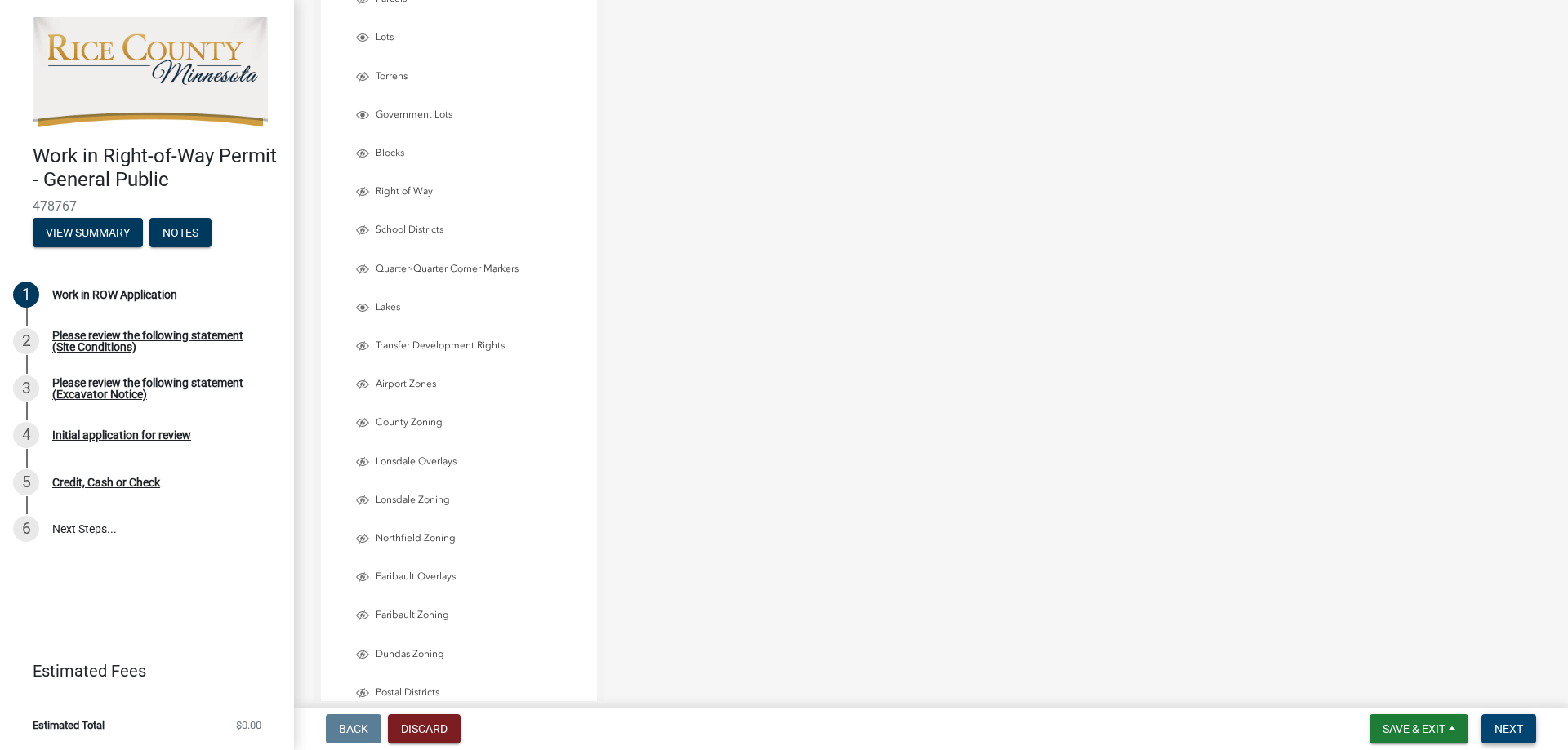
type input "[PHONE_NUMBER]"
click at [1510, 731] on span "Next" at bounding box center [1509, 729] width 29 height 13
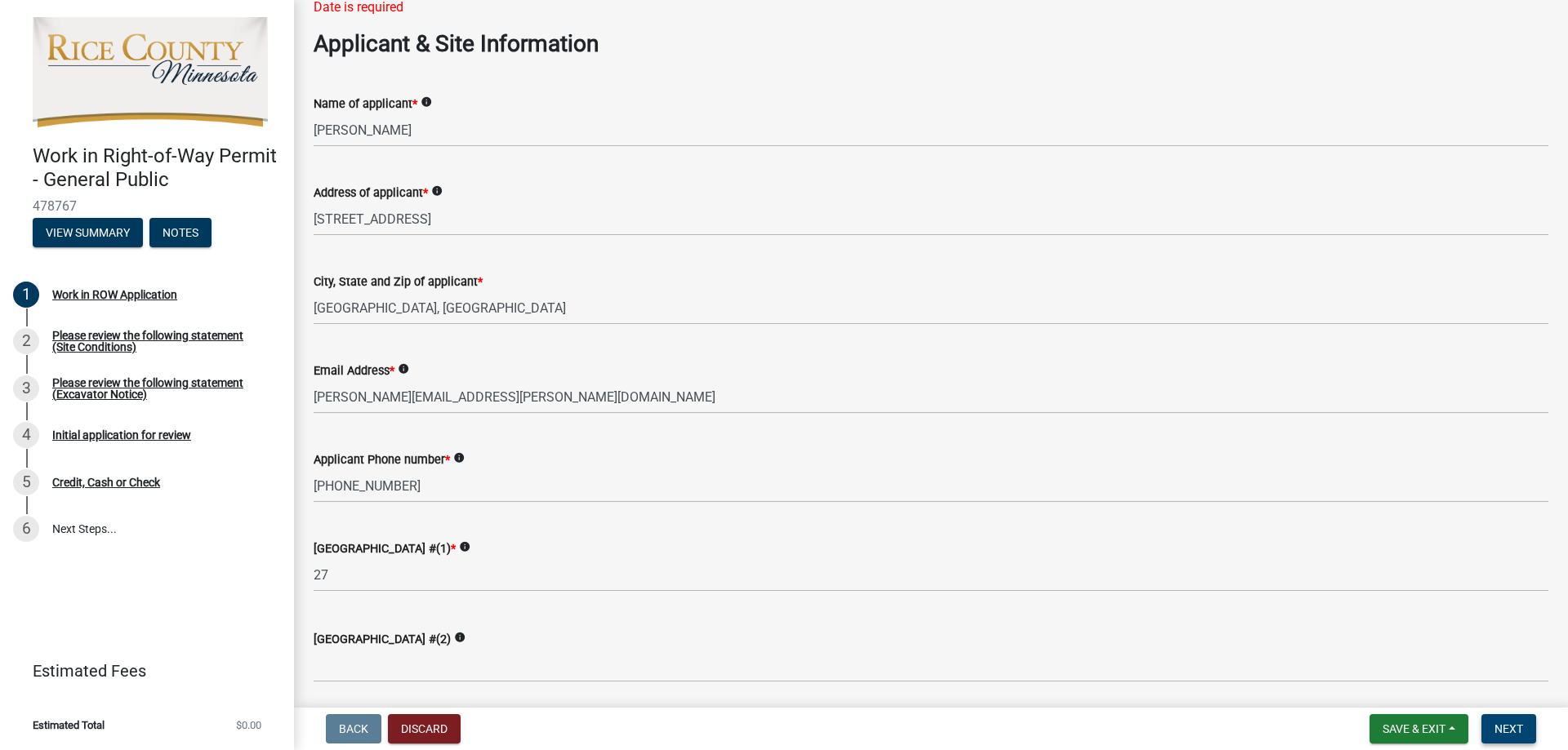
scroll to position [0, 0]
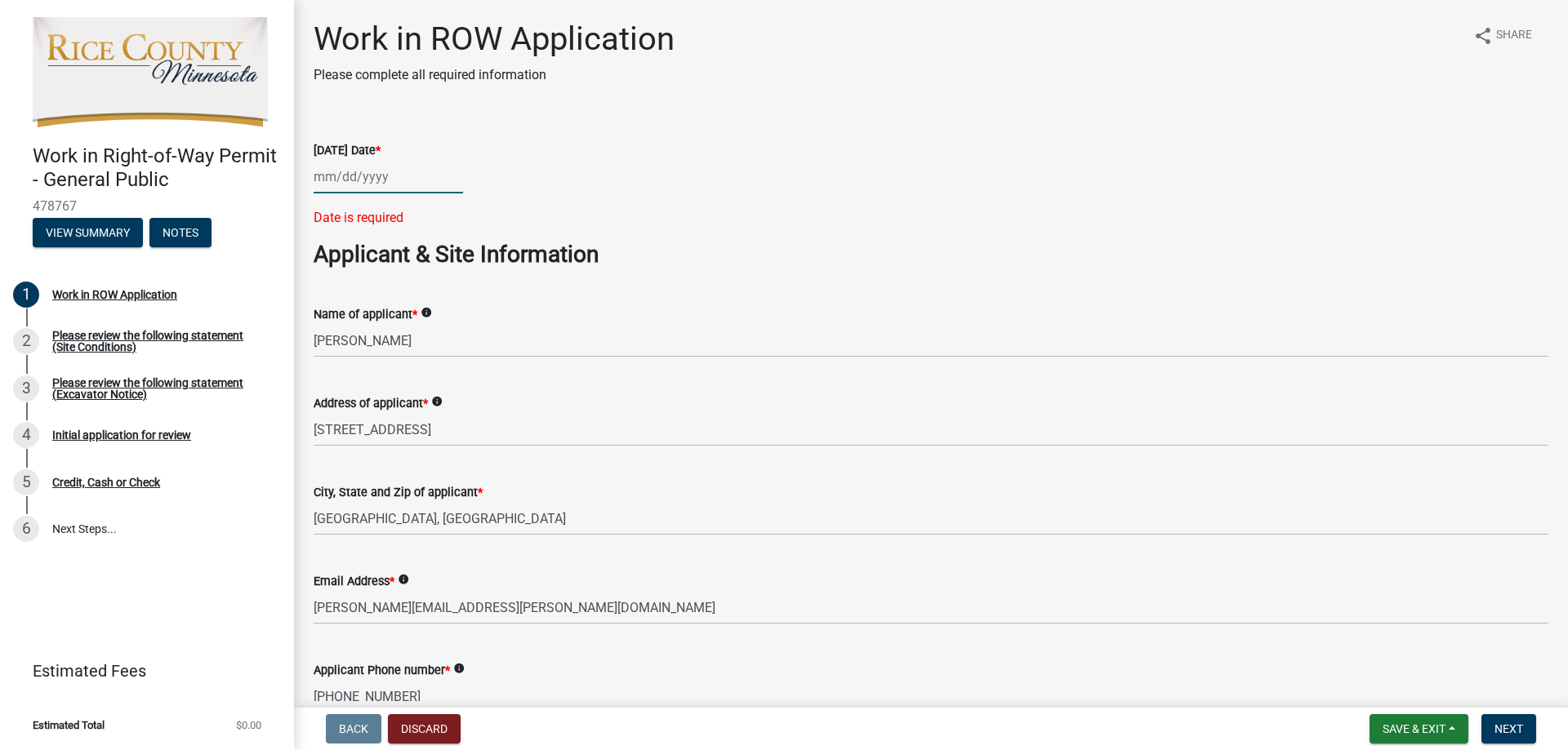
click at [379, 177] on div at bounding box center [388, 177] width 149 height 33
select select "9"
select select "2025"
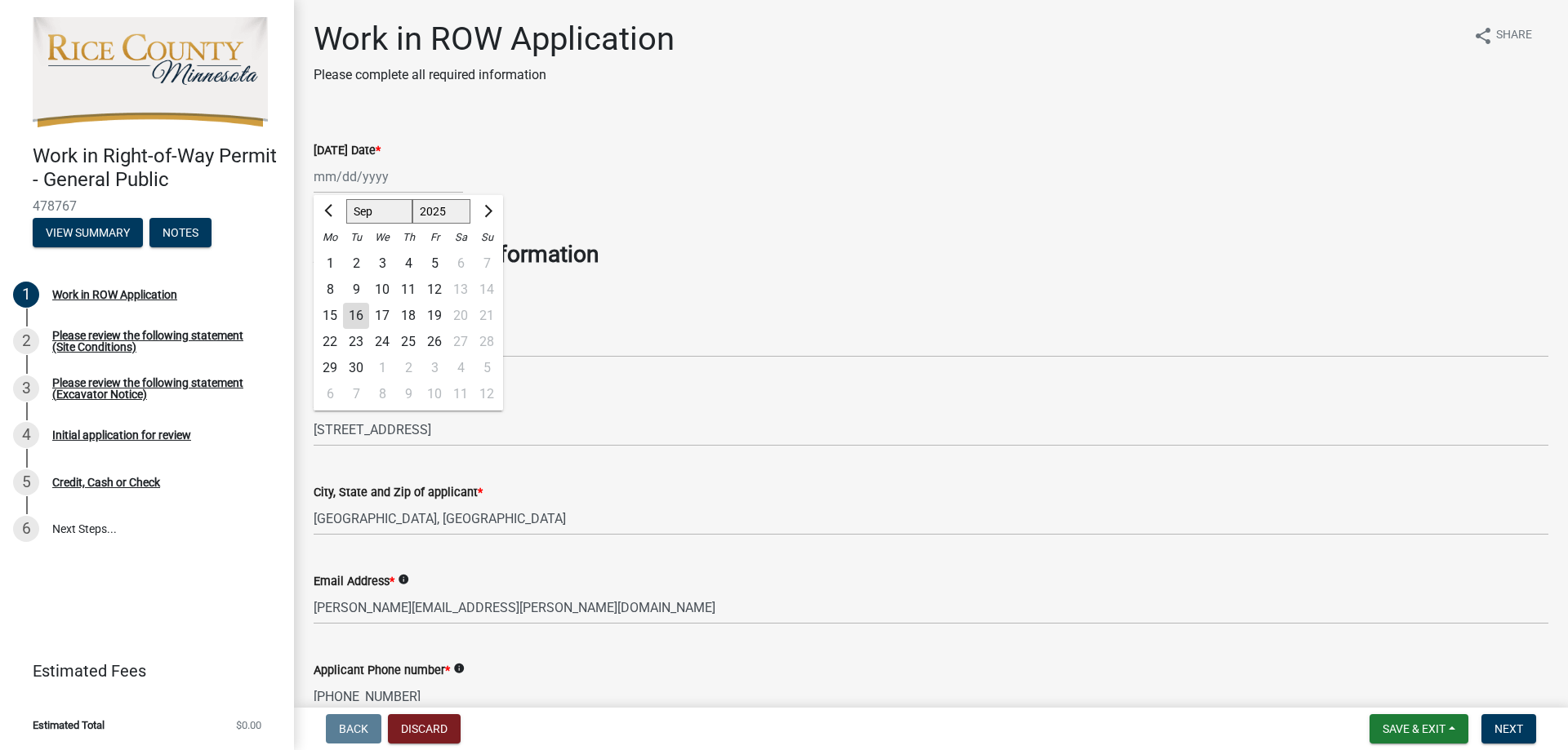
click at [357, 313] on div "16" at bounding box center [356, 316] width 26 height 26
type input "[DATE]"
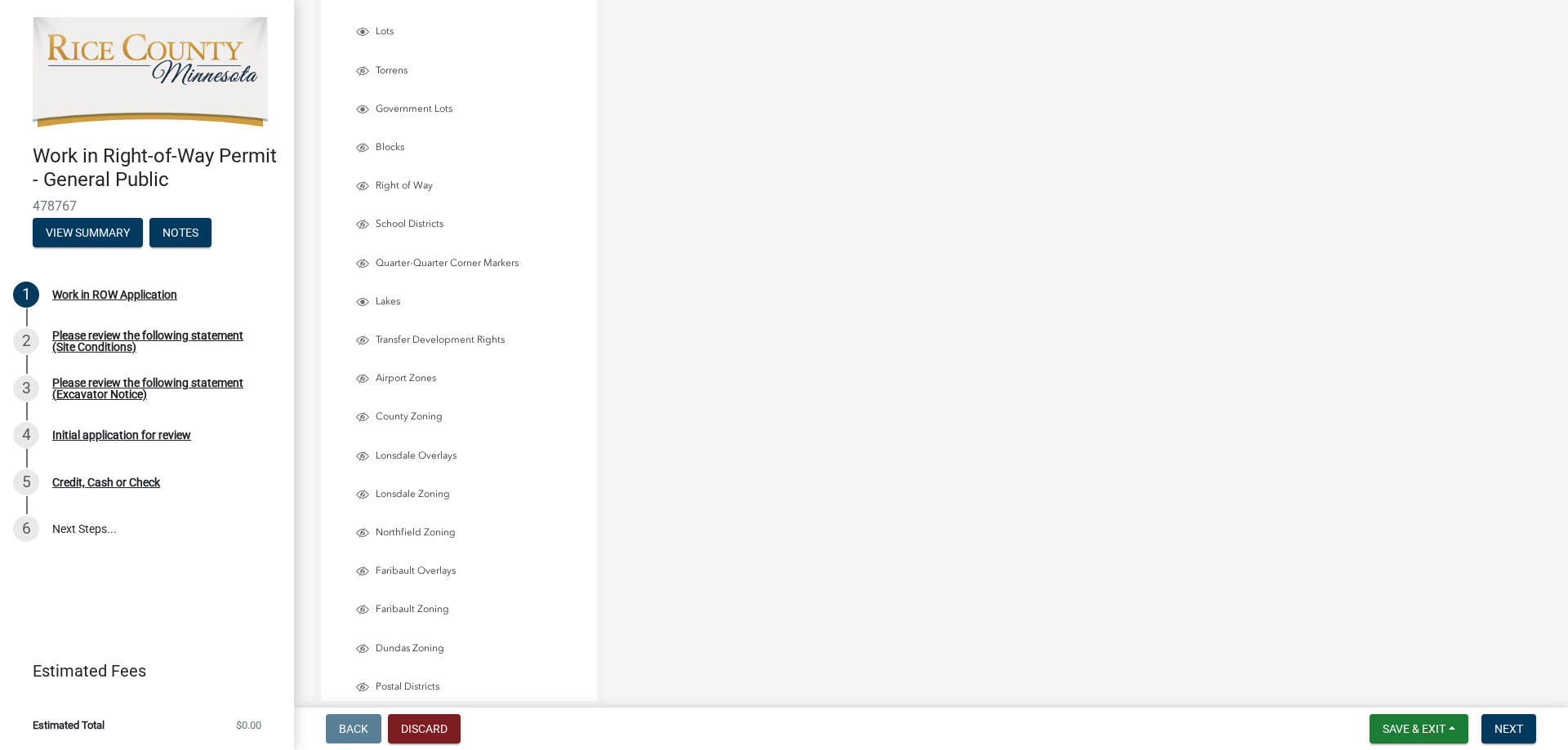
scroll to position [4612, 0]
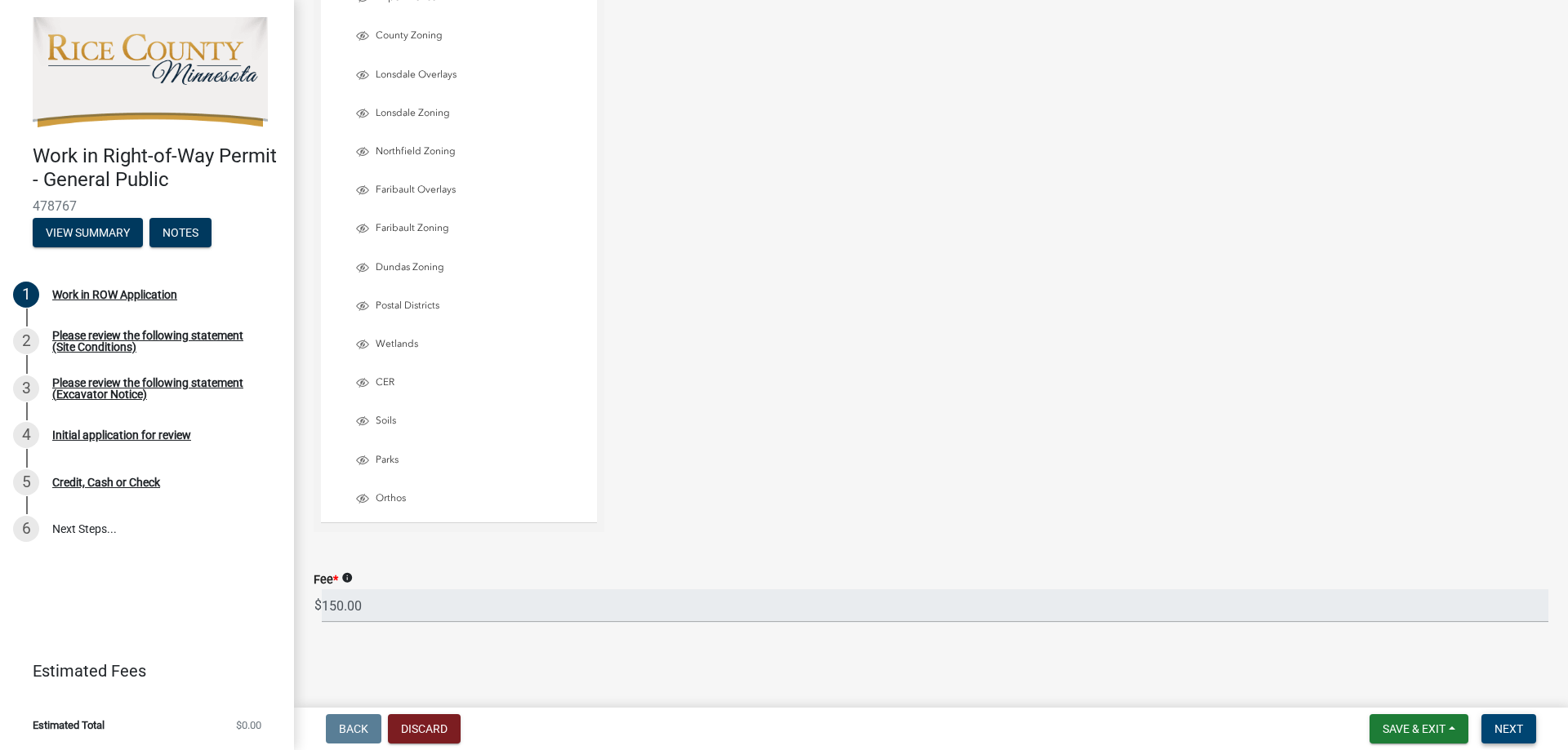
click at [1494, 721] on button "Next" at bounding box center [1508, 730] width 55 height 30
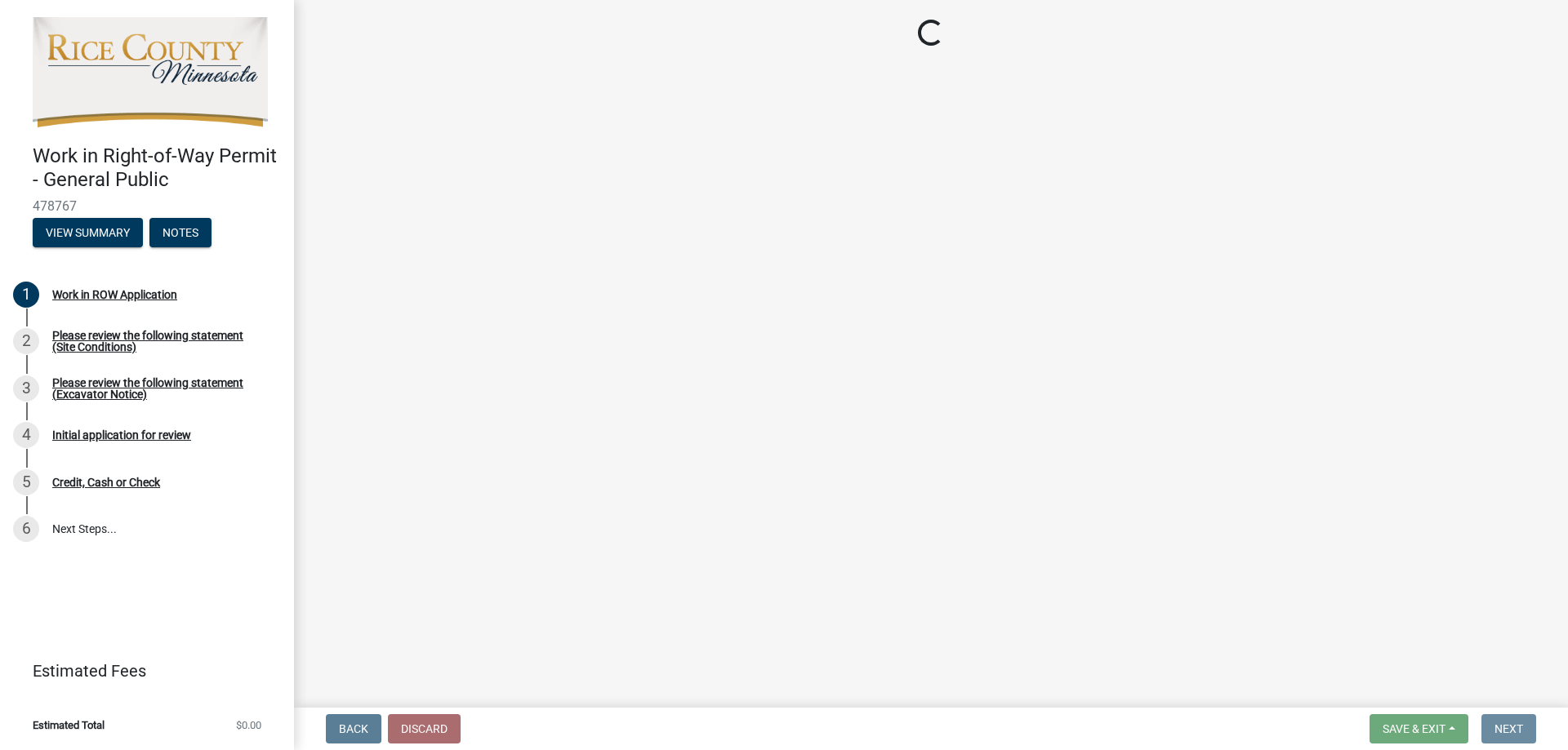
scroll to position [0, 0]
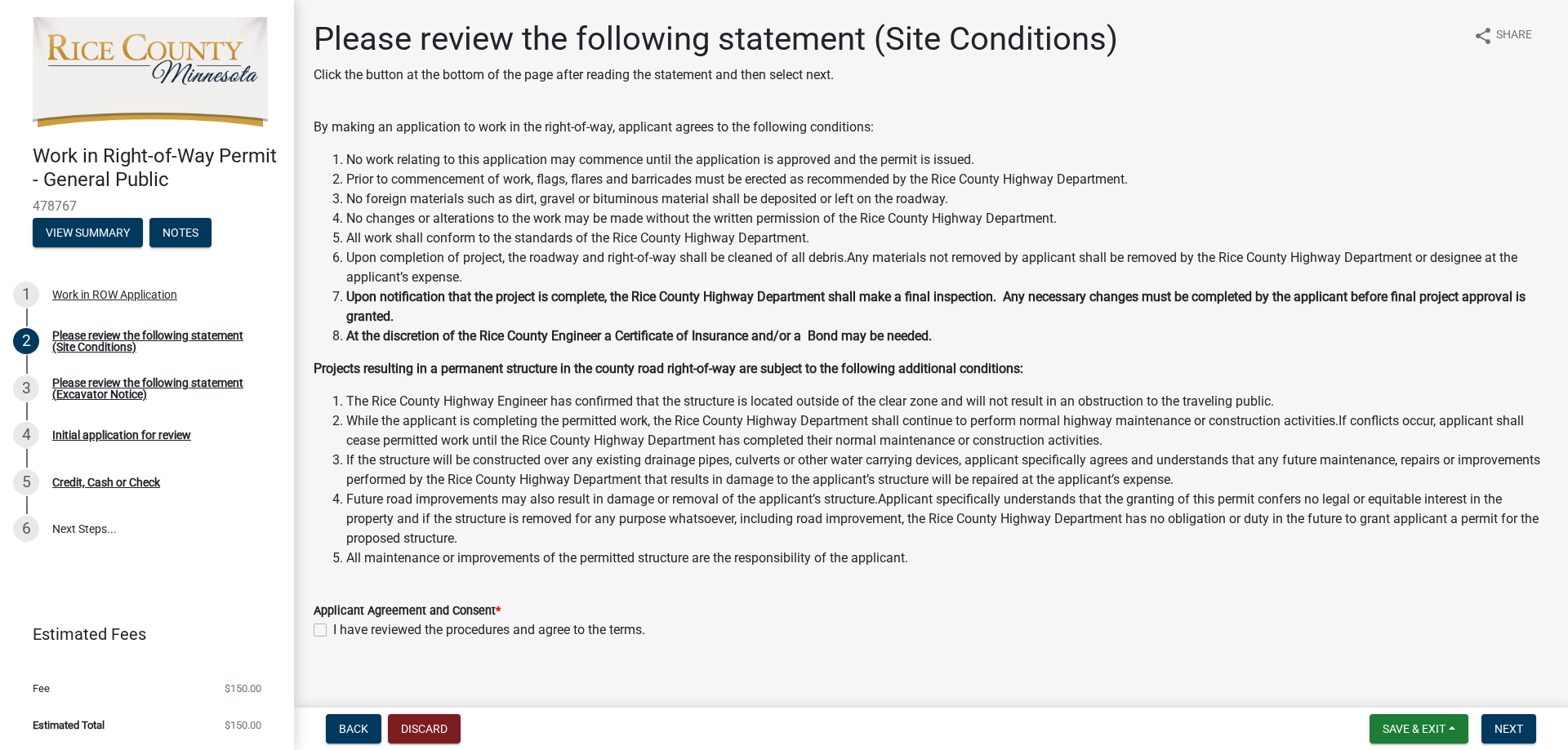
click at [333, 627] on label "I have reviewed the procedures and agree to the terms." at bounding box center [489, 629] width 312 height 19
click at [333, 627] on input "I have reviewed the procedures and agree to the terms." at bounding box center [338, 625] width 10 height 10
checkbox input "true"
click at [1504, 727] on span "Next" at bounding box center [1509, 729] width 29 height 13
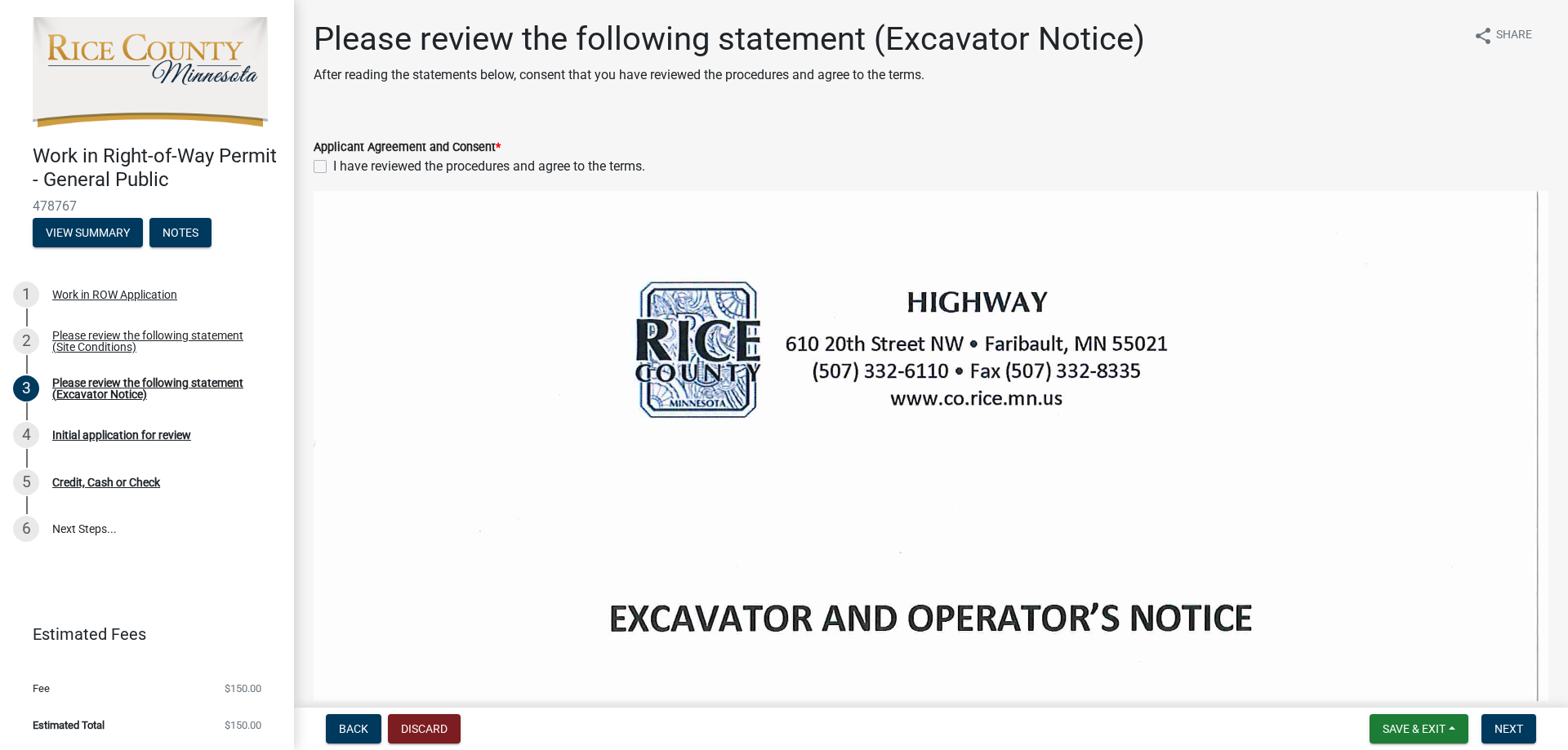
click at [333, 167] on label "I have reviewed the procedures and agree to the terms." at bounding box center [489, 166] width 312 height 19
click at [333, 167] on input "I have reviewed the procedures and agree to the terms." at bounding box center [338, 161] width 10 height 10
checkbox input "true"
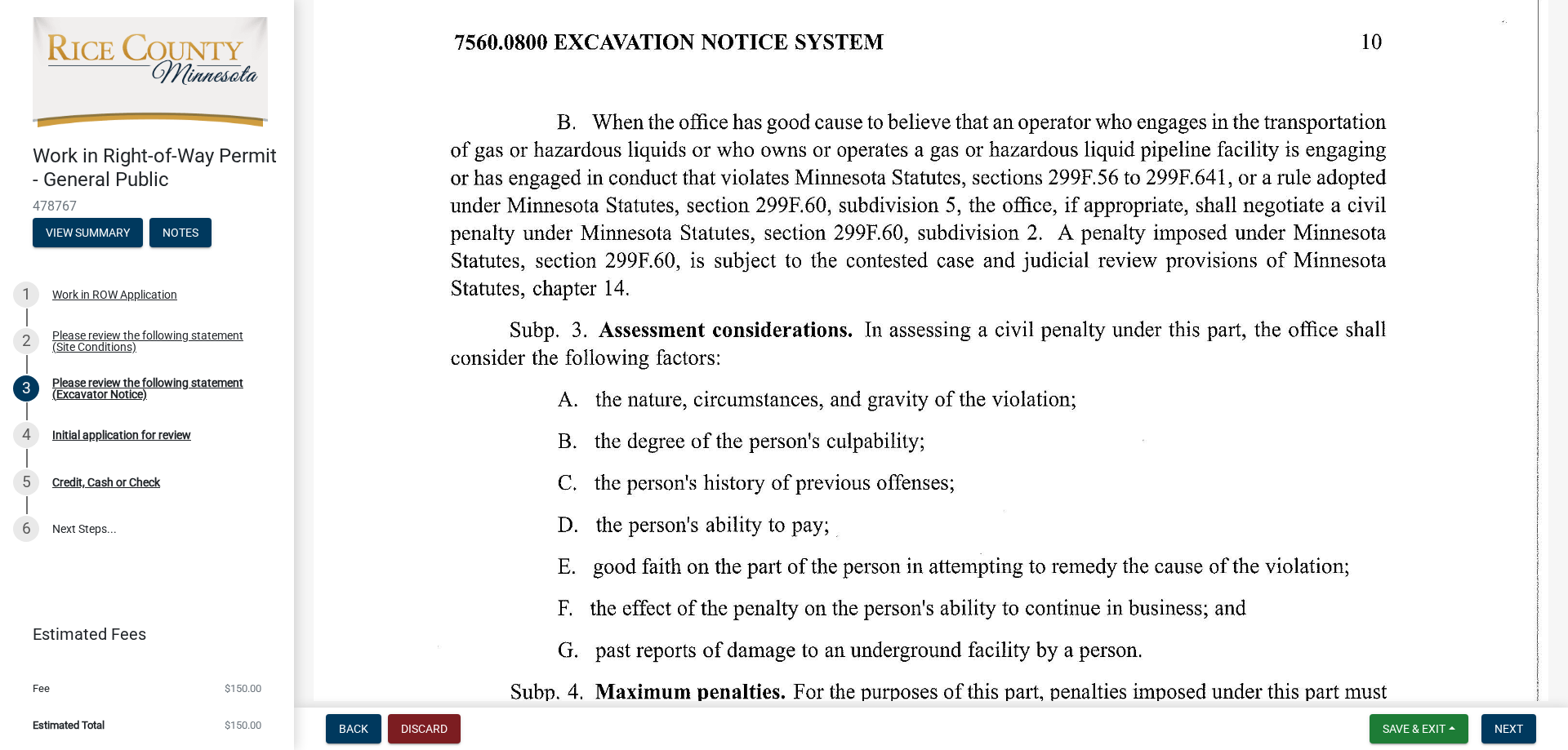
scroll to position [28257, 0]
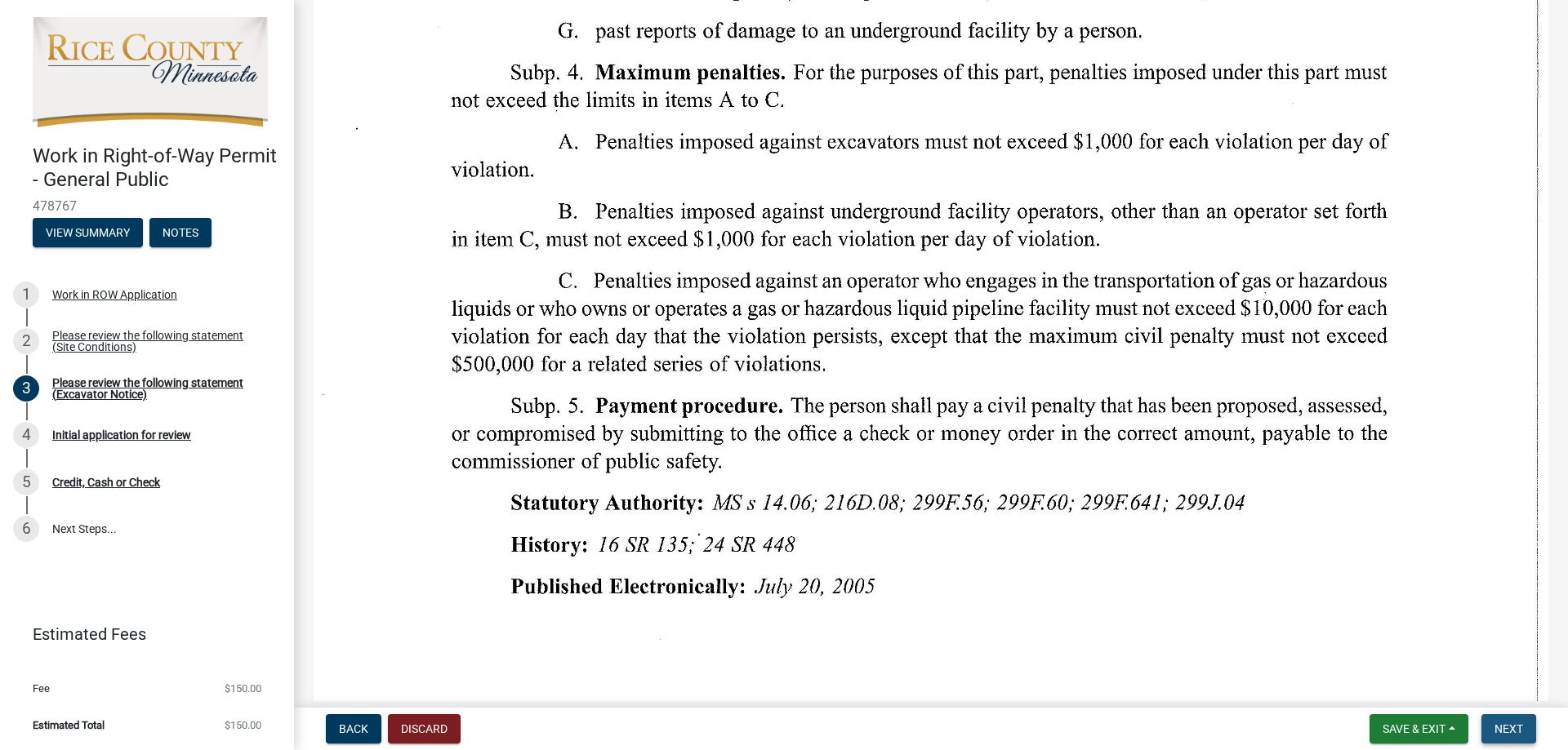
click at [1511, 732] on span "Next" at bounding box center [1509, 729] width 29 height 13
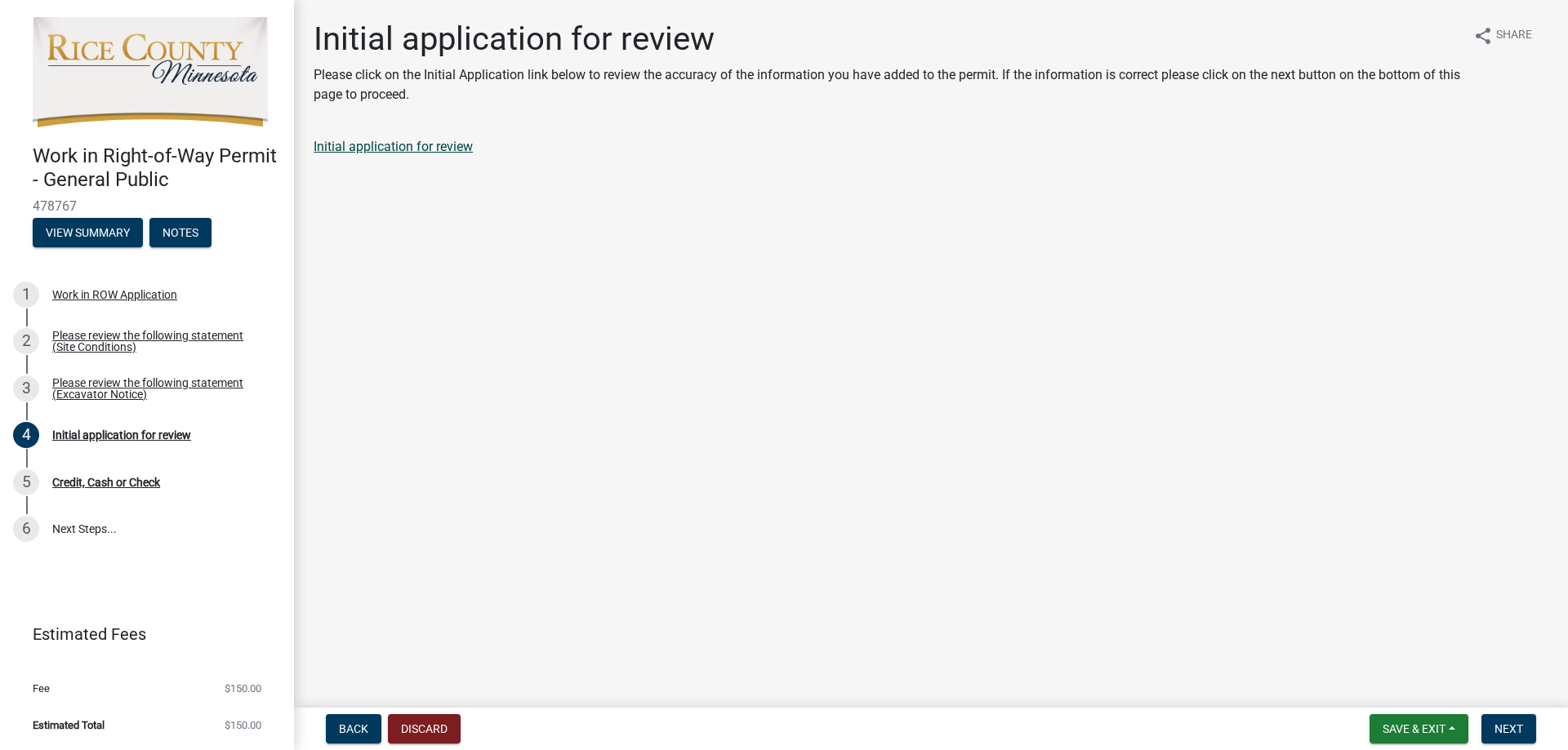
click at [389, 146] on link "Initial application for review" at bounding box center [393, 146] width 159 height 16
click at [1510, 729] on span "Next" at bounding box center [1509, 729] width 29 height 13
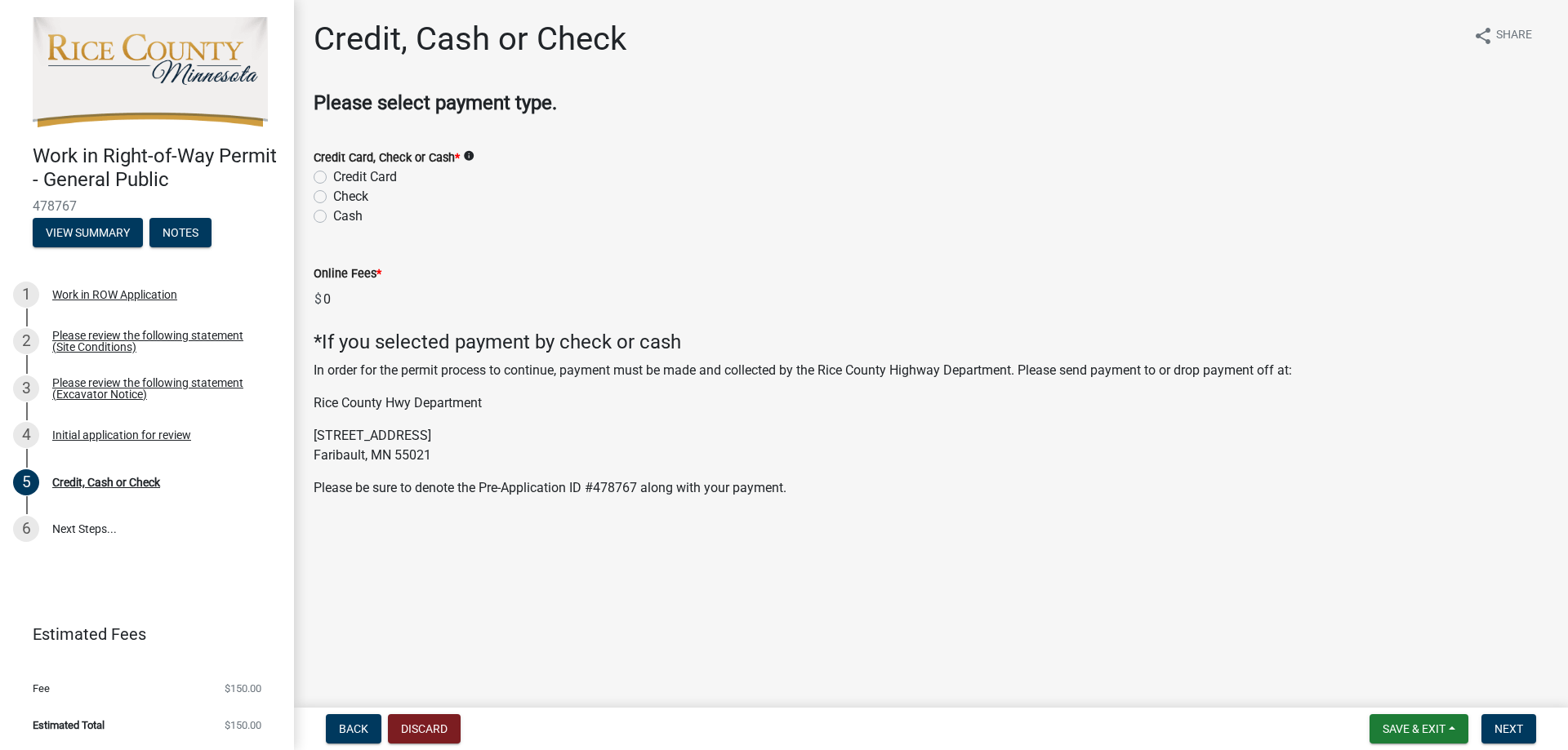
click at [333, 196] on label "Check" at bounding box center [351, 197] width 35 height 19
click at [333, 196] on input "Check" at bounding box center [338, 192] width 10 height 10
radio input "true"
click at [1442, 737] on button "Save & Exit" at bounding box center [1419, 730] width 99 height 30
click at [1417, 695] on button "Save & Exit" at bounding box center [1402, 686] width 131 height 39
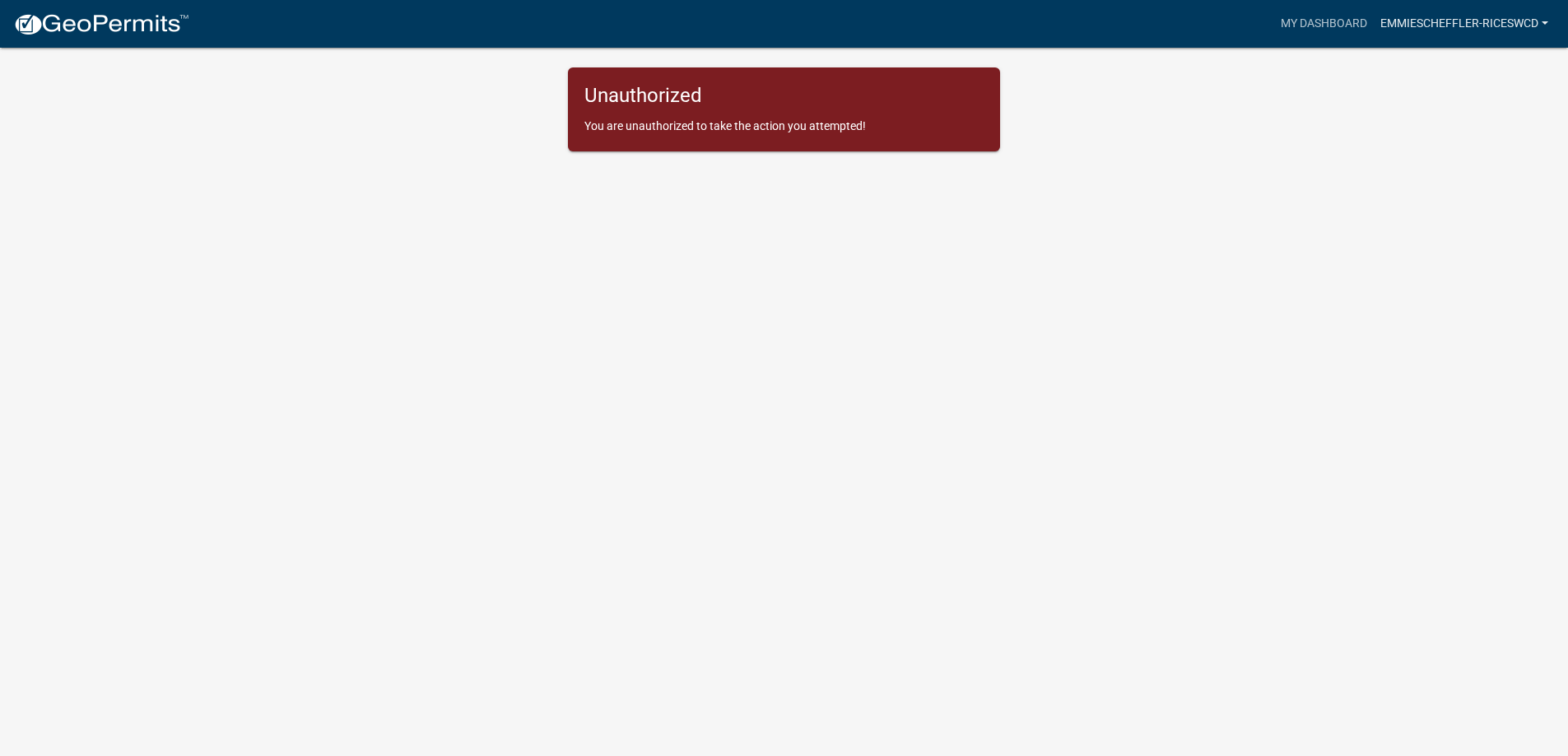
click at [1459, 21] on link "EmmieScheffler-RiceSWCD" at bounding box center [1464, 23] width 181 height 31
click at [1470, 57] on link "Account" at bounding box center [1489, 67] width 132 height 39
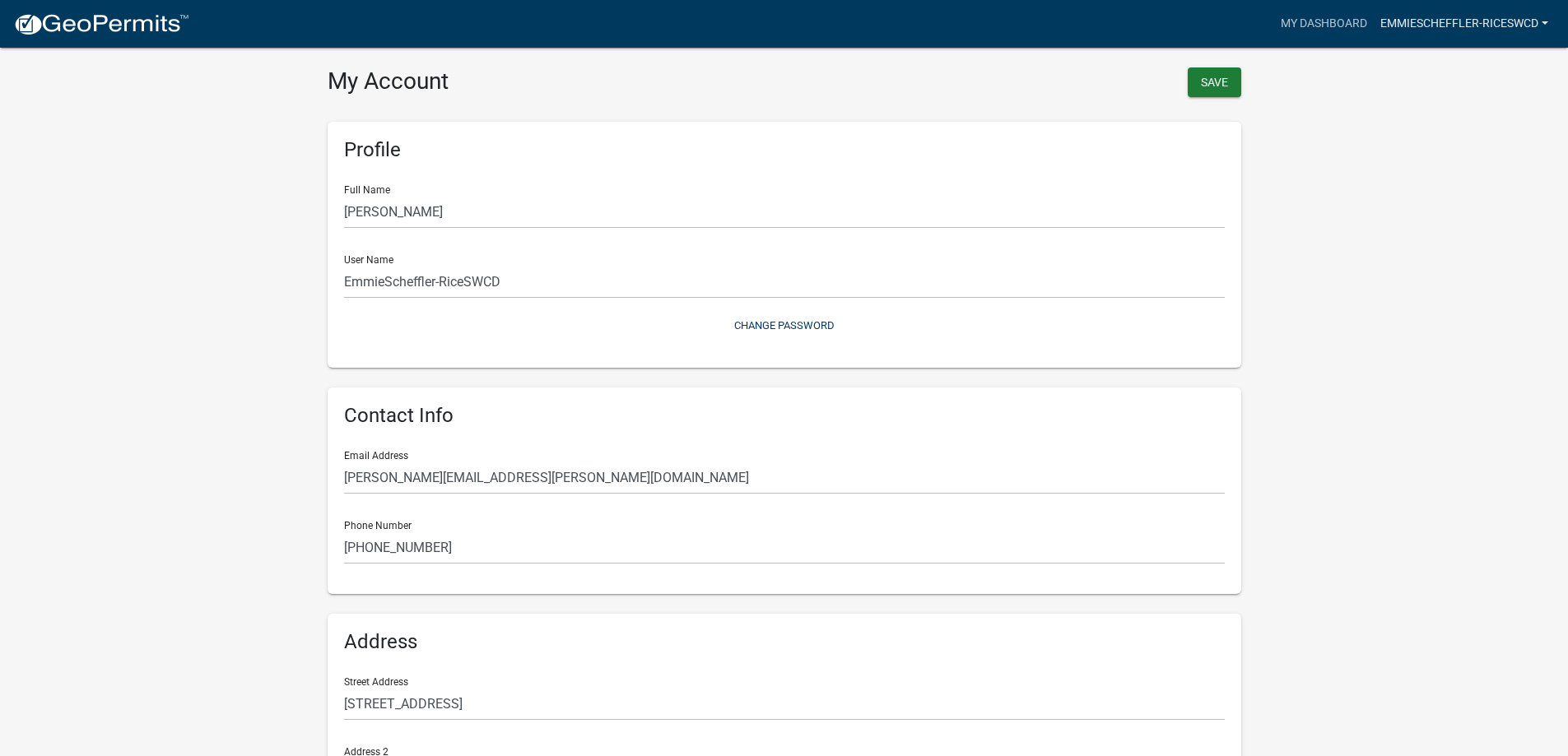
click at [1483, 22] on link "EmmieScheffler-RiceSWCD" at bounding box center [1464, 23] width 181 height 31
click at [1344, 27] on link "My Dashboard" at bounding box center [1323, 23] width 100 height 31
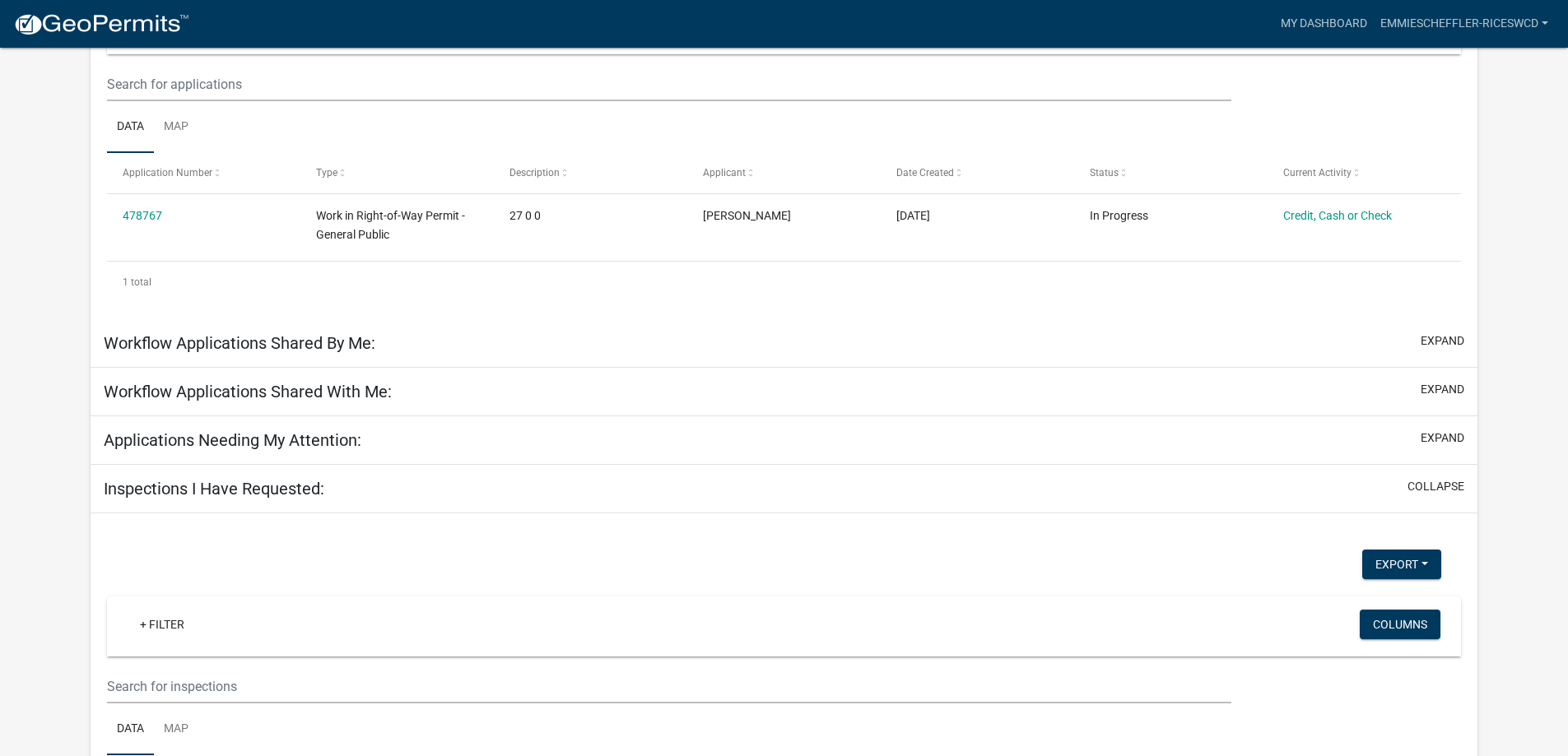
scroll to position [247, 0]
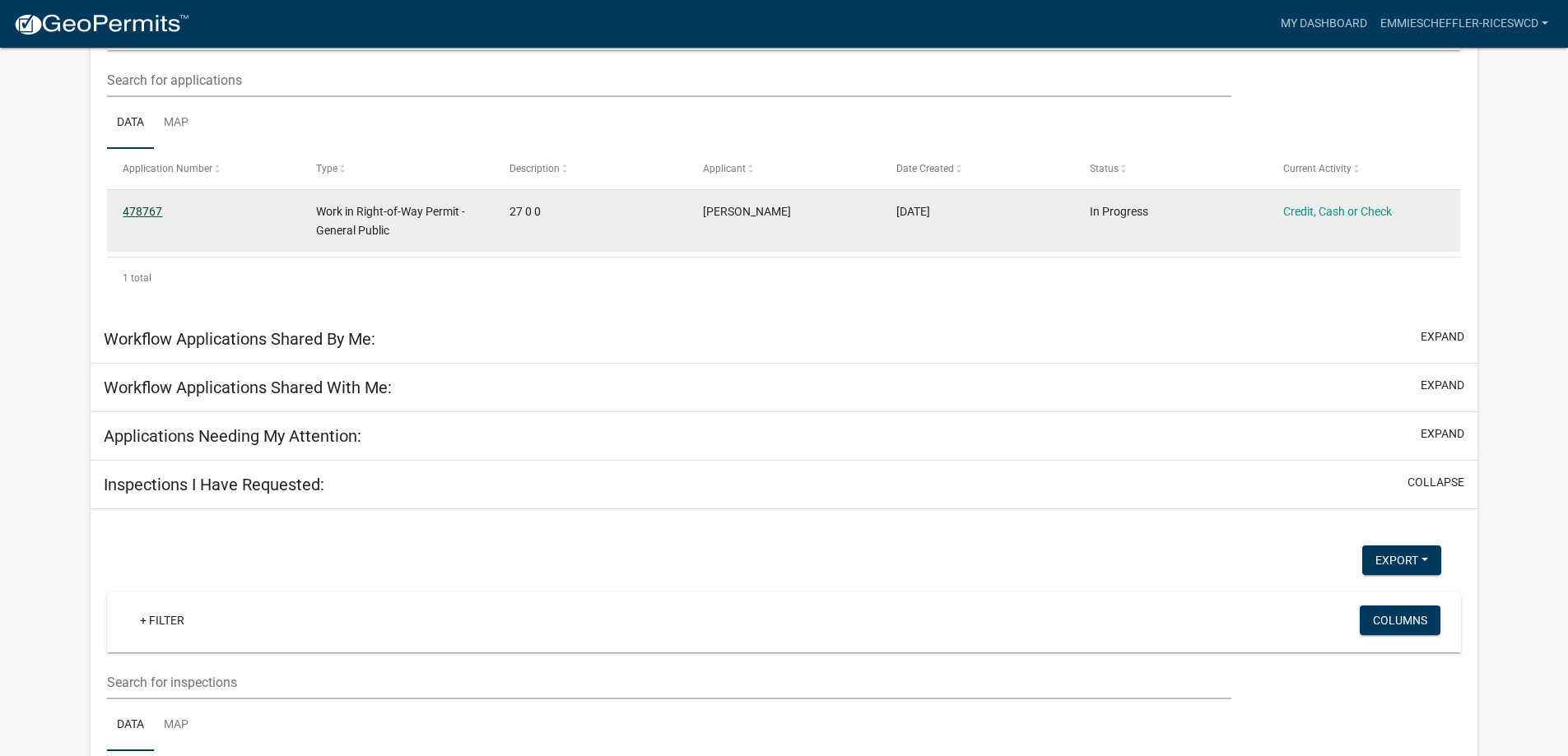
click at [154, 207] on link "478767" at bounding box center [142, 211] width 39 height 13
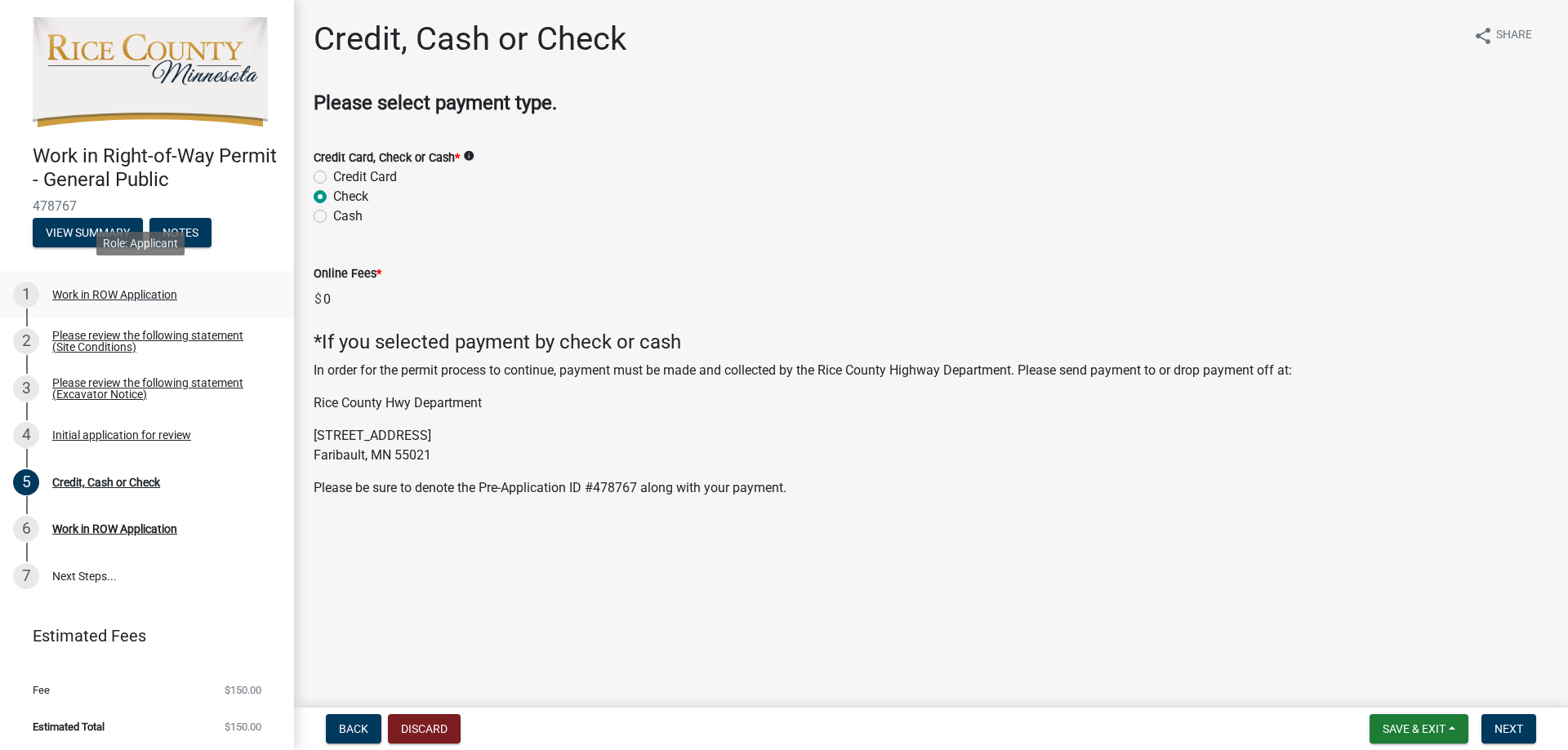
click at [122, 289] on div "Work in ROW Application" at bounding box center [114, 295] width 125 height 11
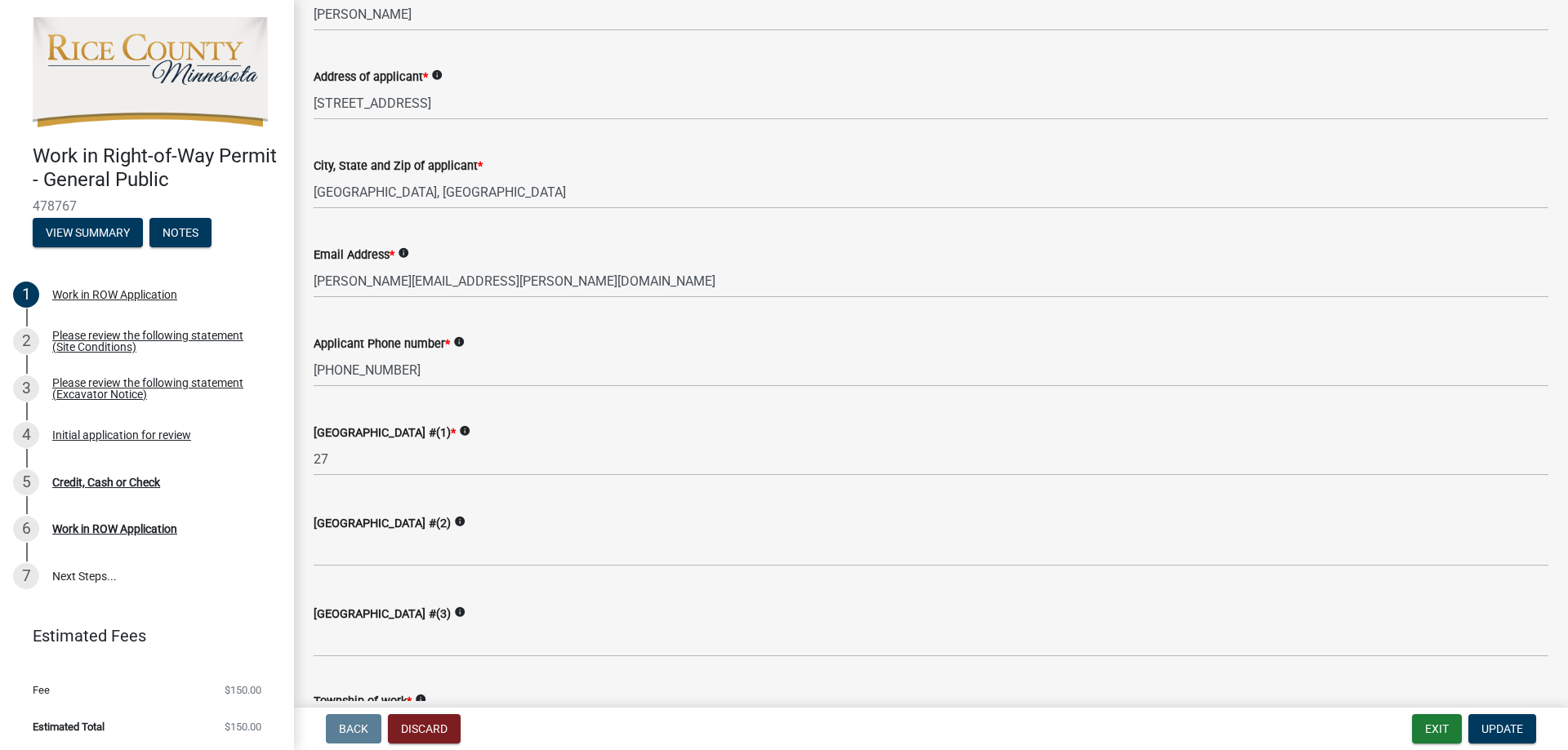
scroll to position [326, 0]
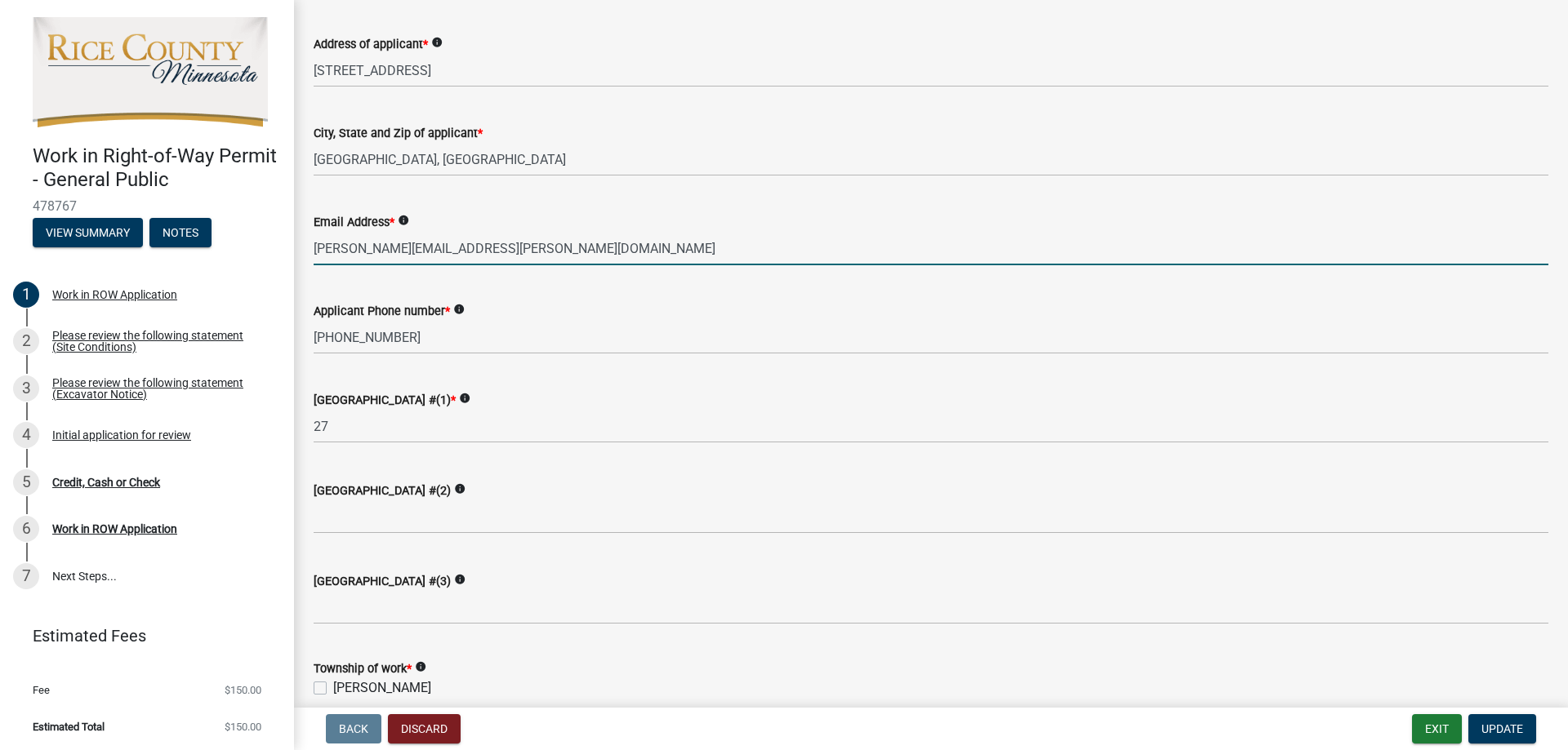
drag, startPoint x: 543, startPoint y: 247, endPoint x: 313, endPoint y: 265, distance: 230.7
click at [313, 265] on wm-data-entity-input "Email Address * info emmie.scheffler@riceswcd.org" at bounding box center [930, 234] width 1234 height 89
click at [504, 244] on input "[PERSON_NAME][EMAIL_ADDRESS][PERSON_NAME][DOMAIN_NAME]" at bounding box center [930, 248] width 1234 height 33
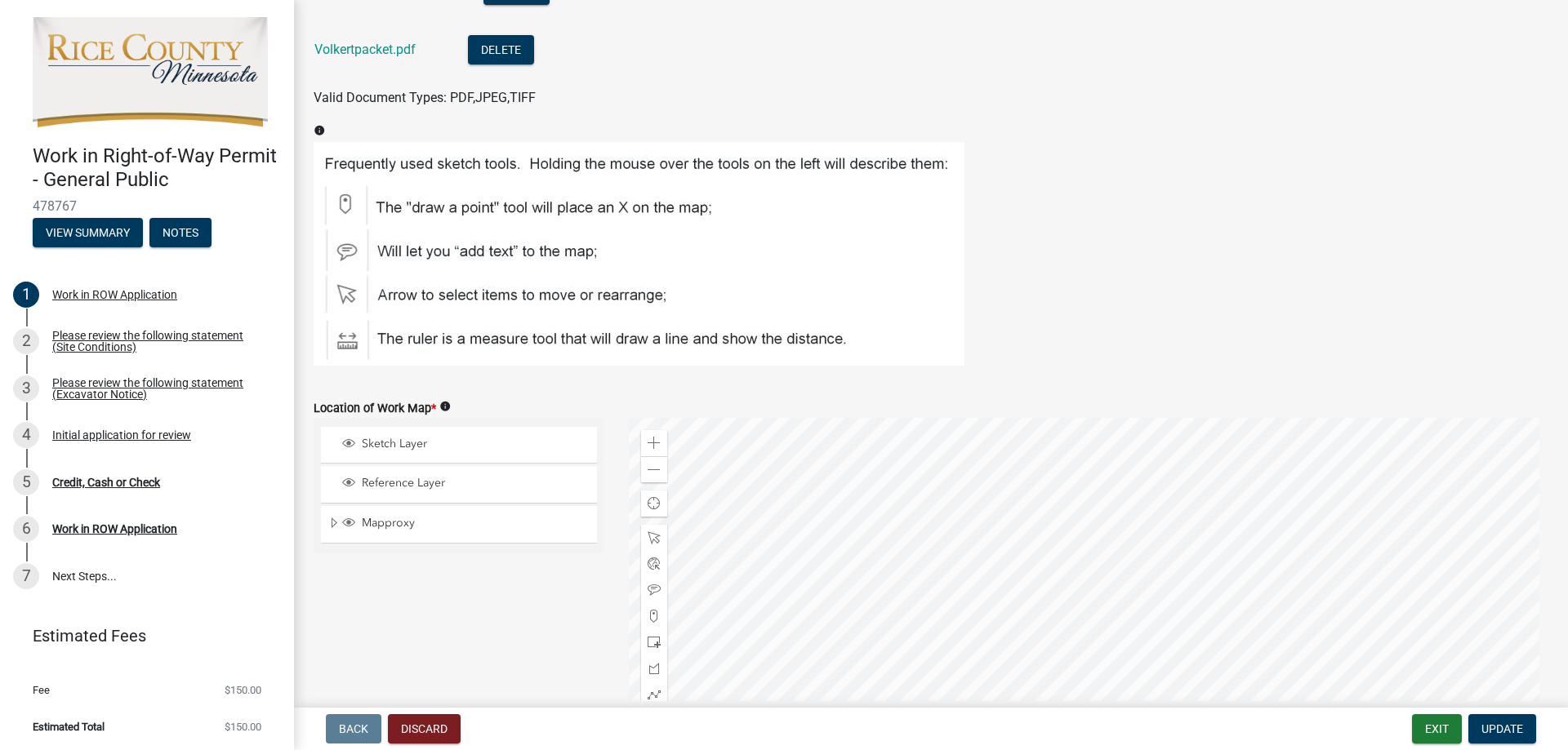
scroll to position [2694, 0]
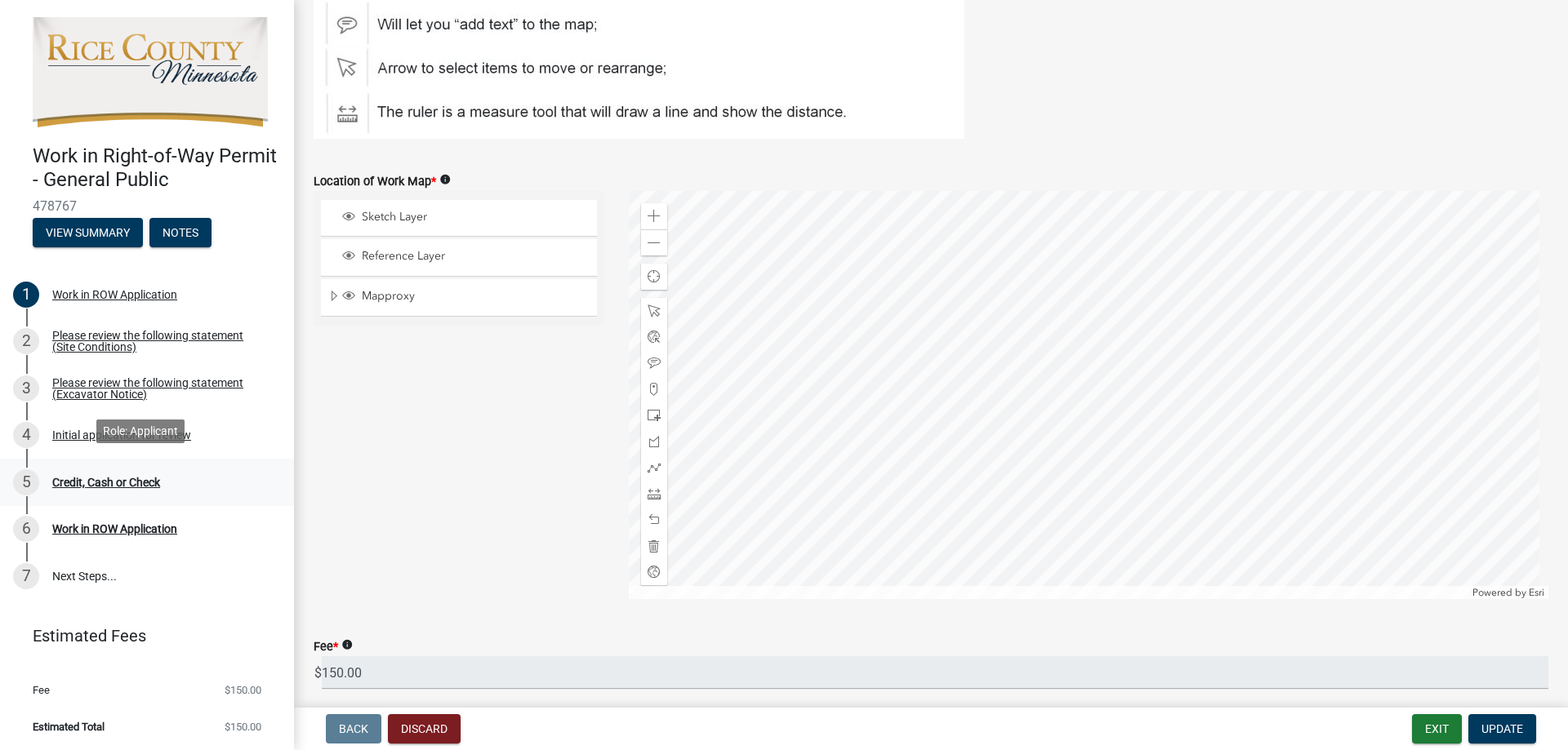
click at [120, 477] on div "Credit, Cash or Check" at bounding box center [106, 482] width 108 height 11
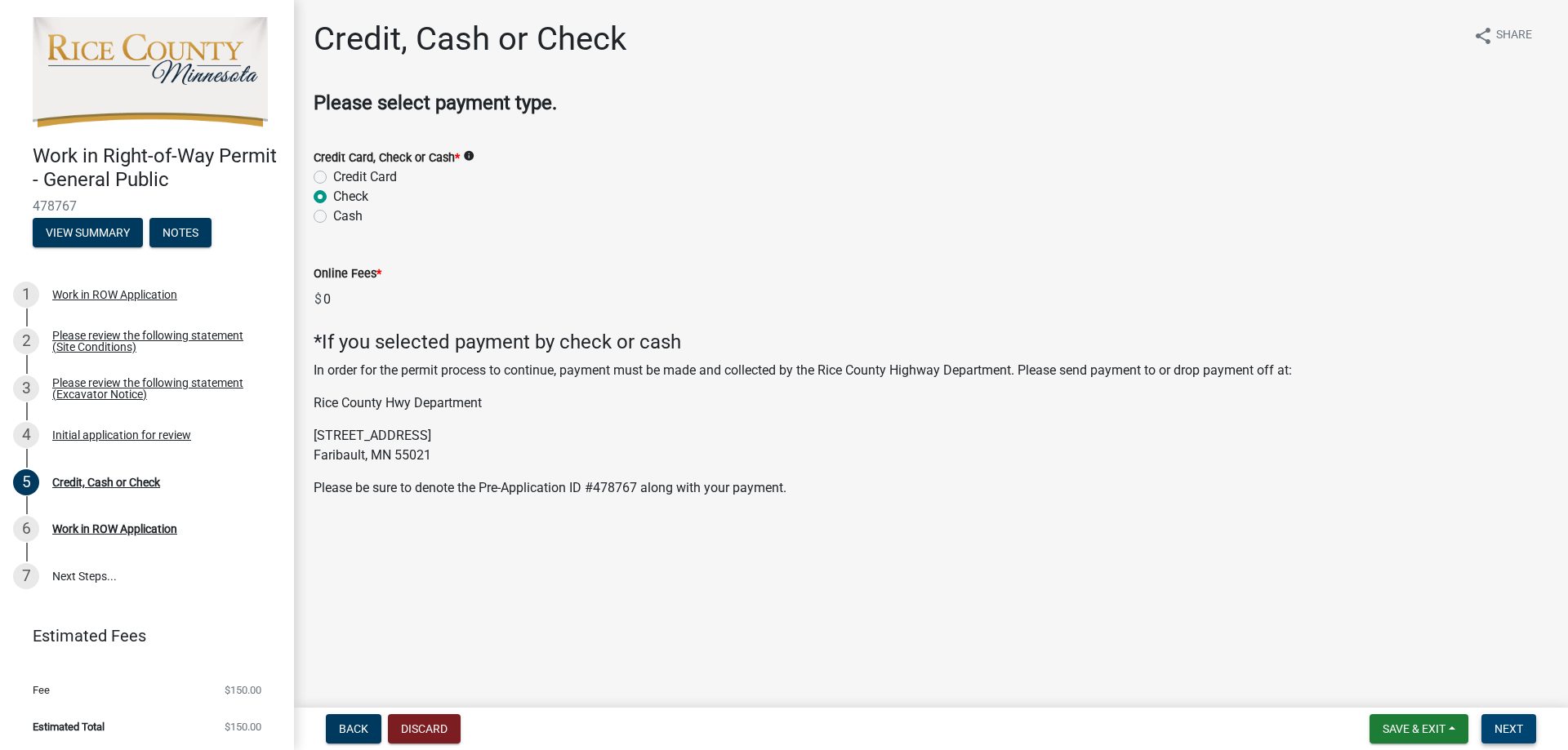
click at [1504, 726] on span "Next" at bounding box center [1509, 729] width 29 height 13
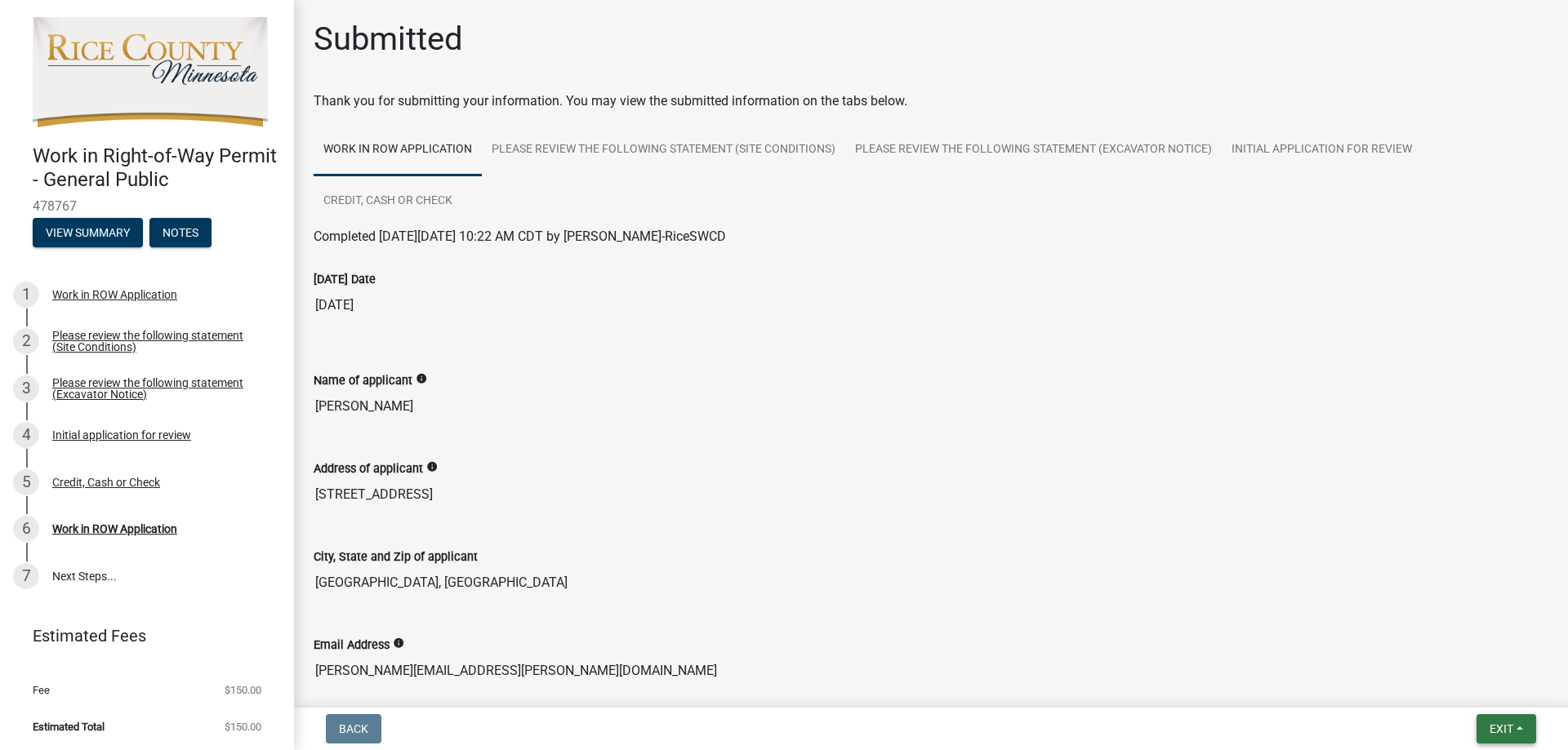
click at [1498, 728] on span "Exit" at bounding box center [1501, 729] width 24 height 13
click at [1478, 682] on button "Save & Exit" at bounding box center [1471, 686] width 131 height 39
